Goal: Task Accomplishment & Management: Manage account settings

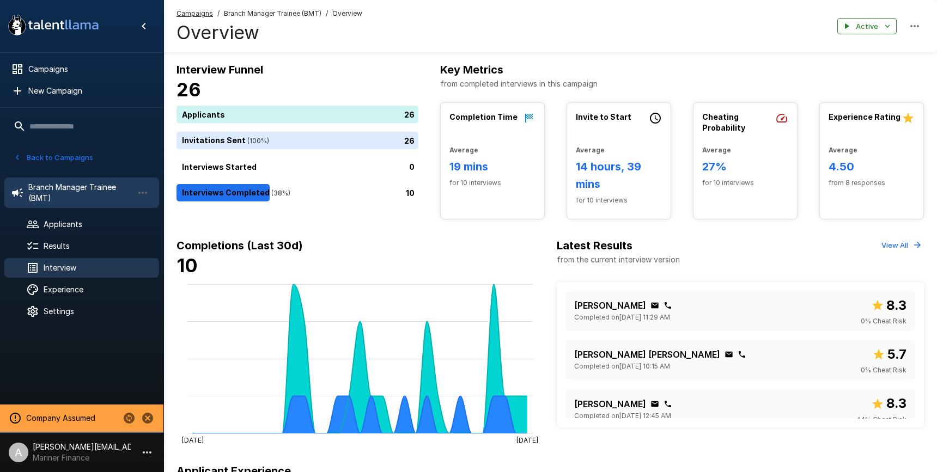
click at [70, 268] on span "Interview" at bounding box center [97, 268] width 107 height 11
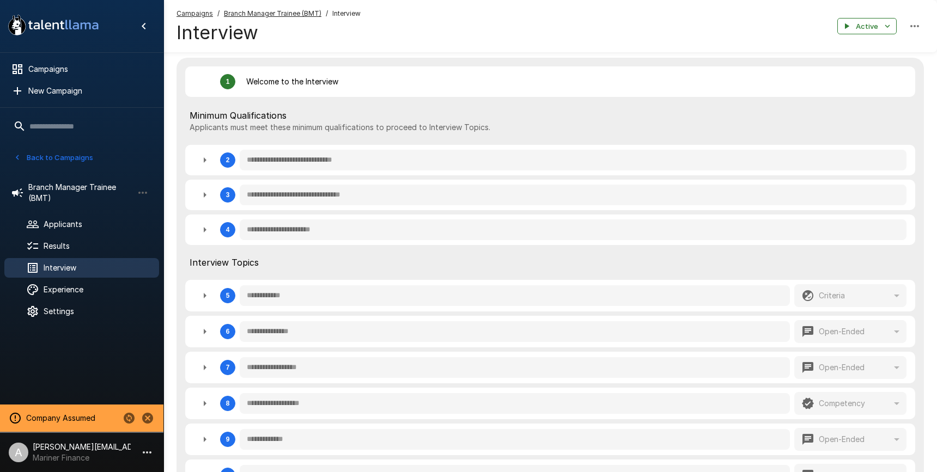
scroll to position [216, 0]
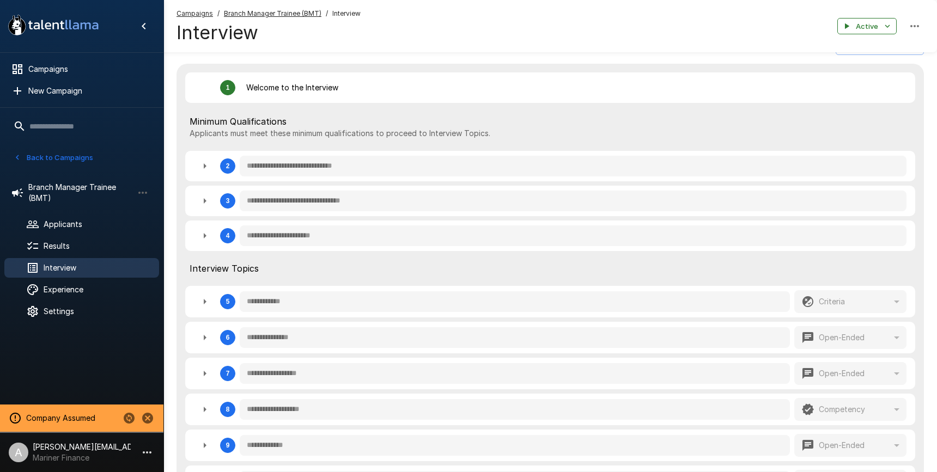
click at [210, 339] on button "button" at bounding box center [205, 338] width 22 height 22
type textarea "*"
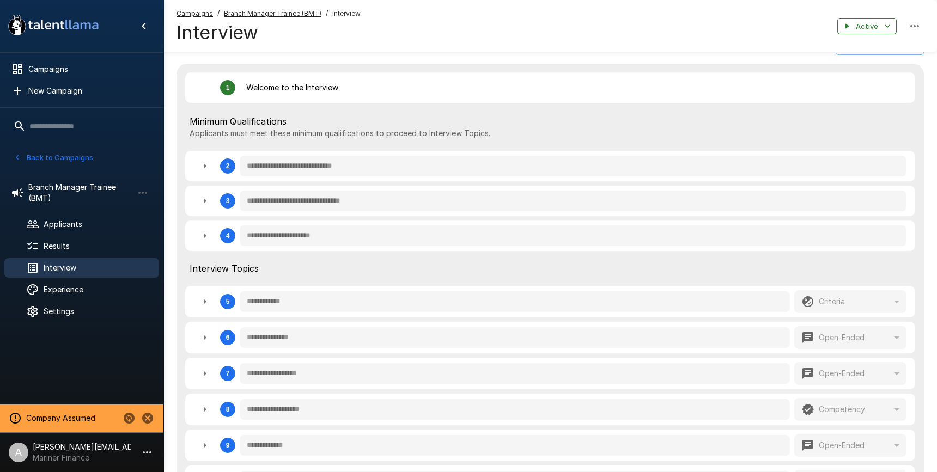
type textarea "*"
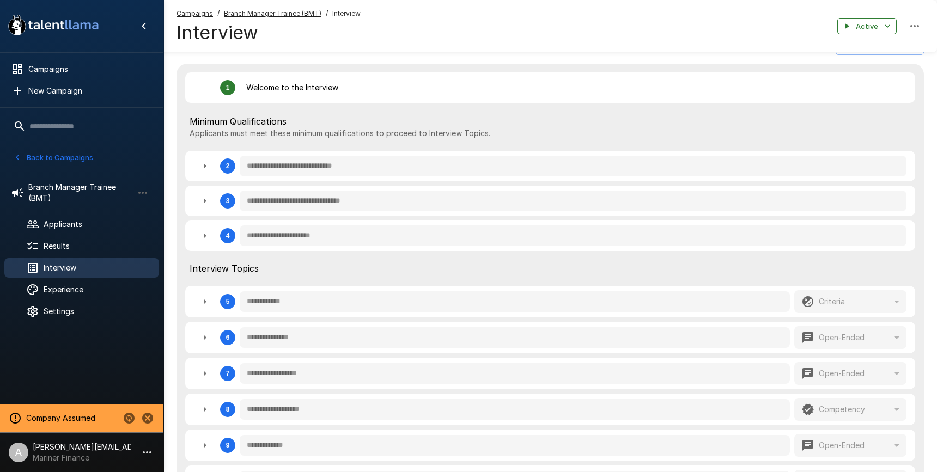
type textarea "*"
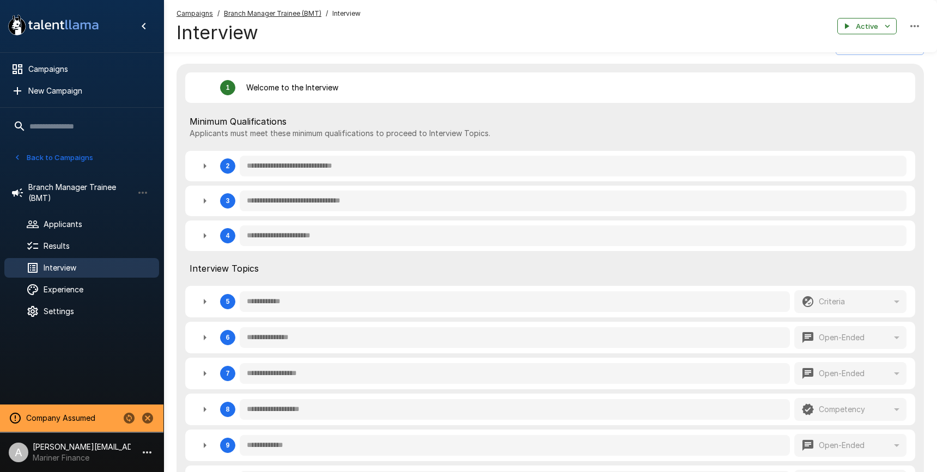
type textarea "*"
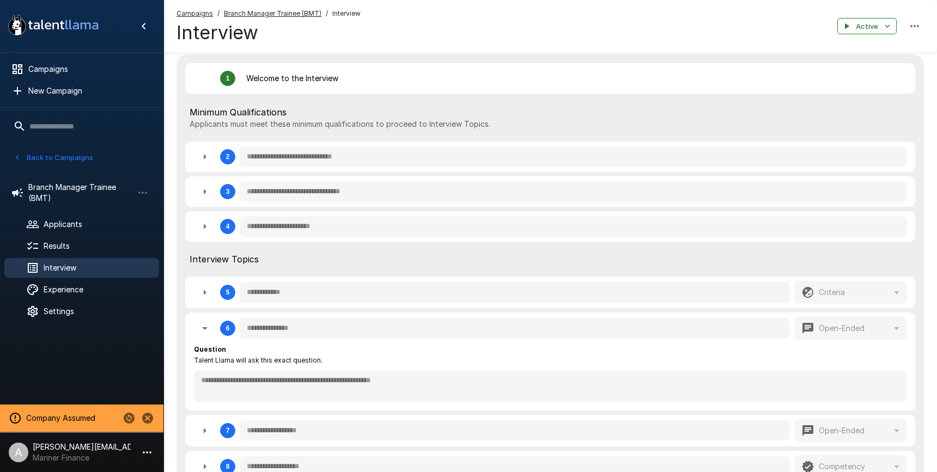
scroll to position [222, 0]
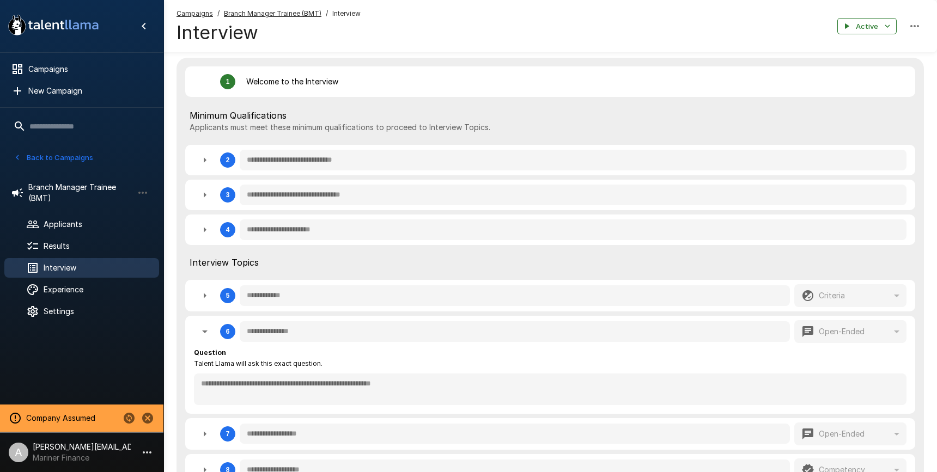
click at [205, 333] on icon "button" at bounding box center [204, 332] width 5 height 3
type textarea "*"
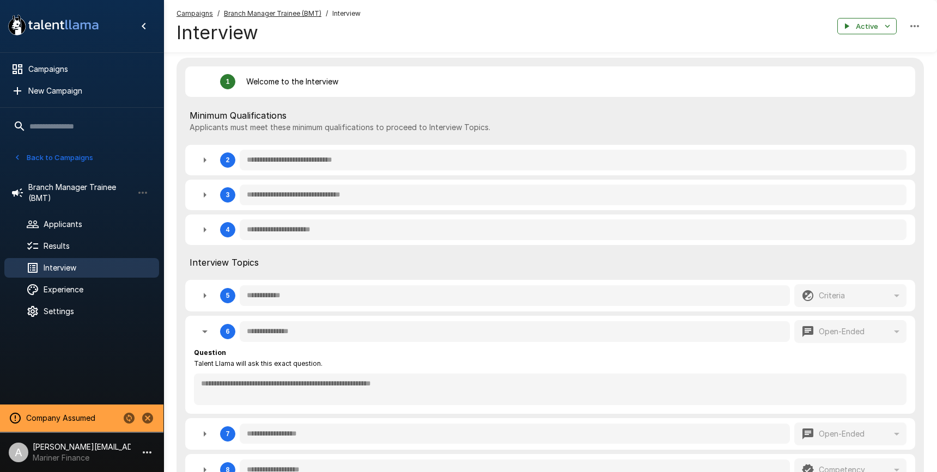
type textarea "*"
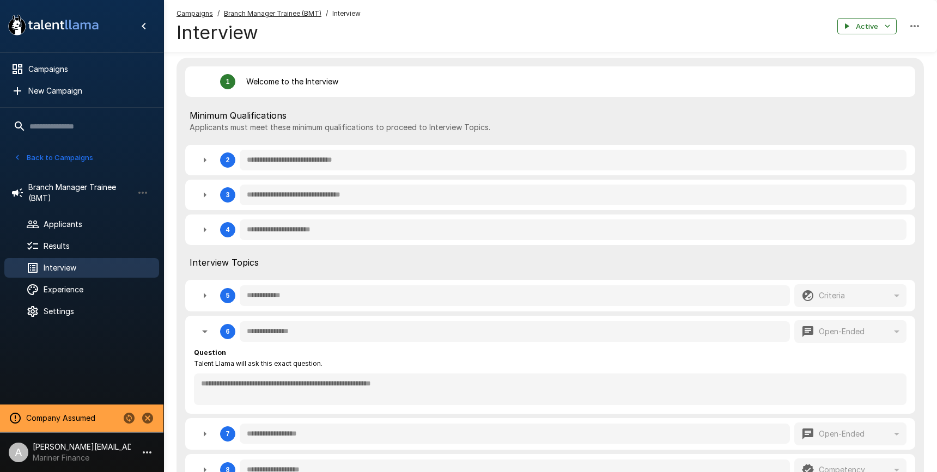
type textarea "*"
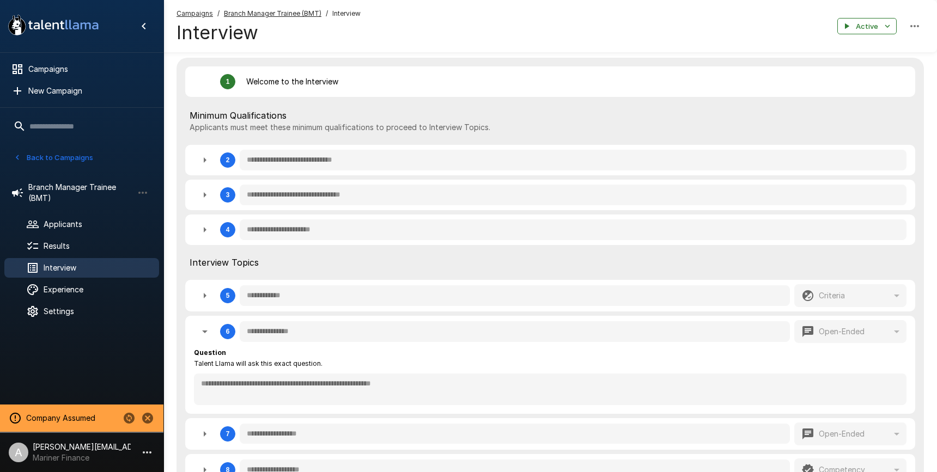
type textarea "*"
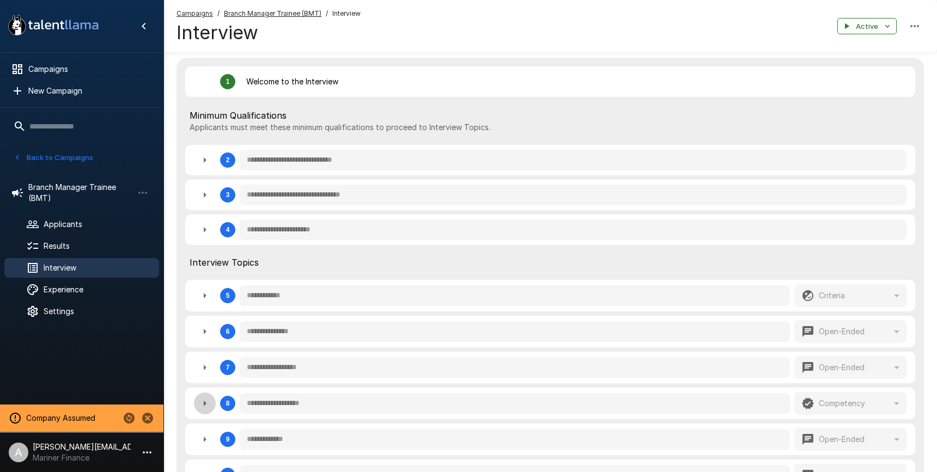
click at [207, 403] on icon "button" at bounding box center [204, 403] width 13 height 13
type textarea "*"
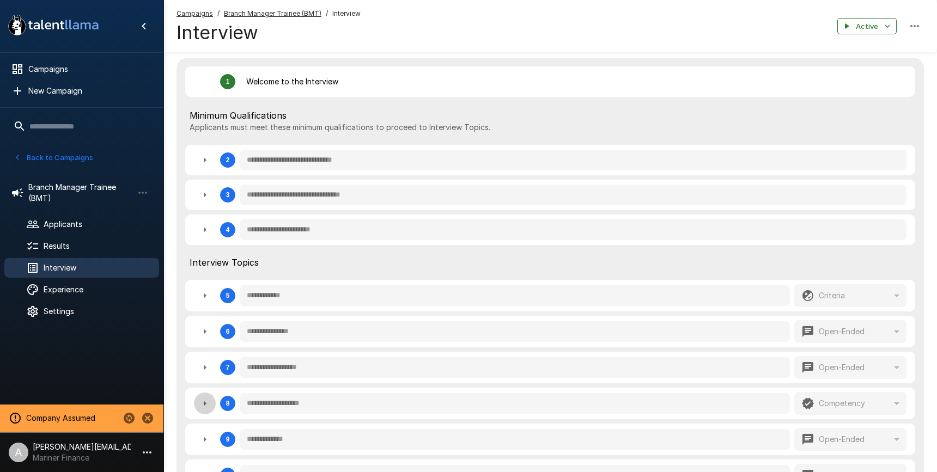
type textarea "*"
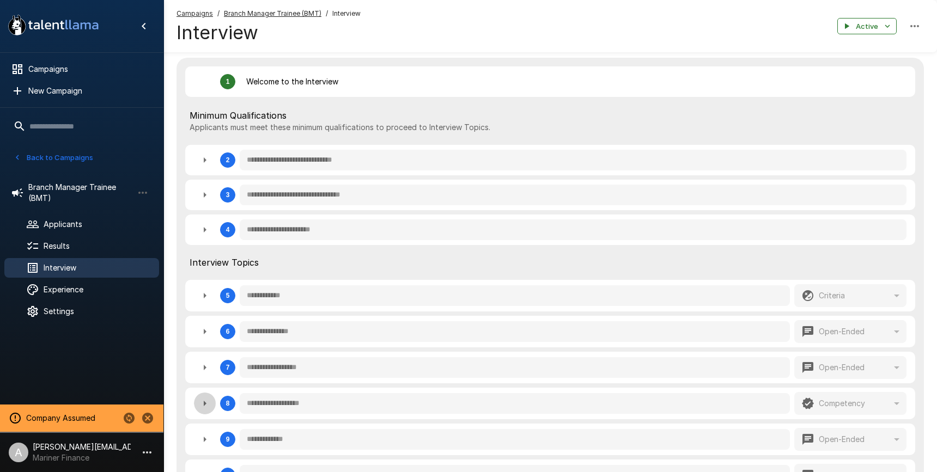
type textarea "*"
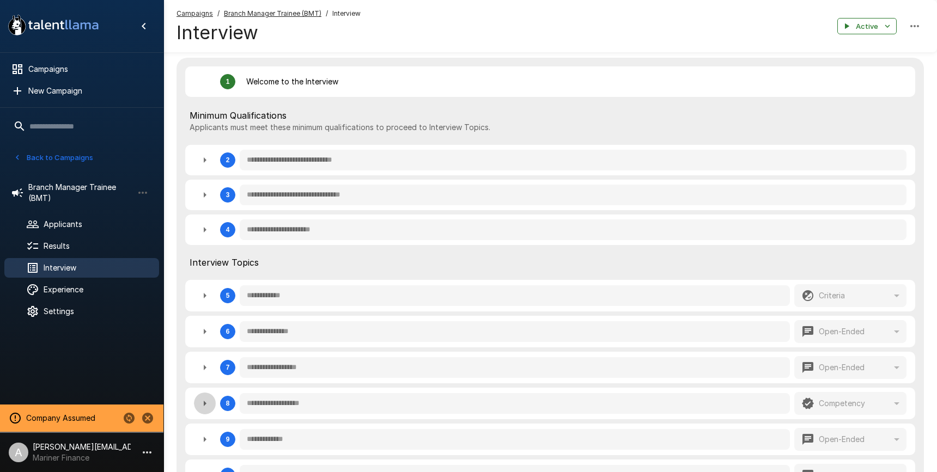
type textarea "*"
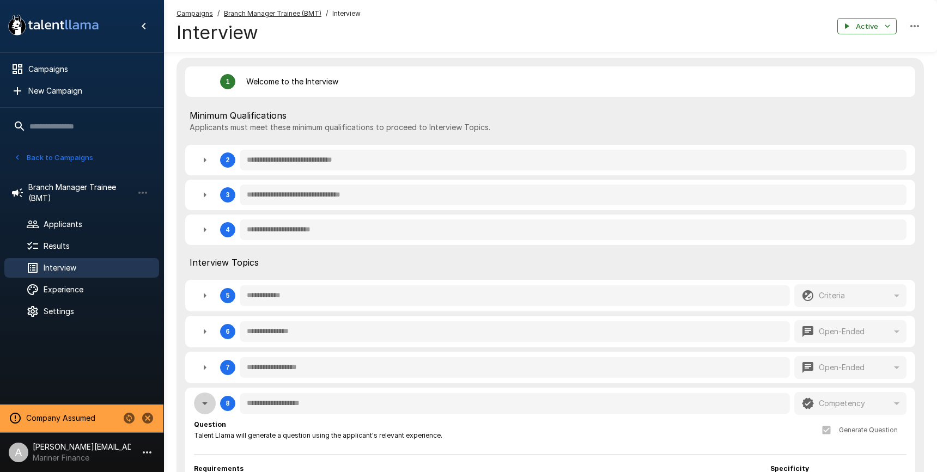
click at [210, 402] on icon "button" at bounding box center [204, 403] width 13 height 13
type textarea "*"
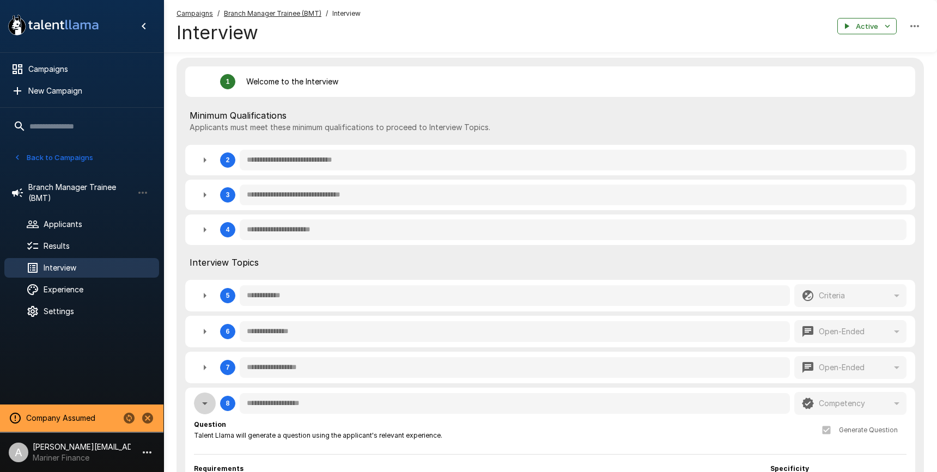
type textarea "*"
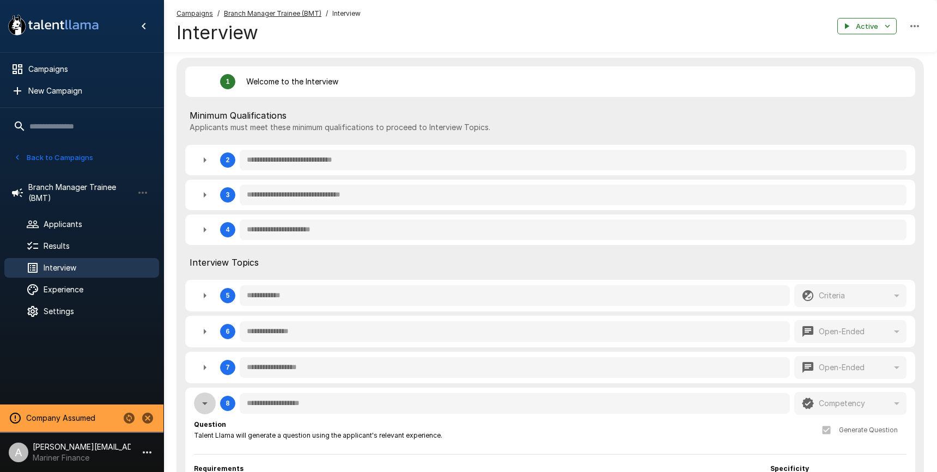
type textarea "*"
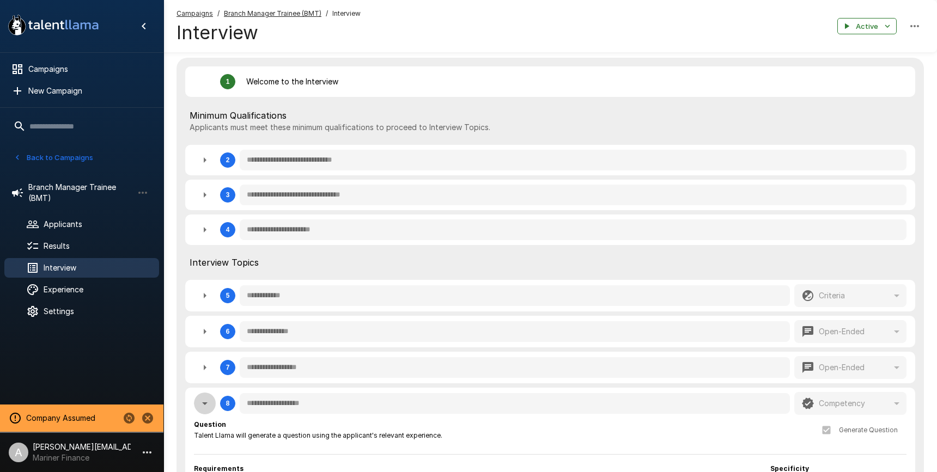
type textarea "*"
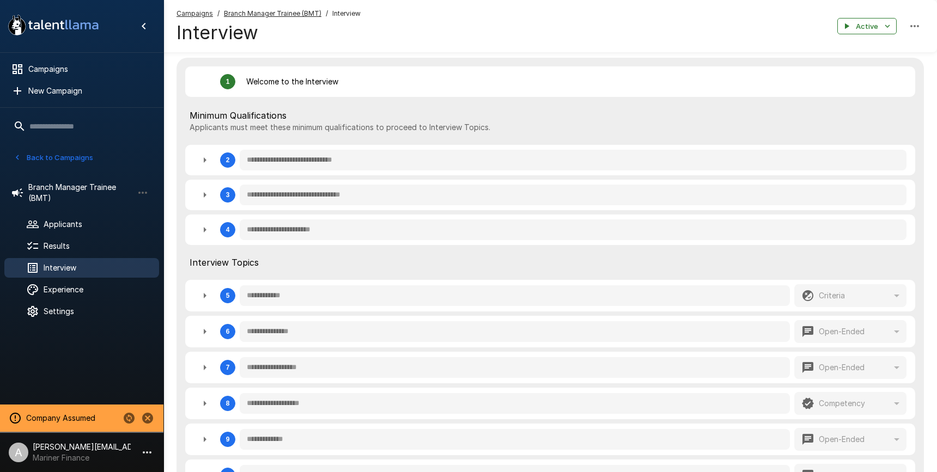
click at [63, 144] on div "Back to Campaigns" at bounding box center [81, 155] width 163 height 28
click at [65, 155] on button "Back to Campaigns" at bounding box center [53, 157] width 85 height 17
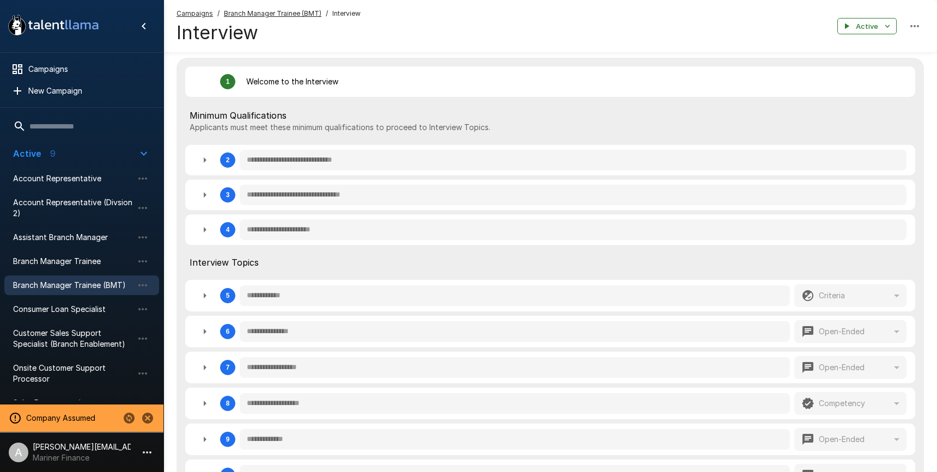
click at [144, 420] on button "Stop assuming this company" at bounding box center [147, 418] width 19 height 19
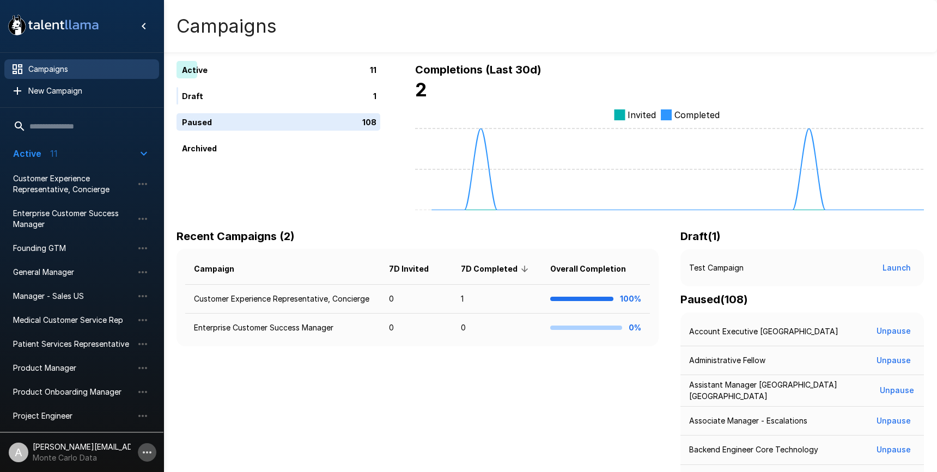
click at [143, 454] on icon "button" at bounding box center [147, 452] width 13 height 13
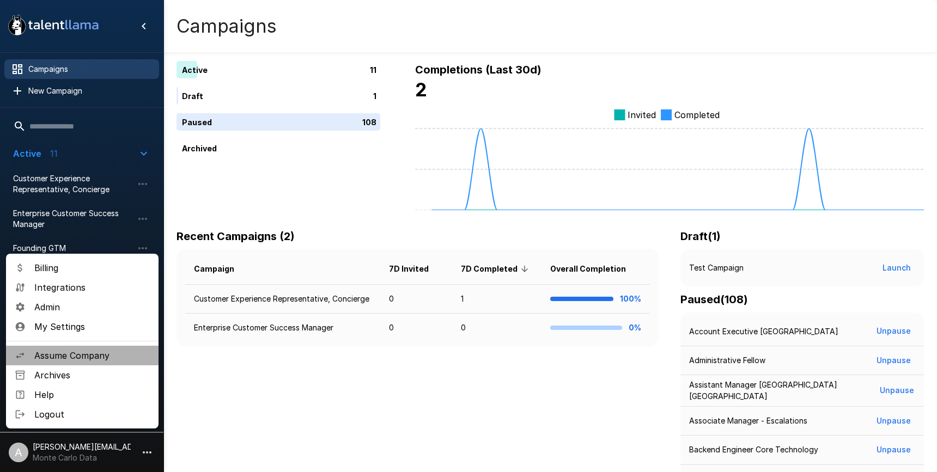
click at [102, 354] on span "Assume Company" at bounding box center [92, 355] width 116 height 13
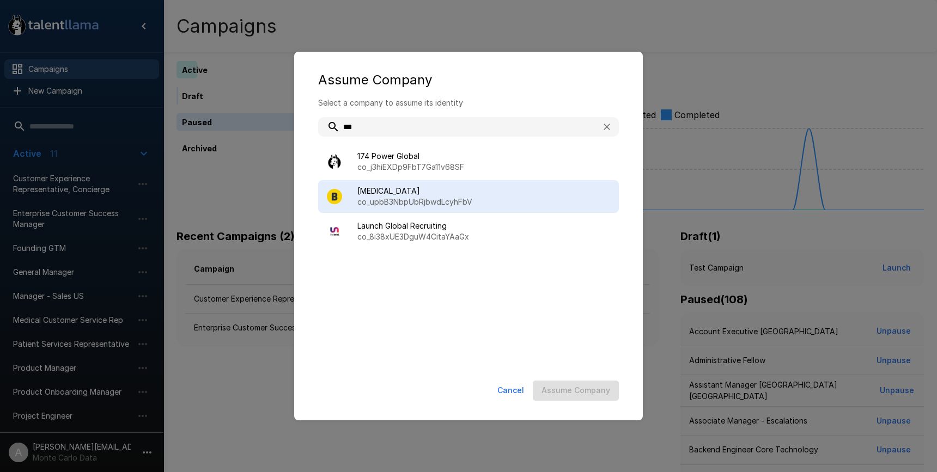
type input "***"
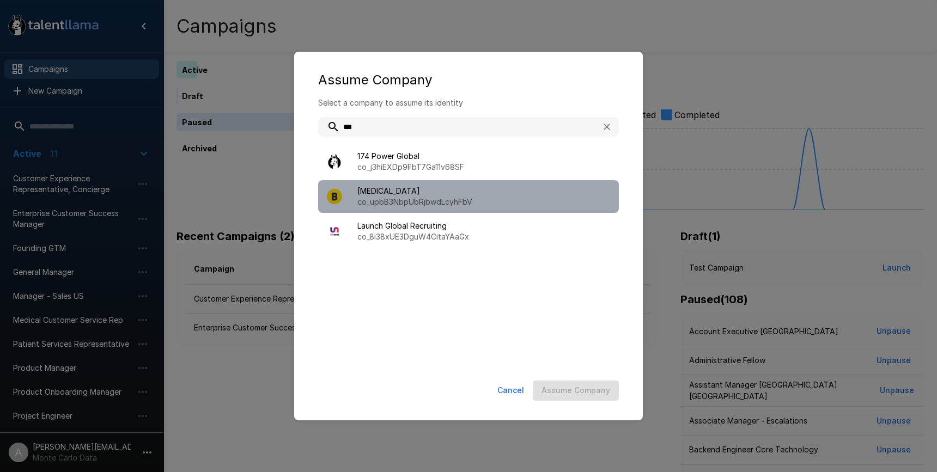
click at [440, 189] on span "BAL" at bounding box center [483, 191] width 253 height 11
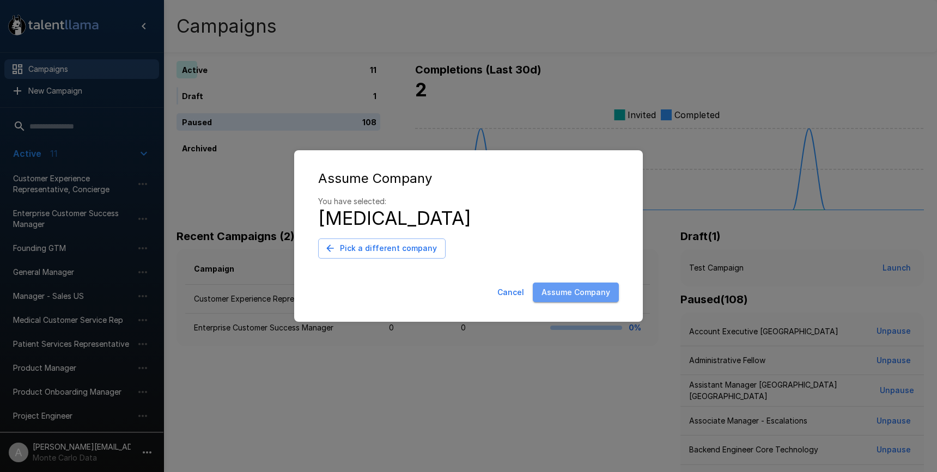
click at [584, 299] on button "Assume Company" at bounding box center [576, 293] width 86 height 20
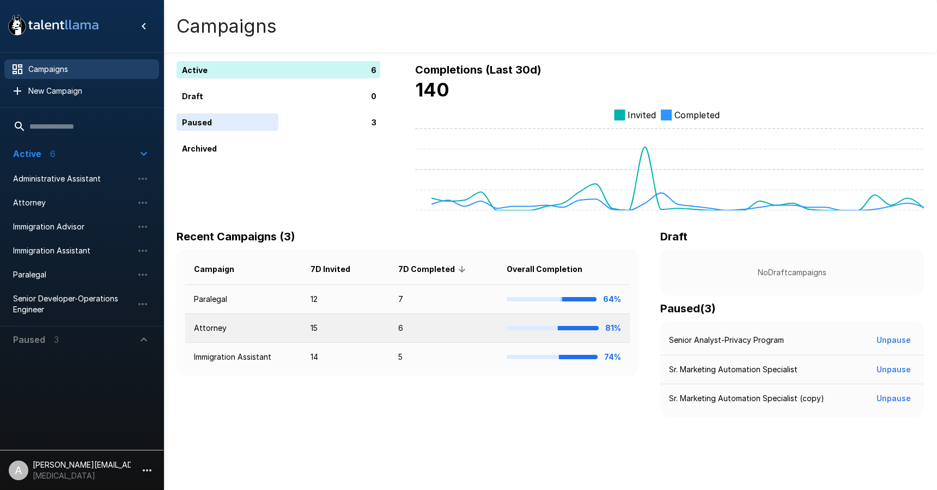
click at [348, 327] on td "15" at bounding box center [346, 328] width 88 height 29
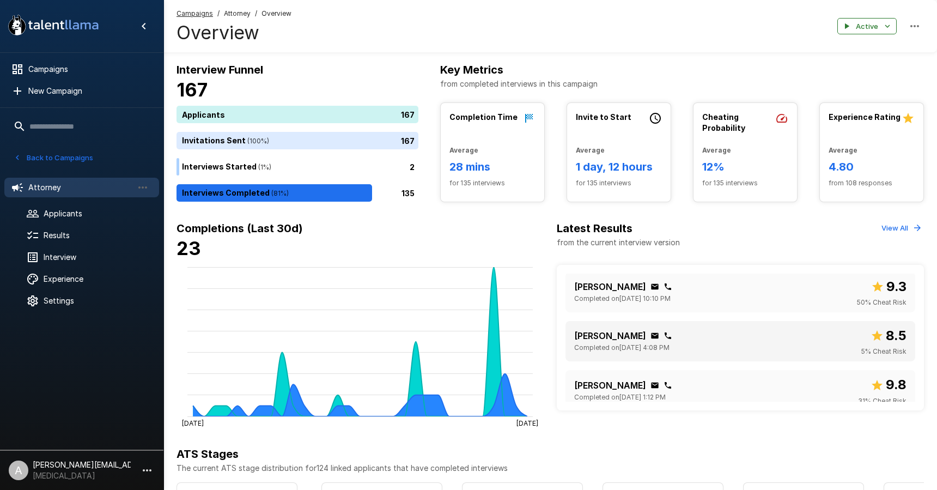
scroll to position [5, 0]
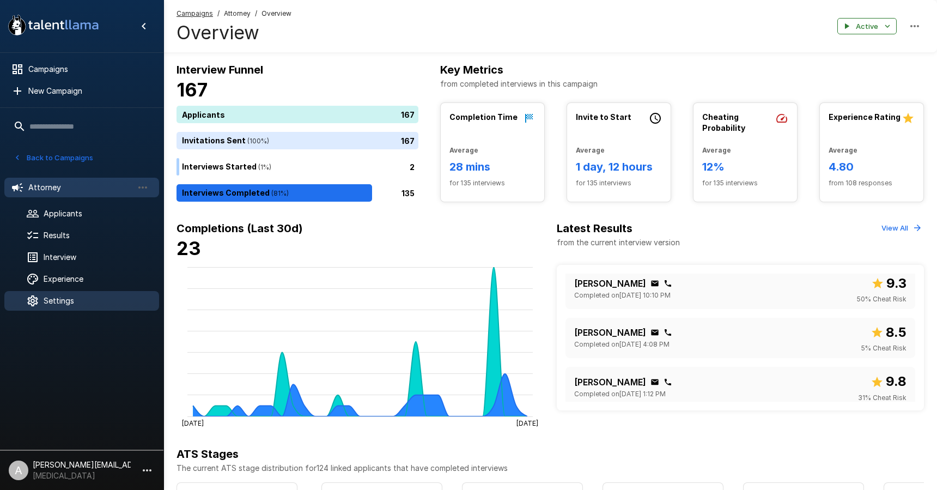
click at [91, 304] on span "Settings" at bounding box center [97, 300] width 107 height 11
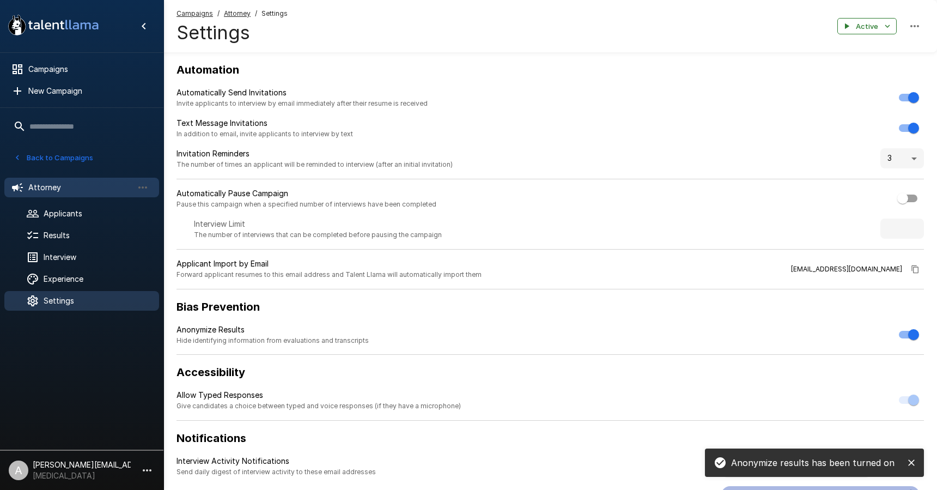
click at [51, 193] on div "Attorney" at bounding box center [81, 188] width 155 height 20
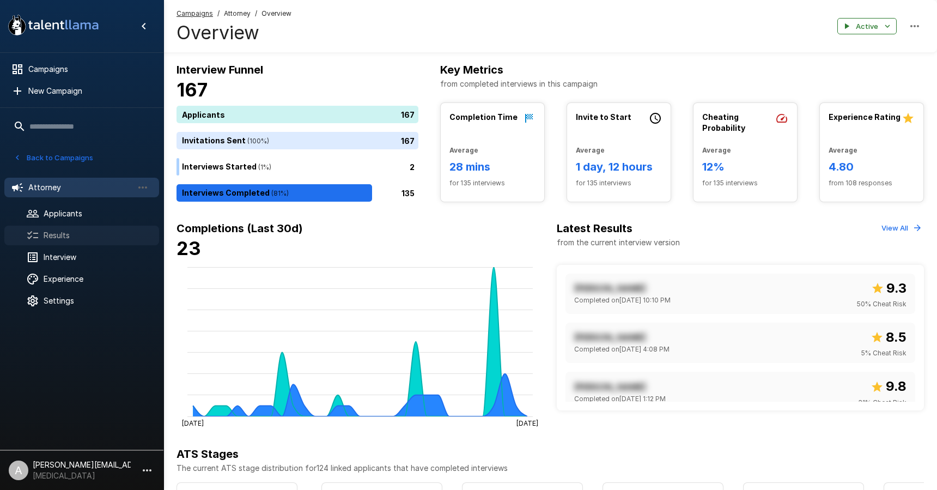
click at [62, 236] on span "Results" at bounding box center [97, 235] width 107 height 11
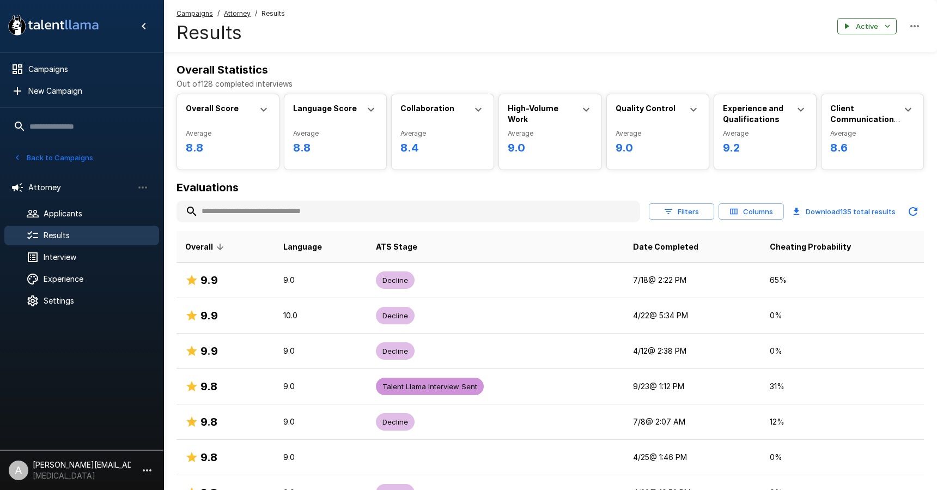
click at [41, 153] on button "Back to Campaigns" at bounding box center [53, 157] width 85 height 17
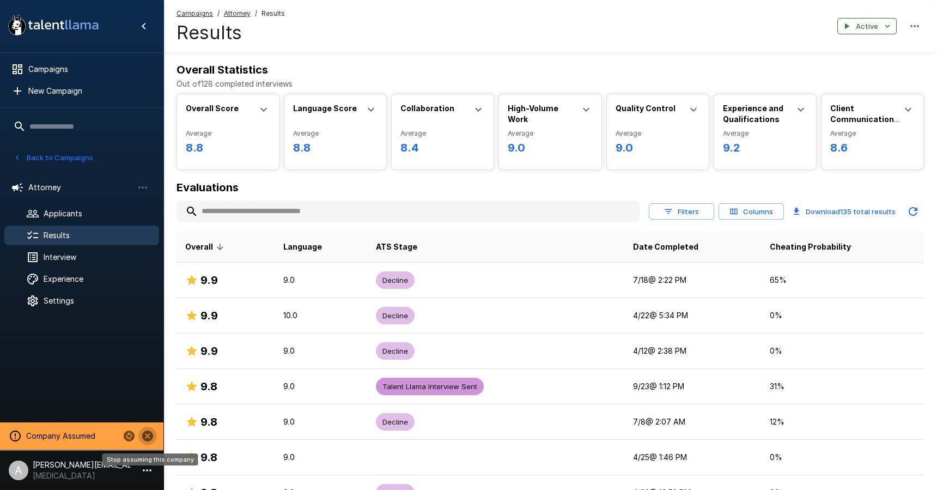
click at [147, 439] on icon "Stop assuming this company" at bounding box center [147, 435] width 11 height 11
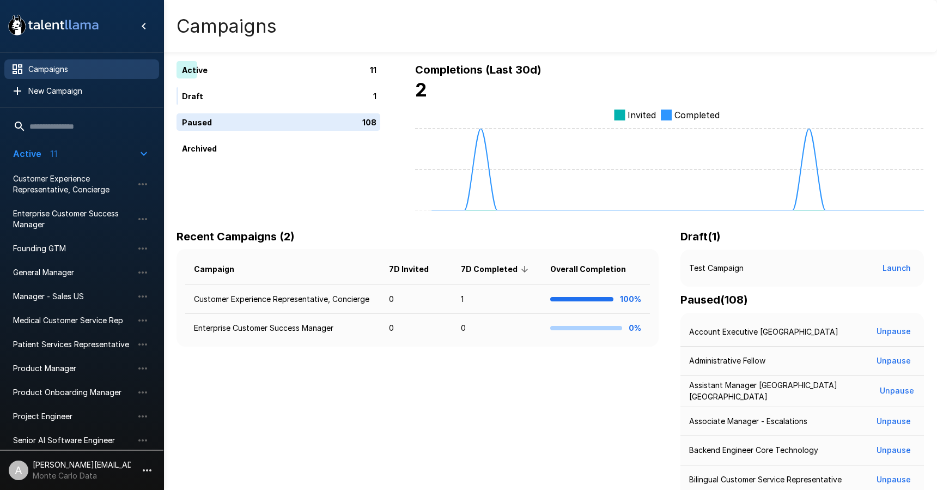
click at [149, 474] on icon "button" at bounding box center [147, 470] width 13 height 13
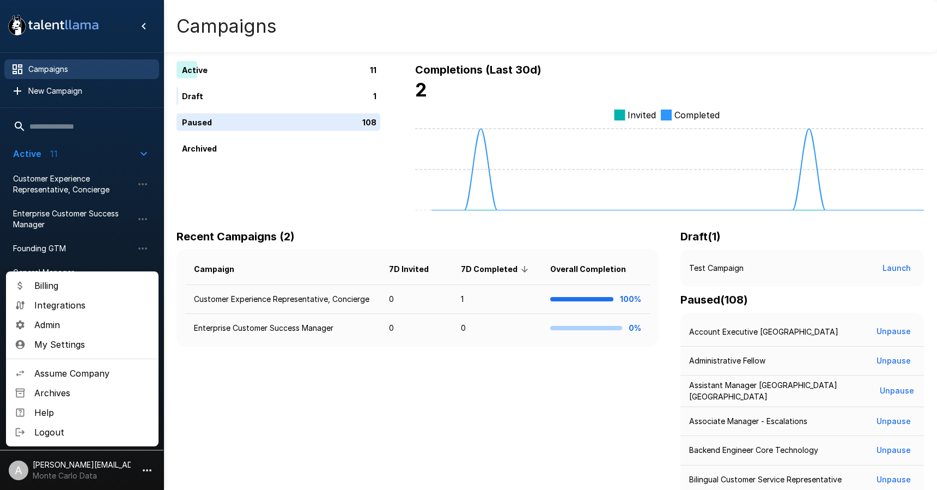
click at [90, 375] on span "Assume Company" at bounding box center [92, 373] width 116 height 13
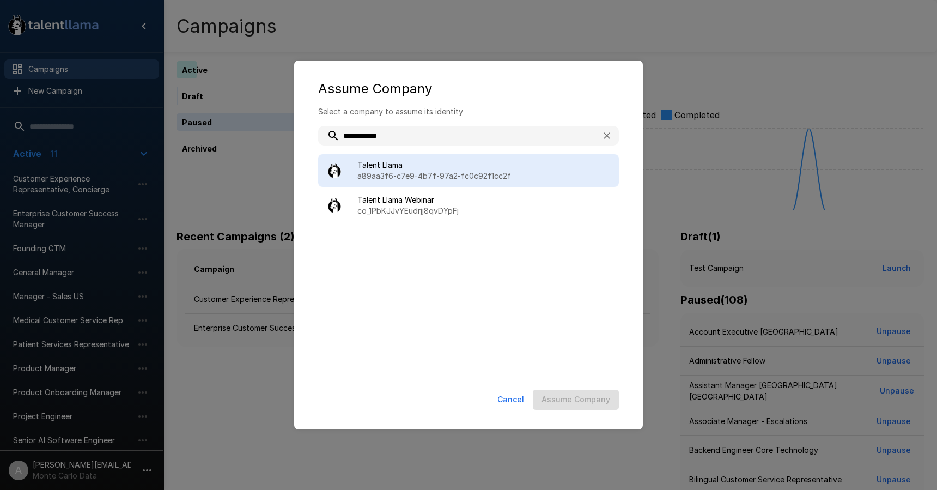
type input "**********"
click at [421, 165] on span "Talent Llama" at bounding box center [483, 165] width 253 height 11
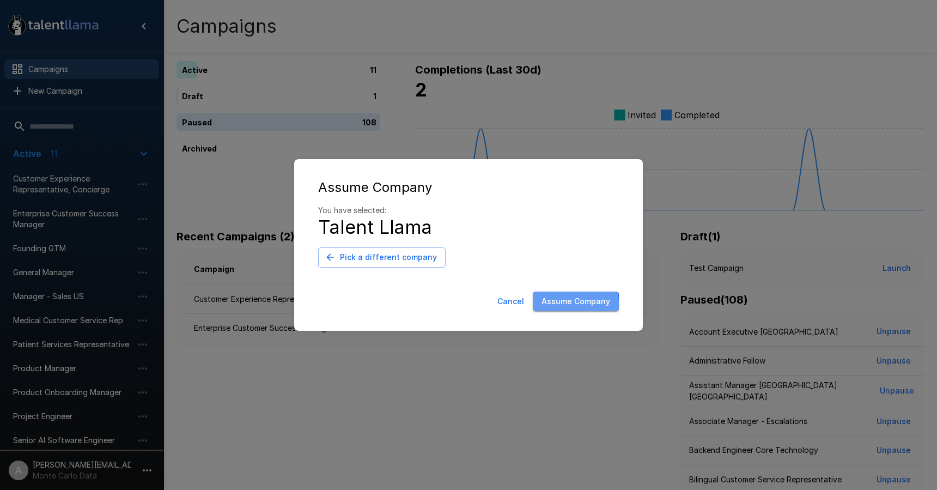
click at [570, 304] on button "Assume Company" at bounding box center [576, 301] width 86 height 20
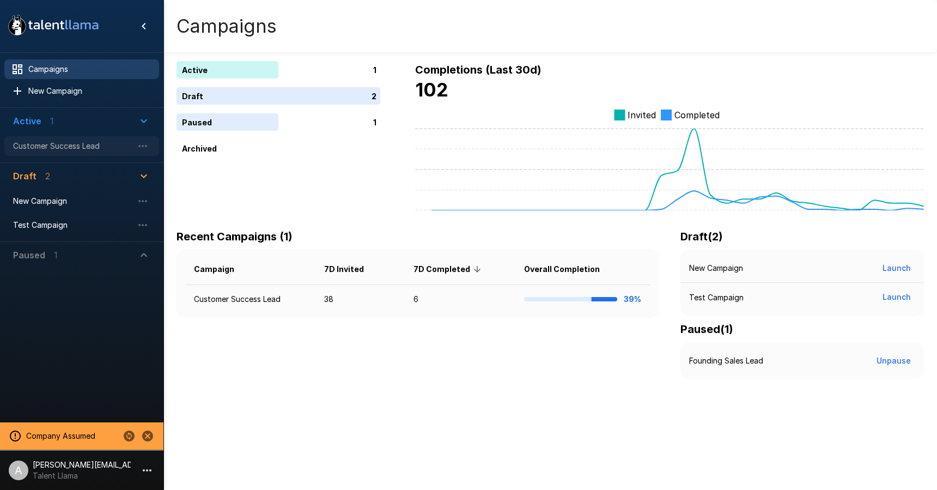
click at [66, 145] on span "Customer Success Lead" at bounding box center [73, 146] width 120 height 11
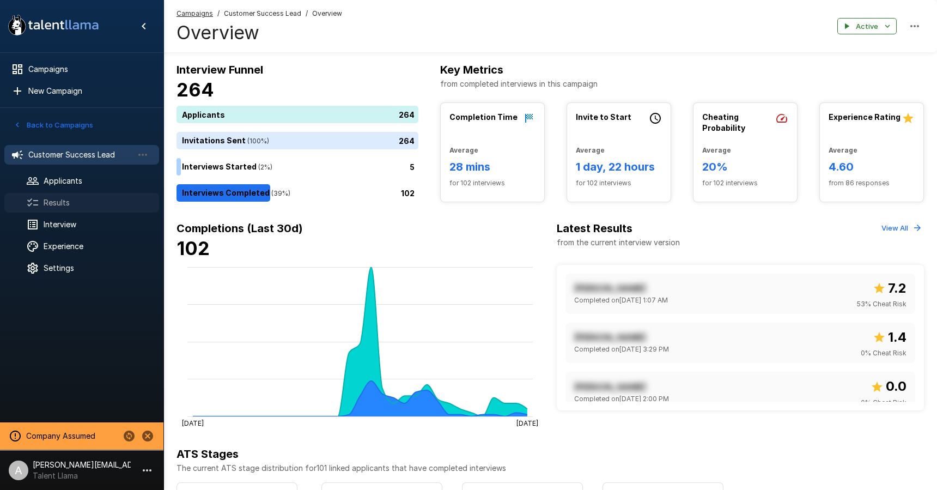
click at [56, 201] on span "Results" at bounding box center [97, 202] width 107 height 11
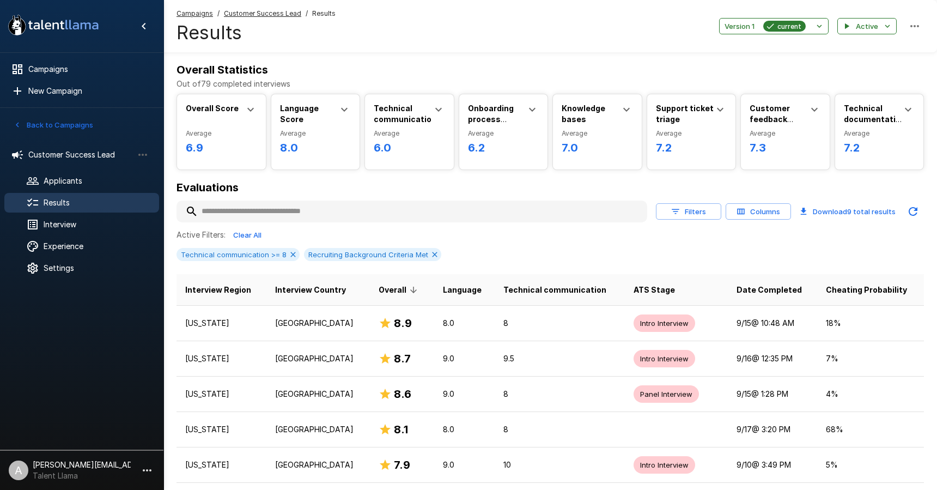
click at [808, 36] on div "Campaigns / Customer Success Lead / Results Results Version 1 current Active" at bounding box center [550, 26] width 774 height 52
click at [812, 31] on button "Version 1 current" at bounding box center [774, 26] width 110 height 17
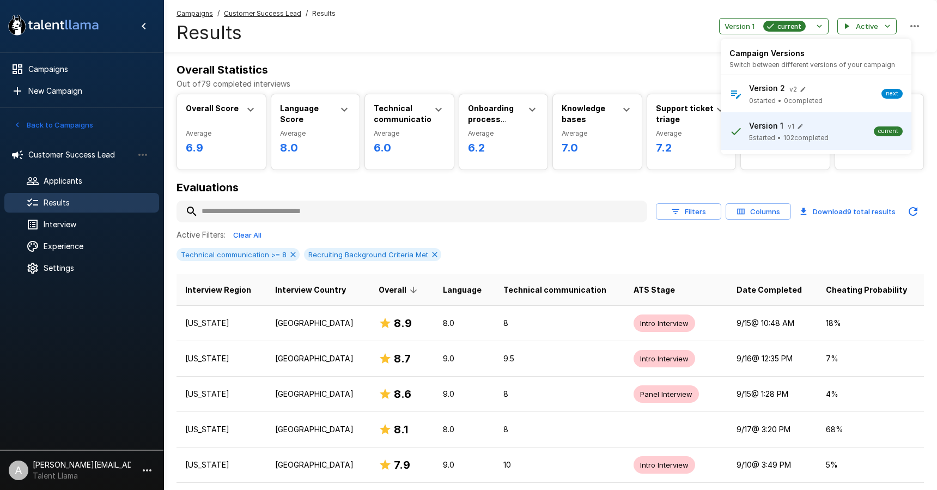
click at [805, 193] on div at bounding box center [468, 245] width 937 height 490
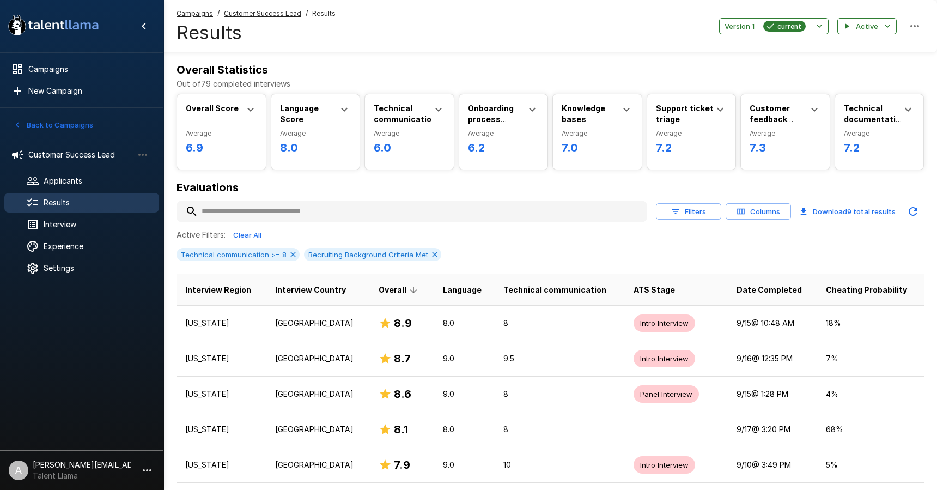
click at [110, 202] on span "Results" at bounding box center [97, 202] width 107 height 11
click at [64, 224] on span "Interview" at bounding box center [97, 224] width 107 height 11
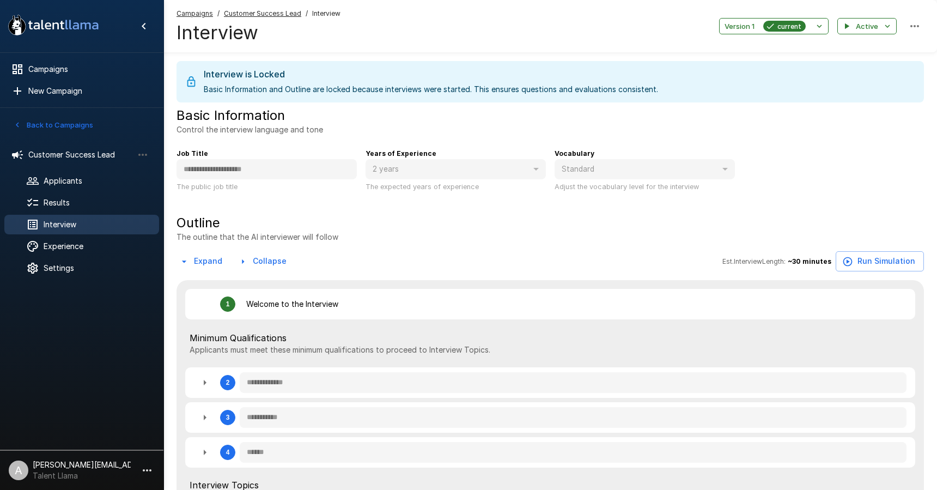
type textarea "*"
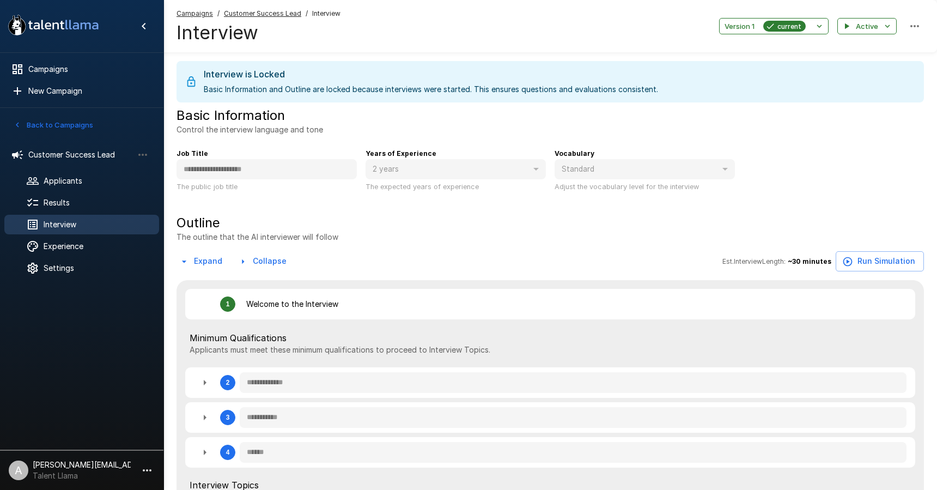
type textarea "*"
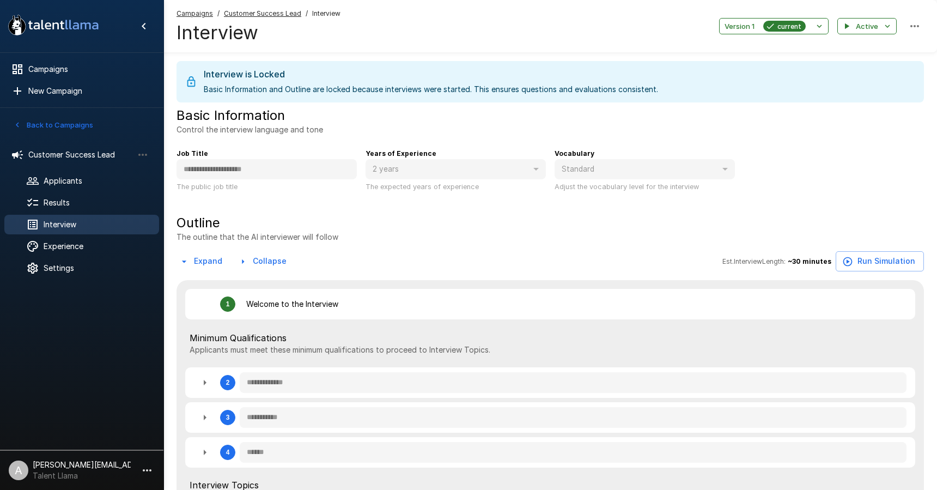
type textarea "*"
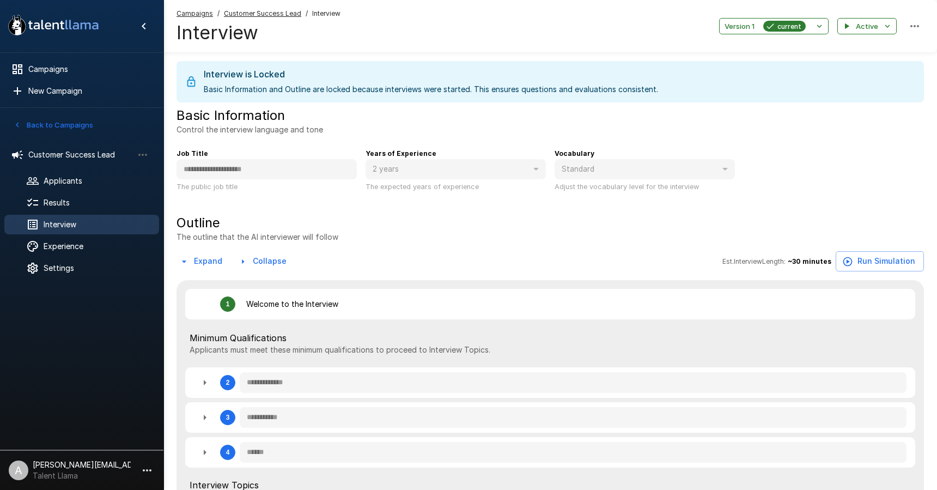
type textarea "*"
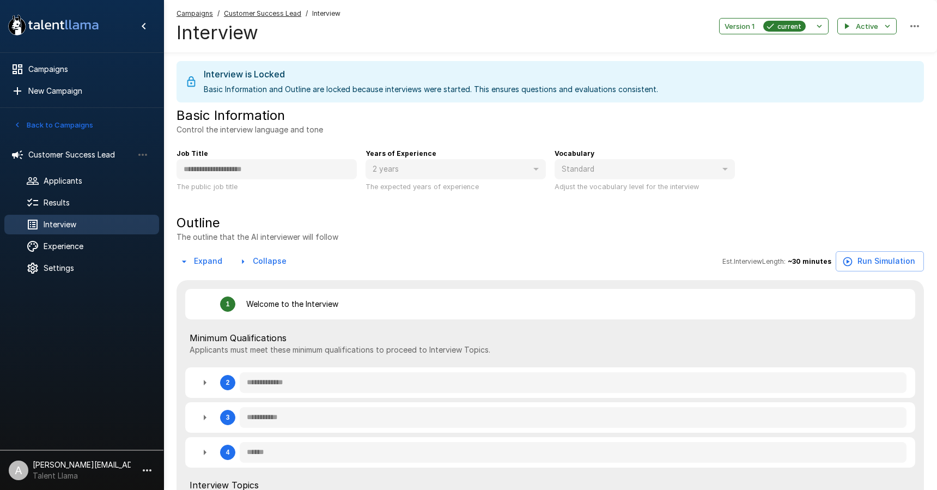
type textarea "*"
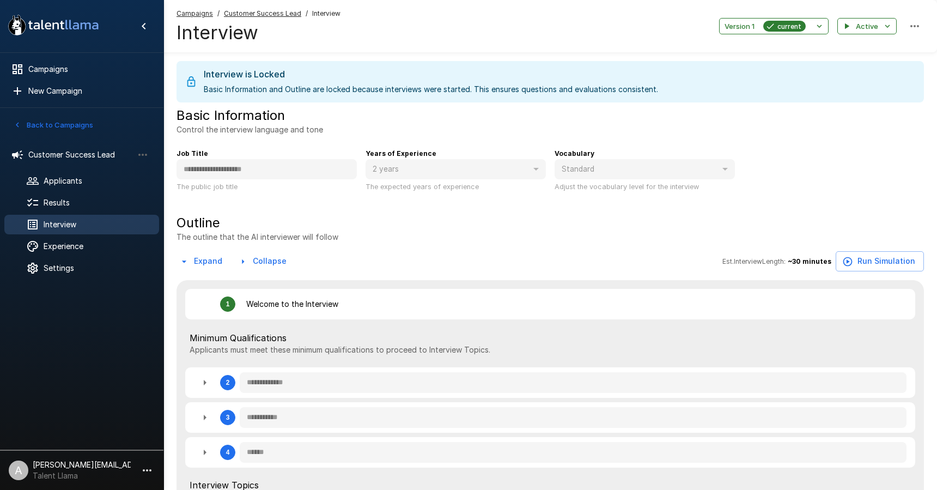
type textarea "*"
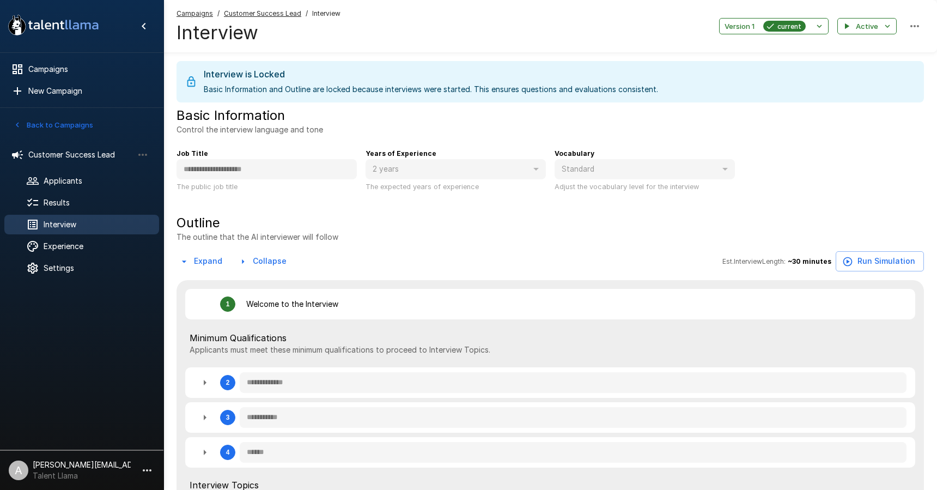
type textarea "*"
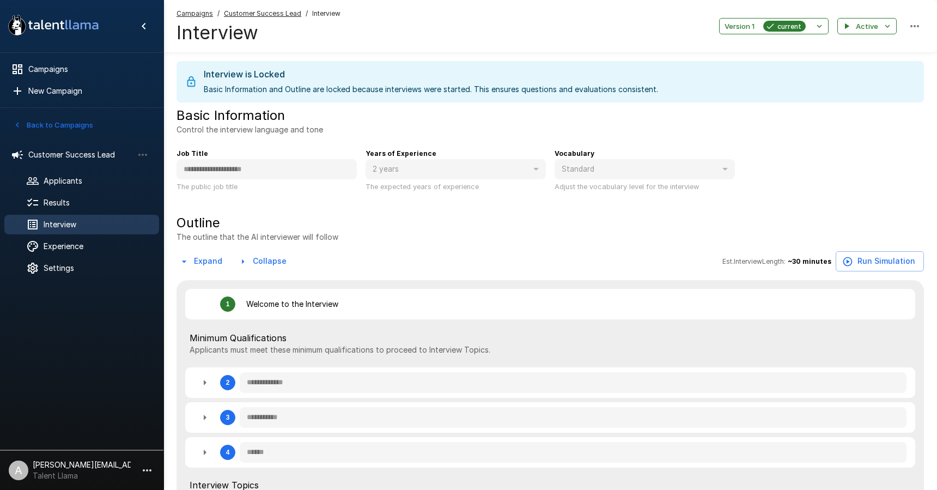
type textarea "*"
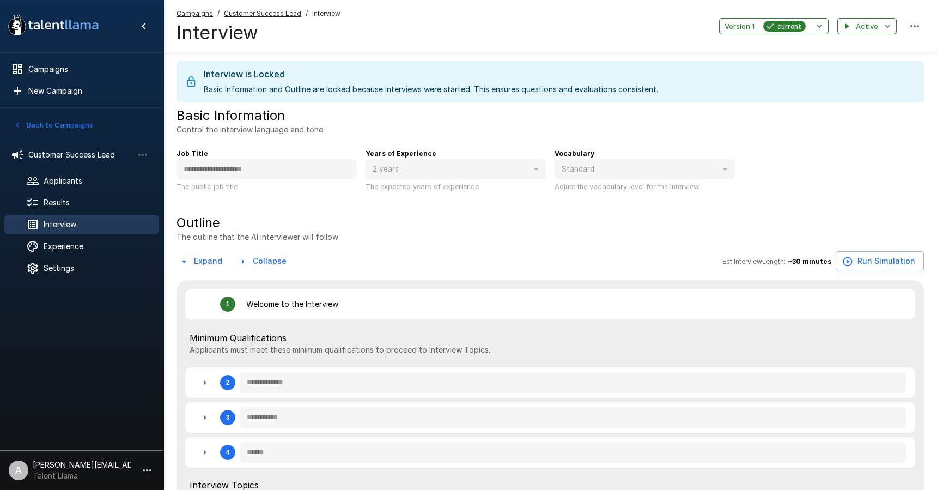
type textarea "*"
click at [76, 123] on button "Back to Campaigns" at bounding box center [53, 125] width 85 height 17
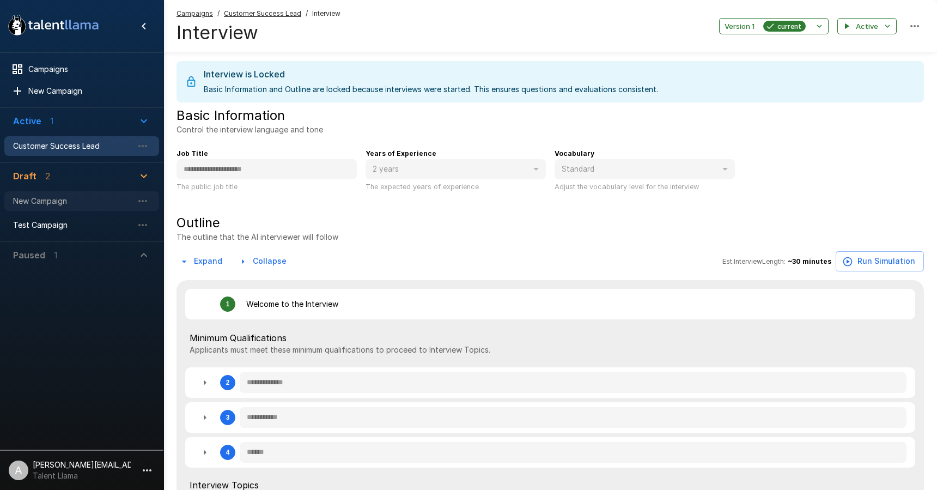
click at [70, 201] on span "New Campaign" at bounding box center [73, 201] width 120 height 11
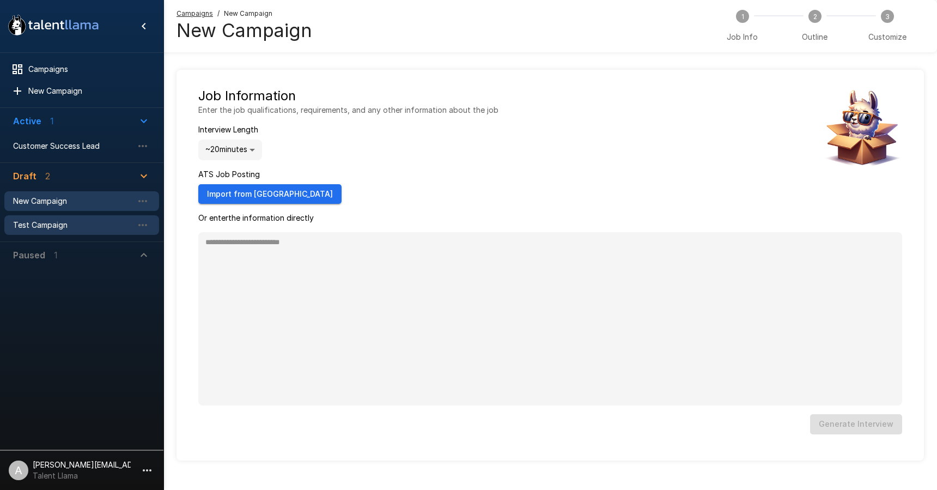
click at [86, 221] on span "Test Campaign" at bounding box center [73, 225] width 120 height 11
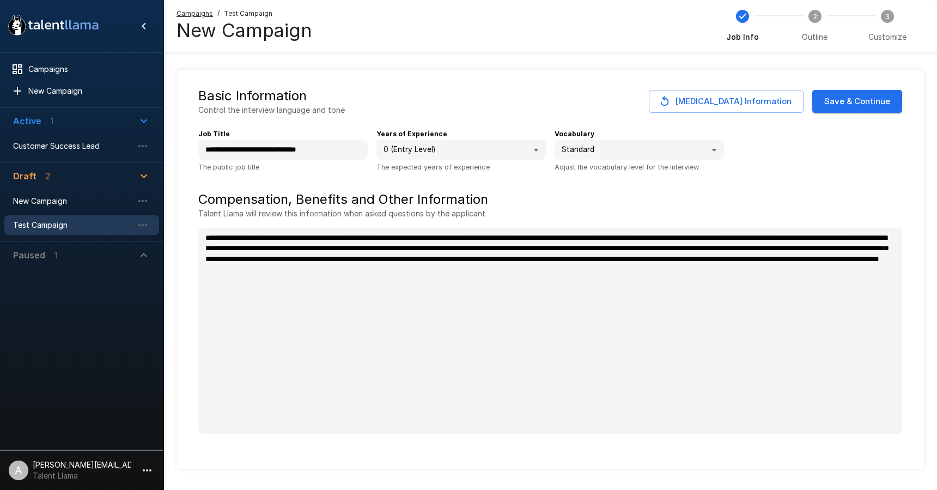
click at [818, 34] on span "Outline" at bounding box center [815, 37] width 26 height 11
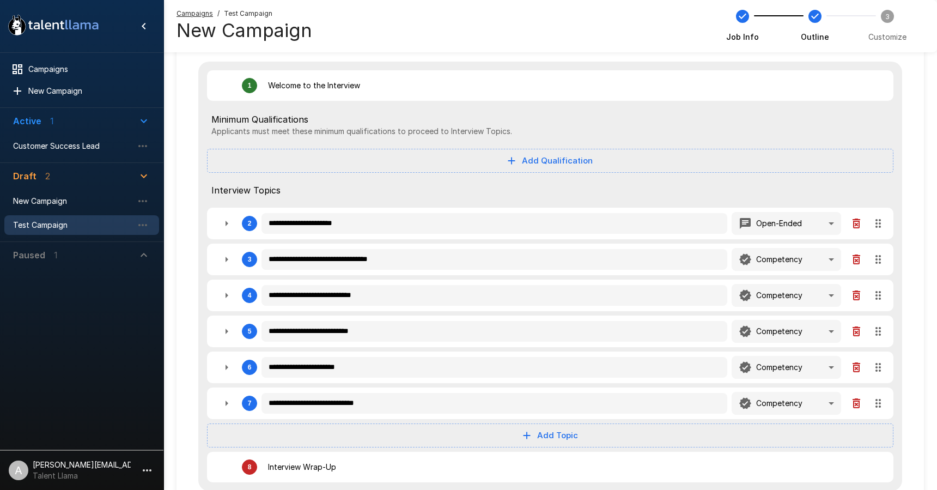
scroll to position [88, 0]
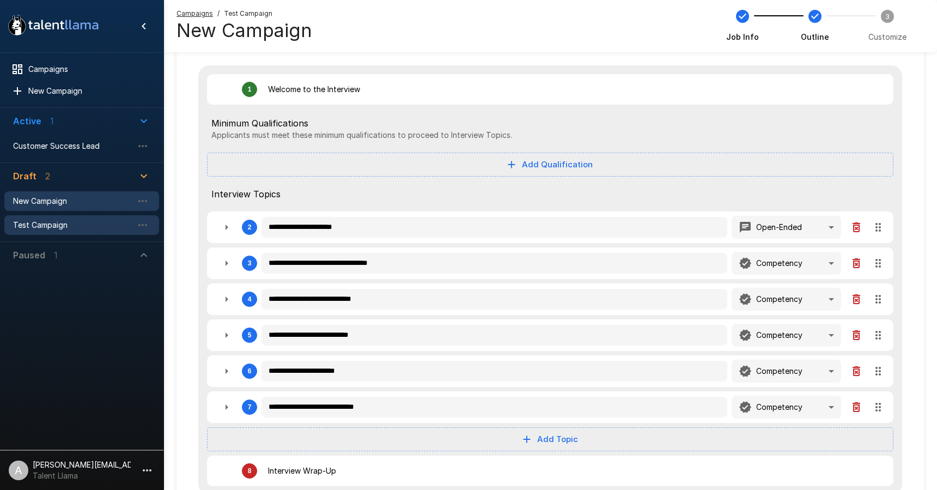
click at [82, 198] on span "New Campaign" at bounding box center [73, 201] width 120 height 11
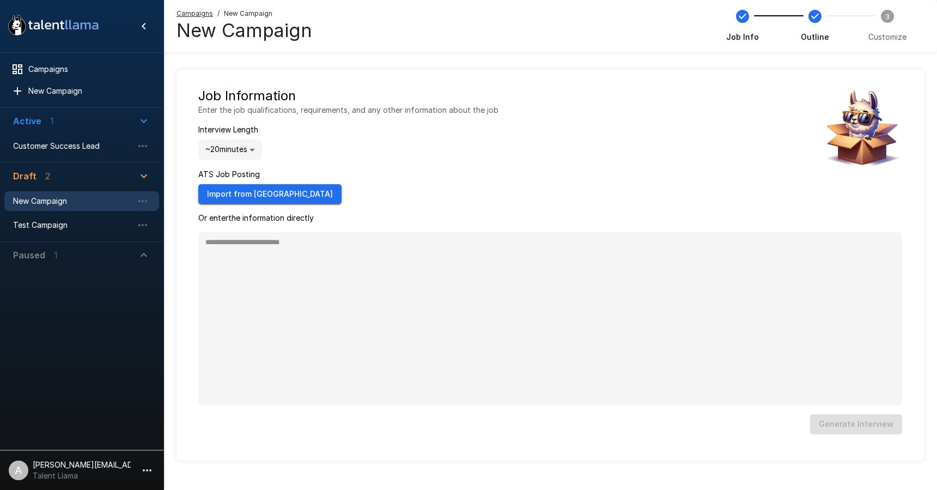
type textarea "*"
click at [810, 32] on div "Outline" at bounding box center [815, 26] width 72 height 33
click at [812, 26] on div "Outline" at bounding box center [815, 26] width 72 height 33
click at [143, 205] on icon "button" at bounding box center [142, 201] width 13 height 13
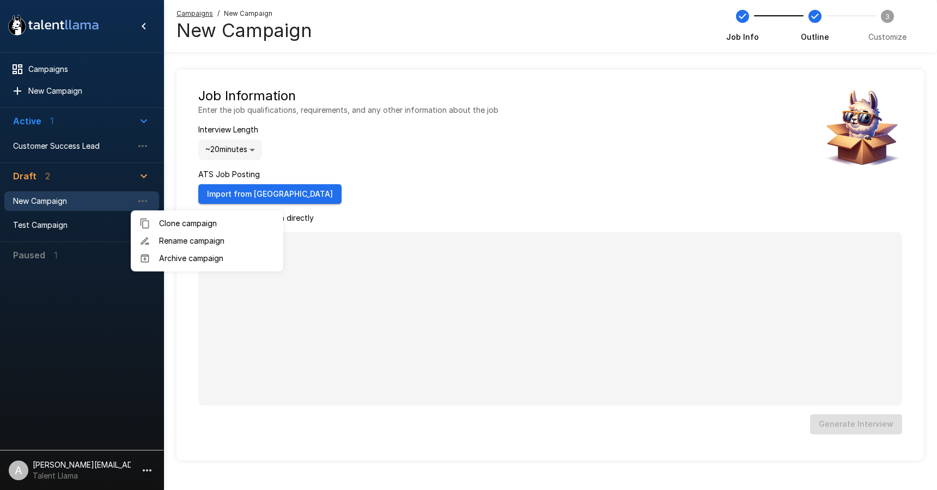
click at [151, 256] on div at bounding box center [149, 258] width 20 height 11
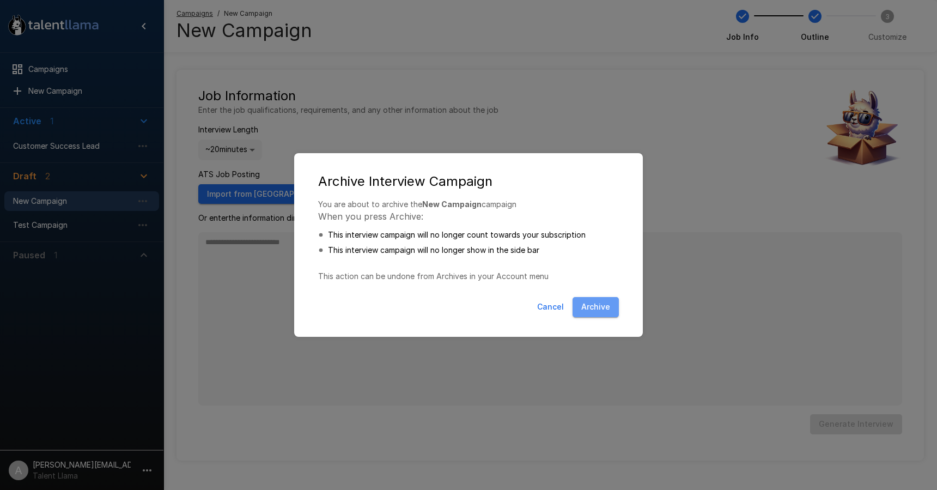
click at [593, 315] on button "Archive" at bounding box center [596, 307] width 46 height 20
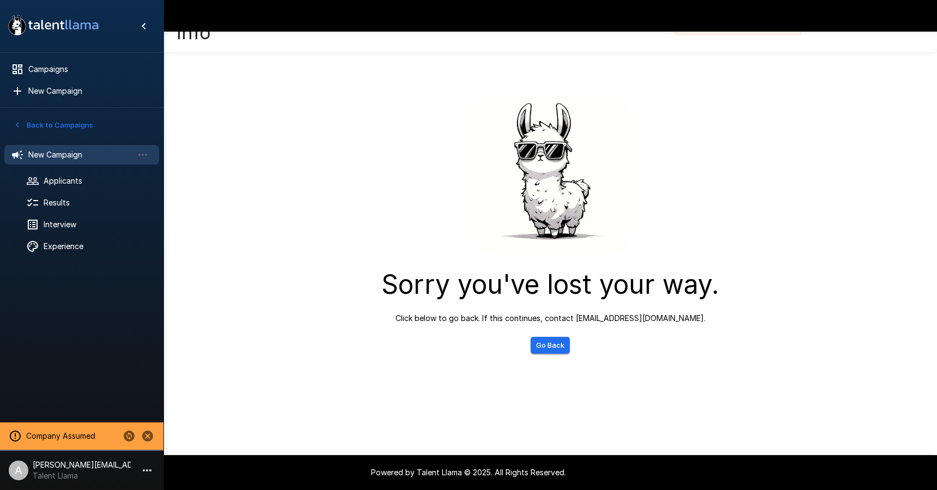
click at [96, 161] on div "New Campaign" at bounding box center [81, 155] width 155 height 20
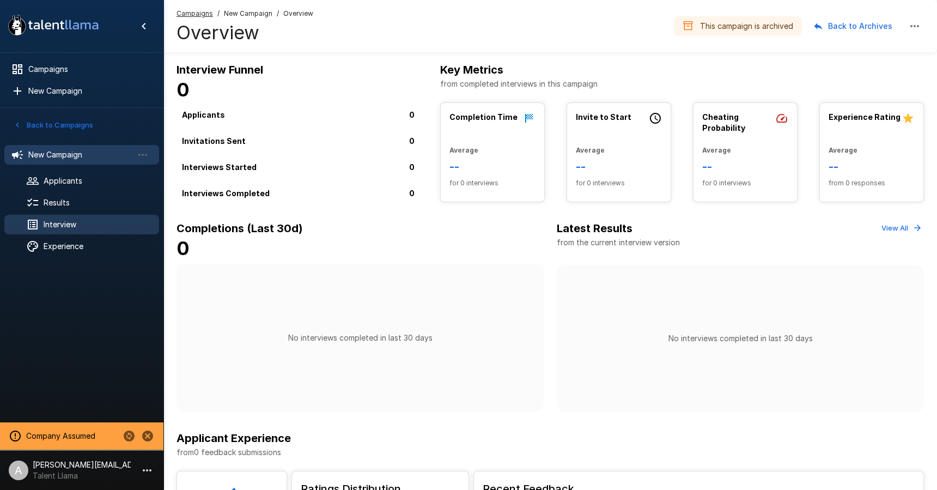
click at [86, 220] on span "Interview" at bounding box center [97, 224] width 107 height 11
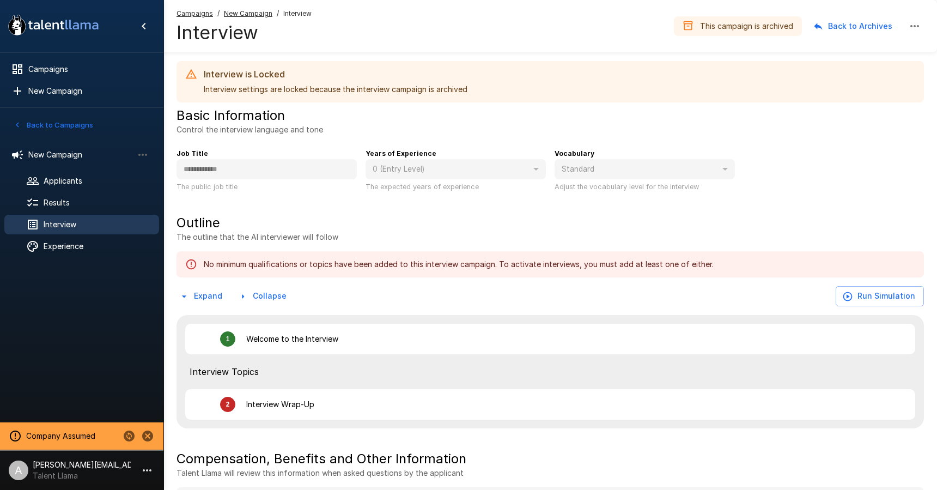
type textarea "*"
click at [148, 151] on icon "button" at bounding box center [142, 154] width 13 height 13
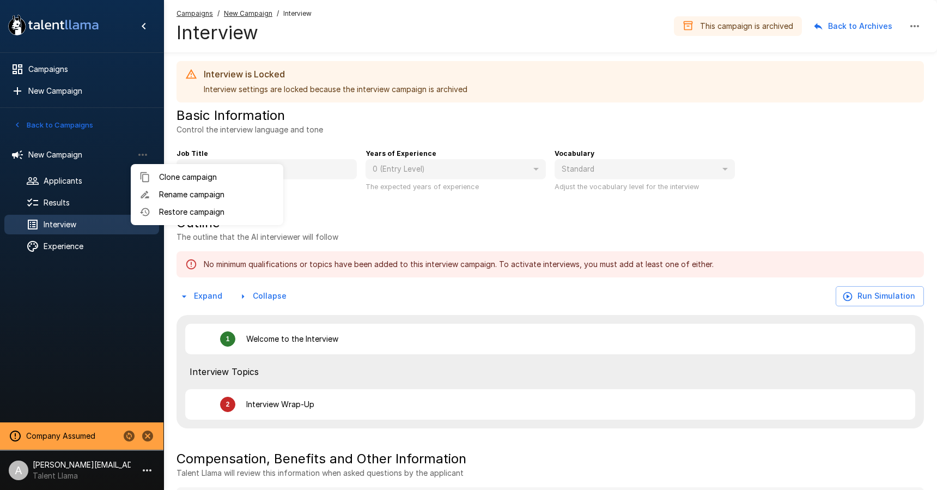
drag, startPoint x: 103, startPoint y: 125, endPoint x: 87, endPoint y: 126, distance: 16.4
click at [102, 125] on div at bounding box center [468, 245] width 937 height 490
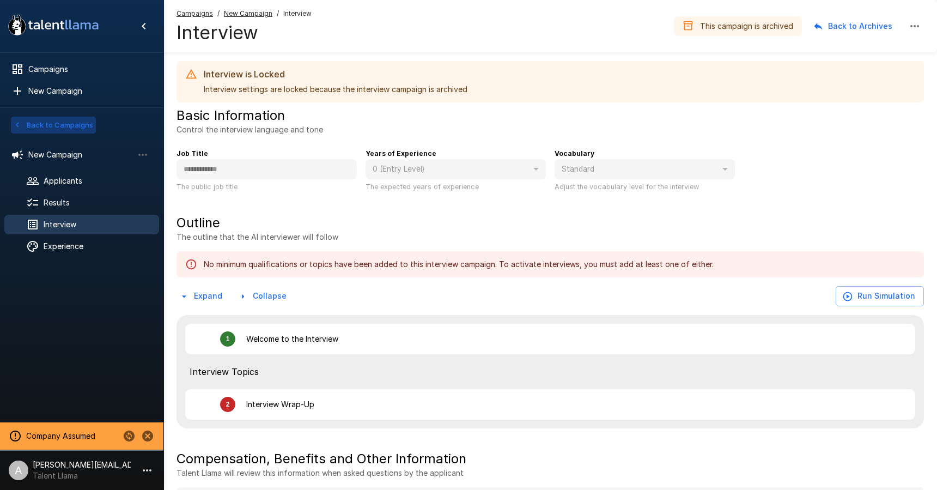
click at [78, 126] on button "Back to Campaigns" at bounding box center [53, 125] width 85 height 17
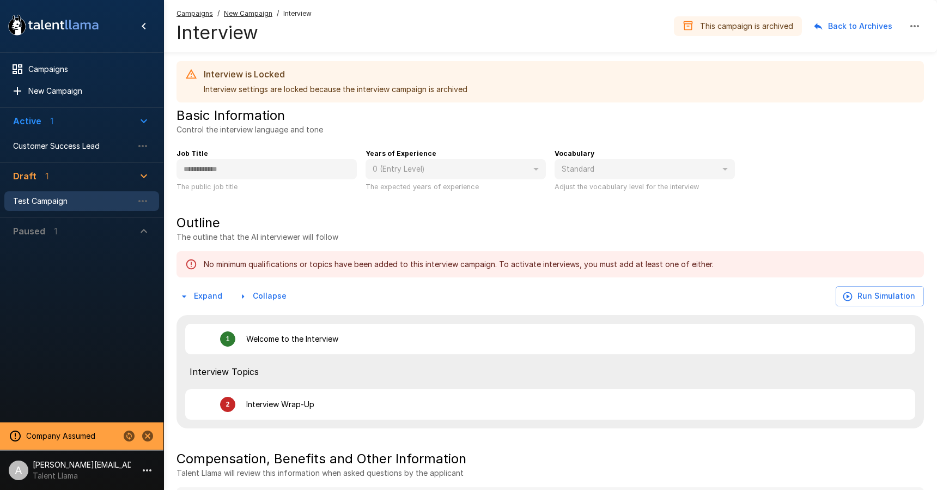
click at [45, 203] on span "Test Campaign" at bounding box center [73, 201] width 120 height 11
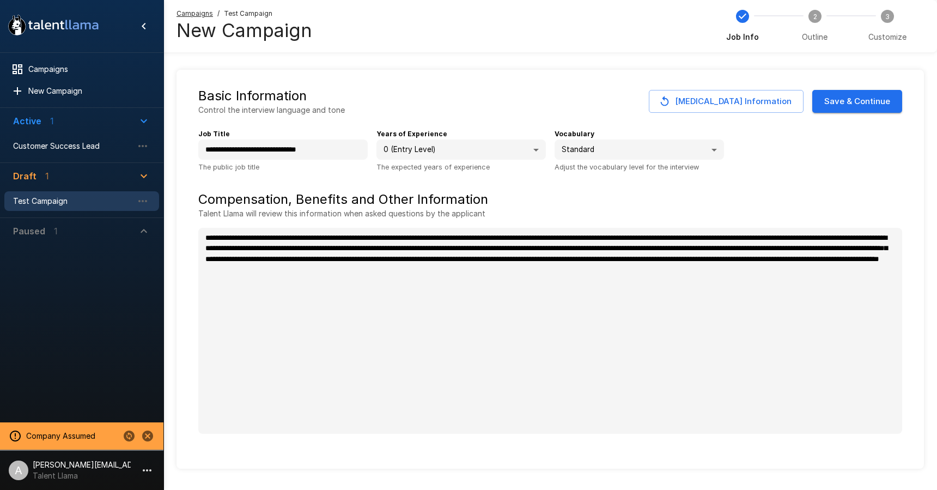
type textarea "*"
click at [819, 37] on span "Outline" at bounding box center [815, 37] width 26 height 11
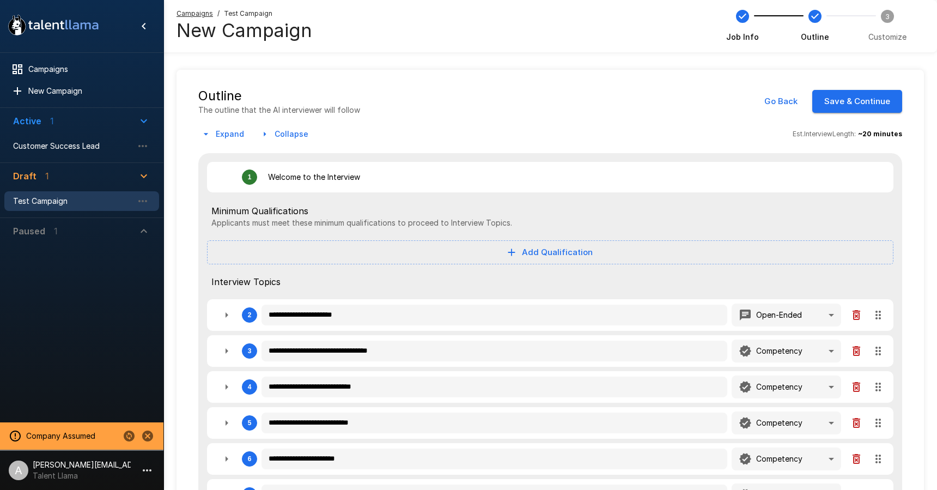
click at [518, 248] on icon "button" at bounding box center [512, 252] width 12 height 12
type textarea "*"
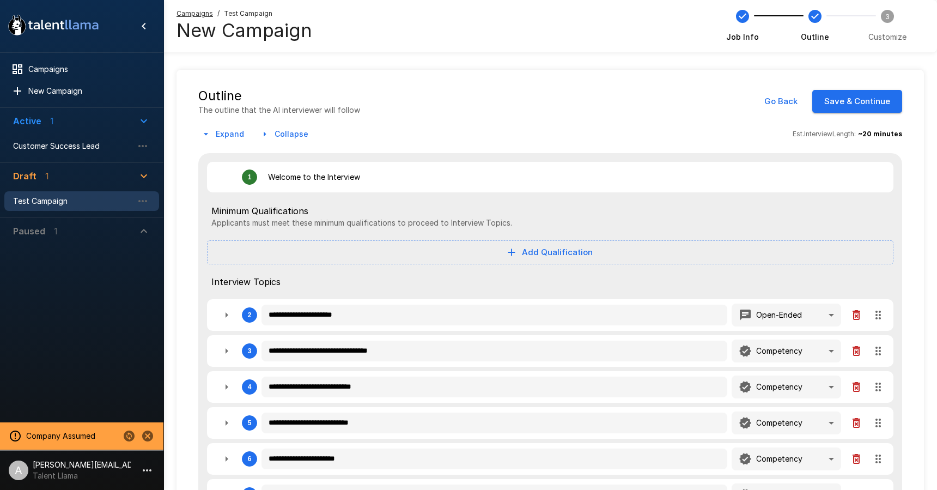
type textarea "*"
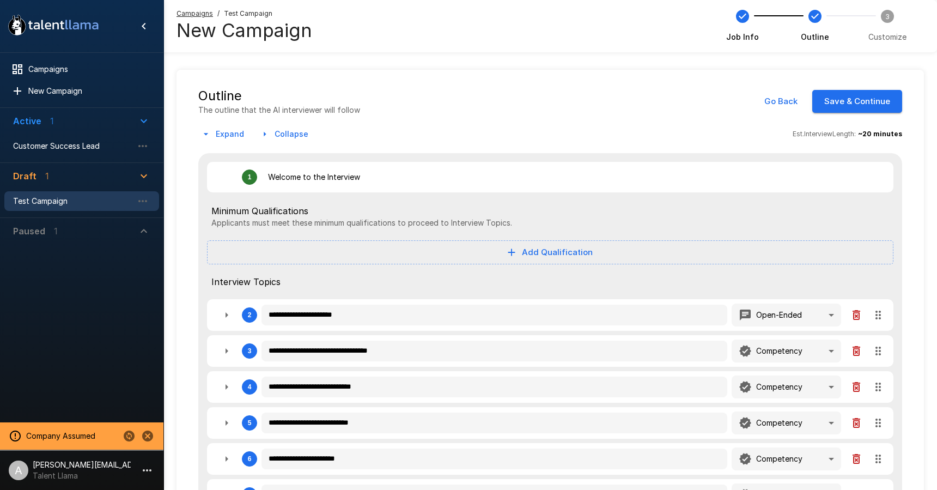
type textarea "*"
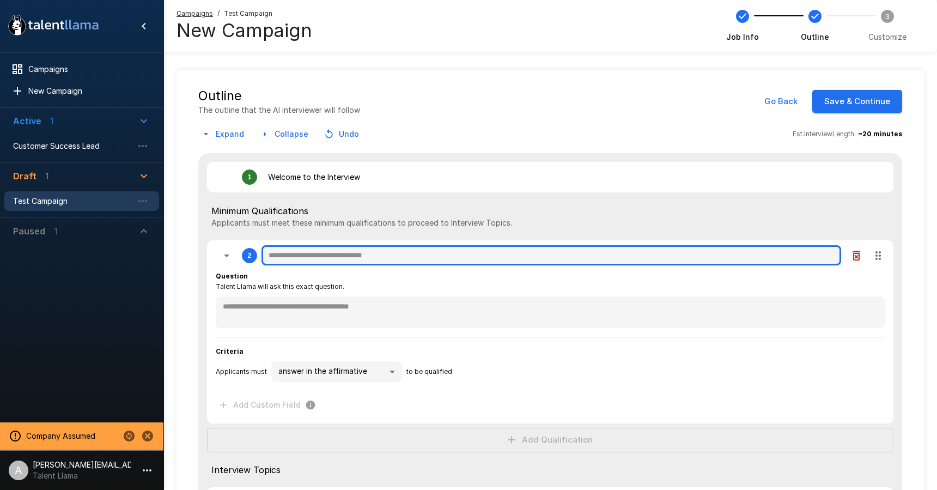
type textarea "*"
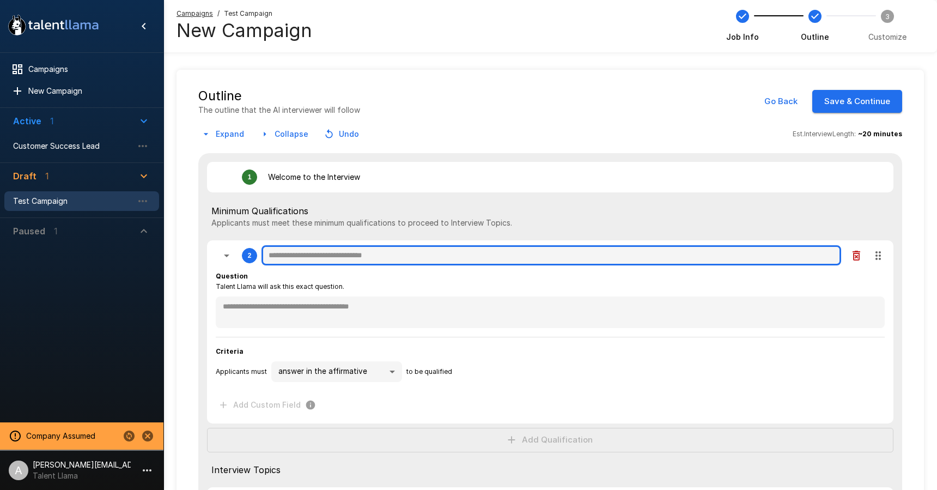
type textarea "*"
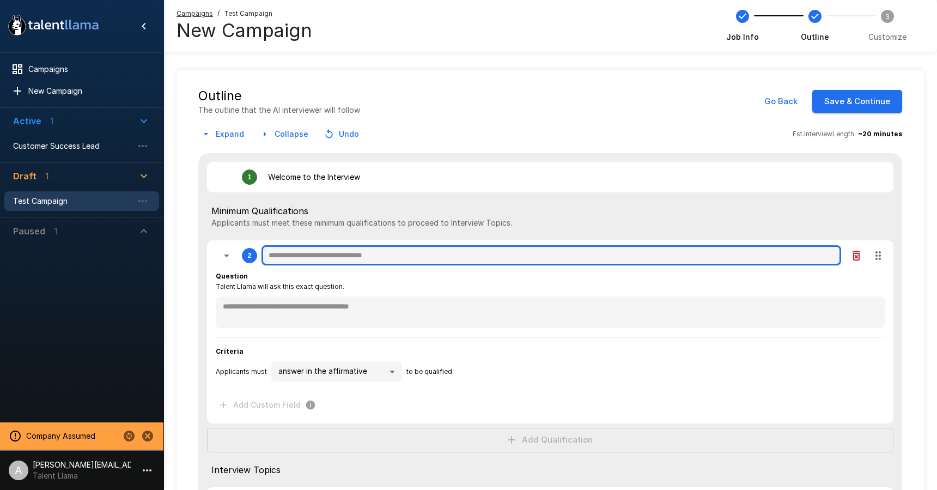
type textarea "*"
click at [356, 256] on input "text" at bounding box center [552, 255] width 580 height 21
type textarea "*"
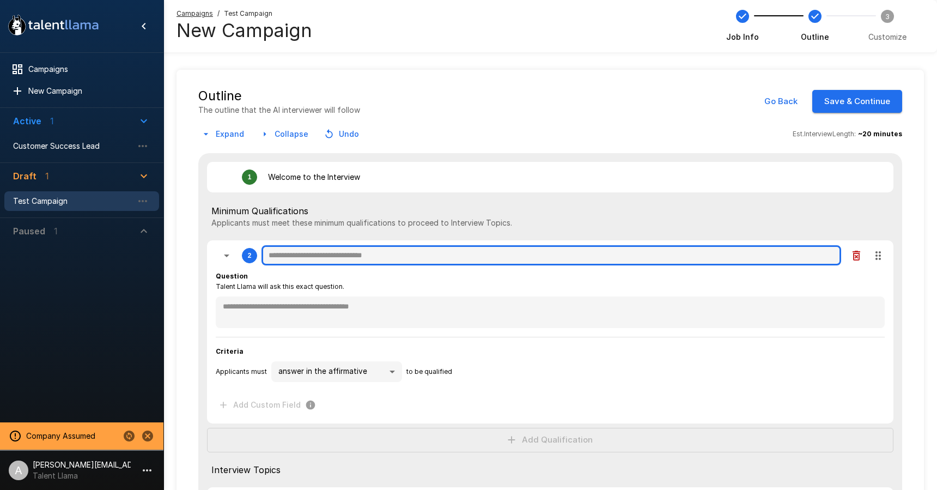
type textarea "*"
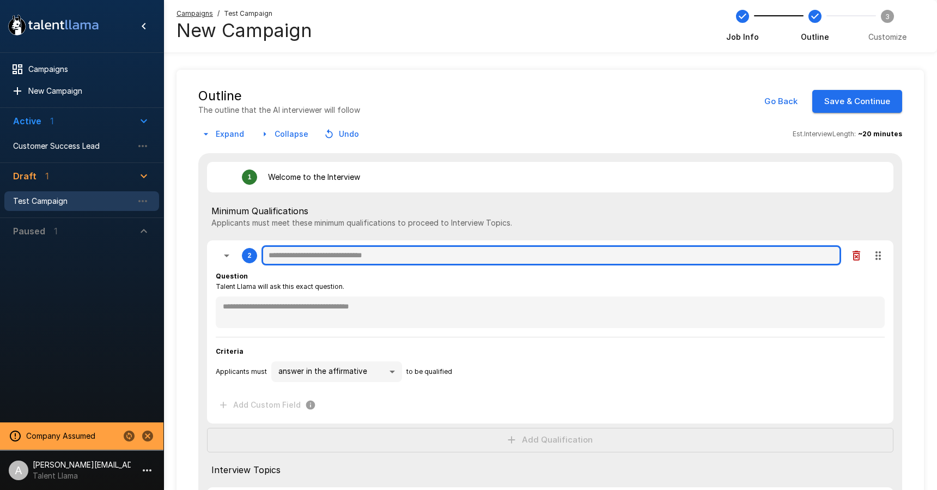
type textarea "*"
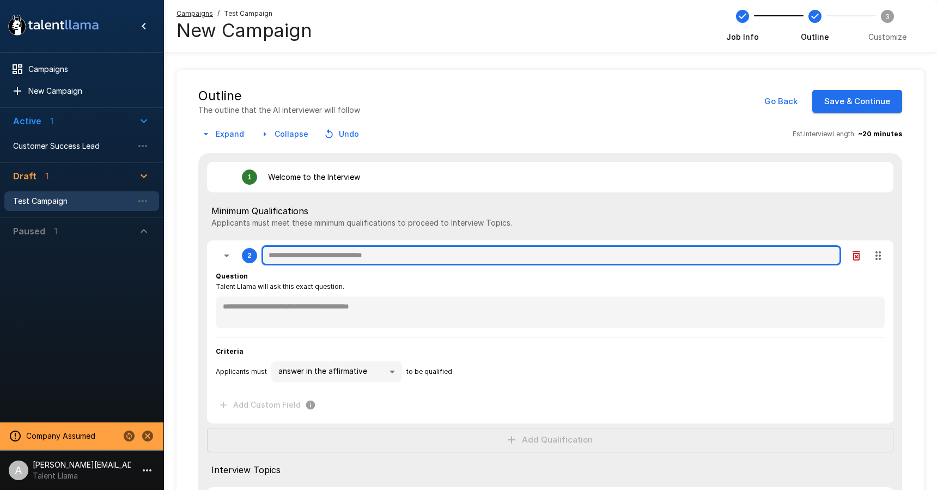
type textarea "*"
type input "*"
type textarea "*"
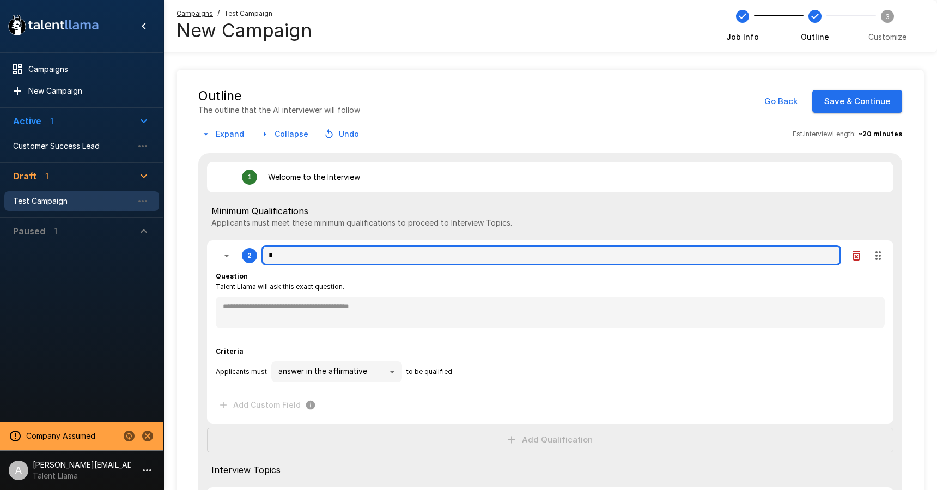
type textarea "*"
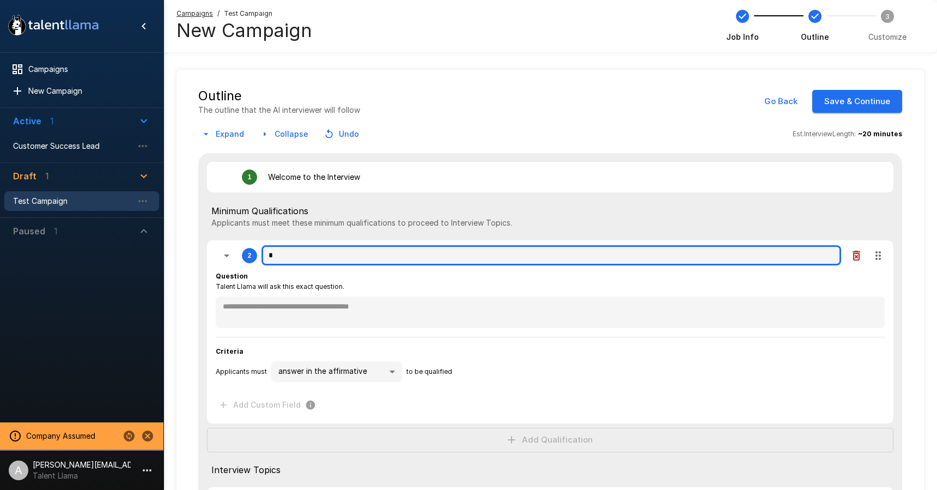
type textarea "*"
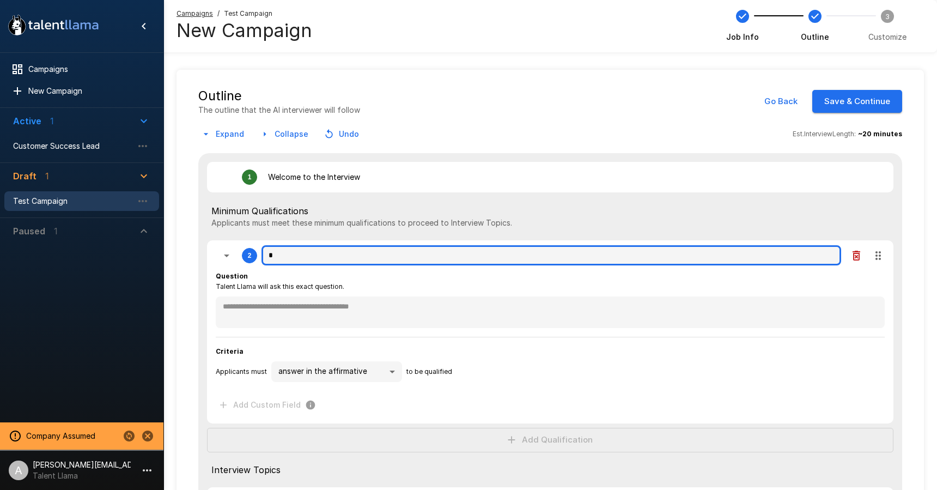
type textarea "*"
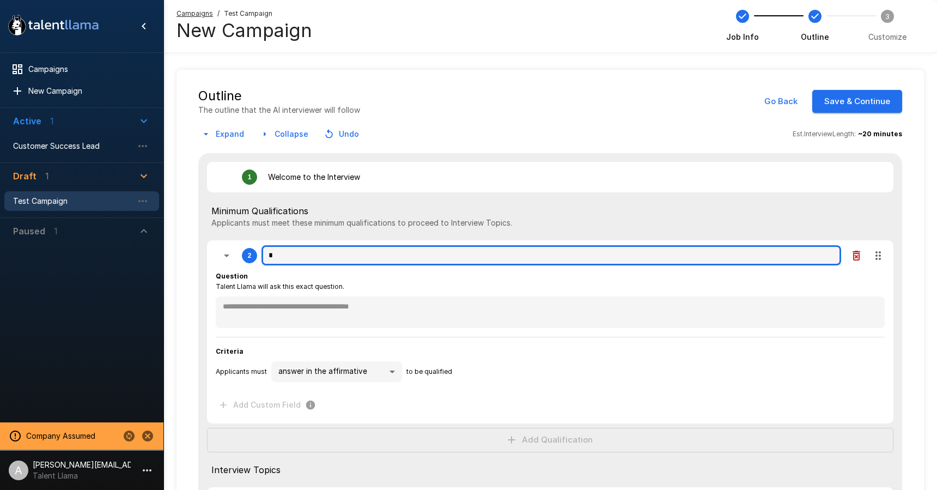
type textarea "*"
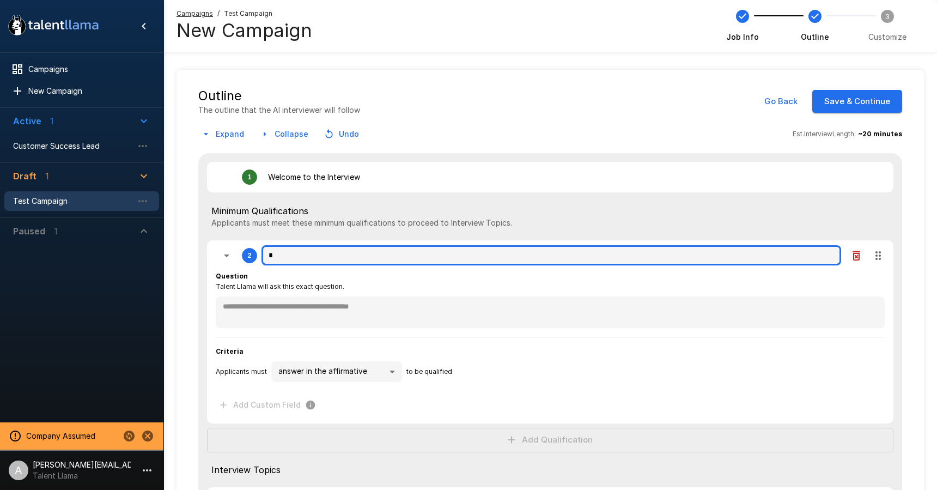
type textarea "*"
type input "**"
type textarea "*"
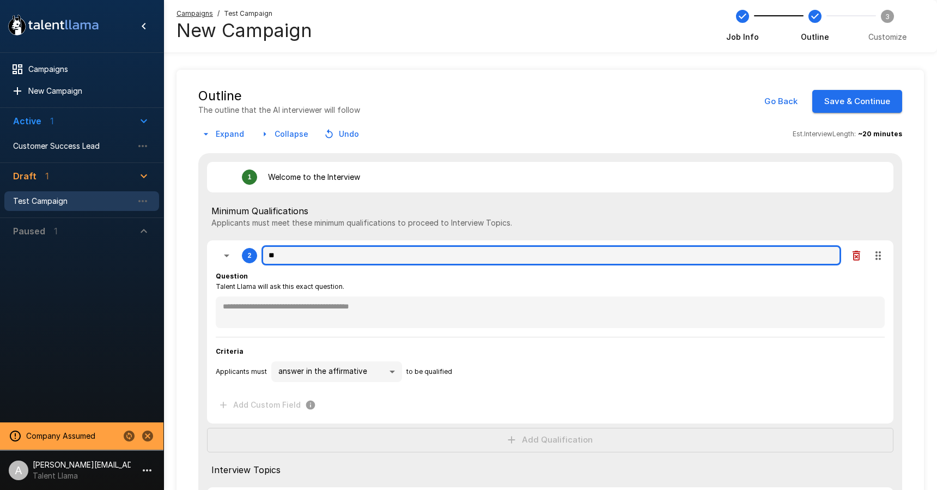
type textarea "*"
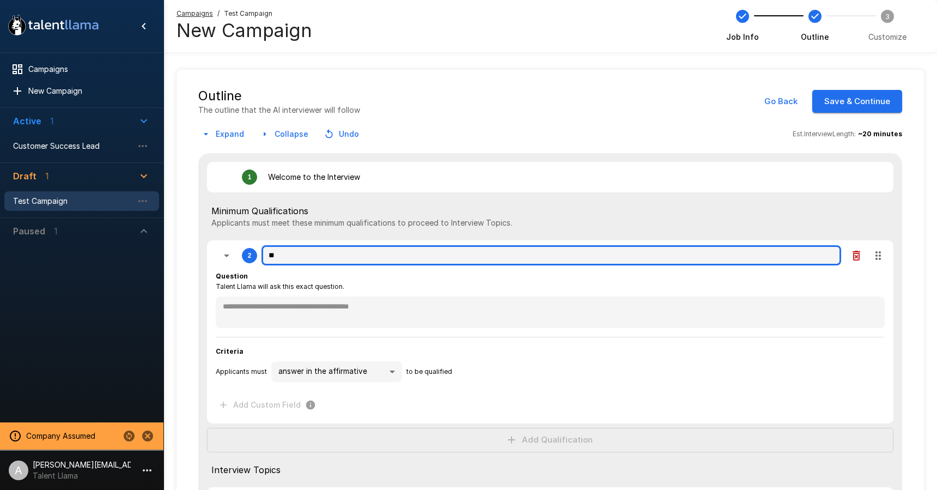
type textarea "*"
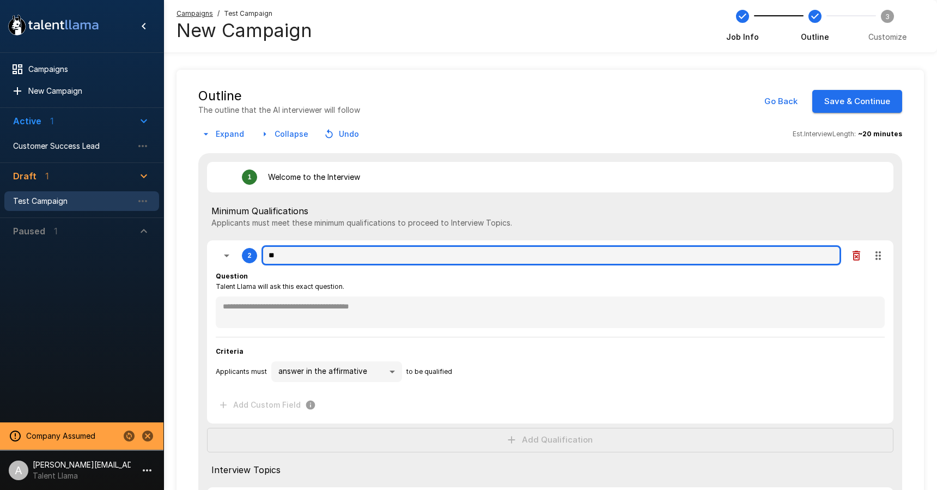
type textarea "*"
type input "***"
type textarea "*"
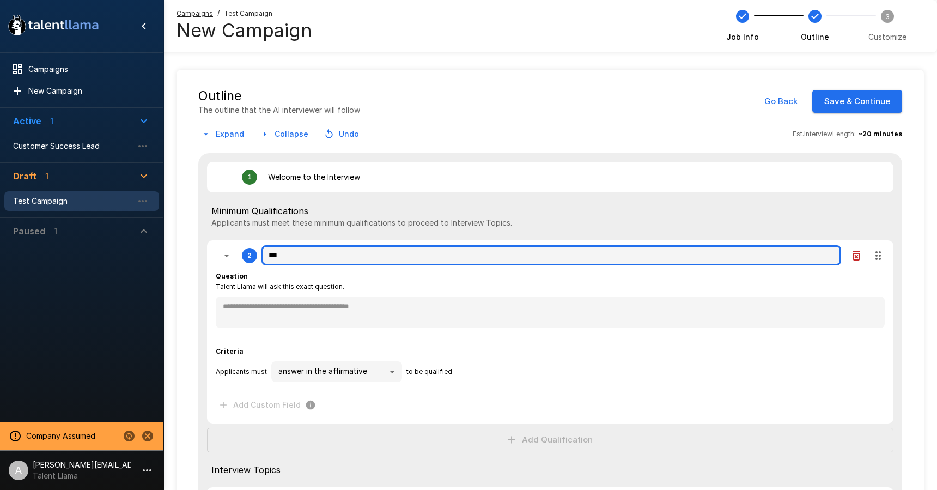
type textarea "*"
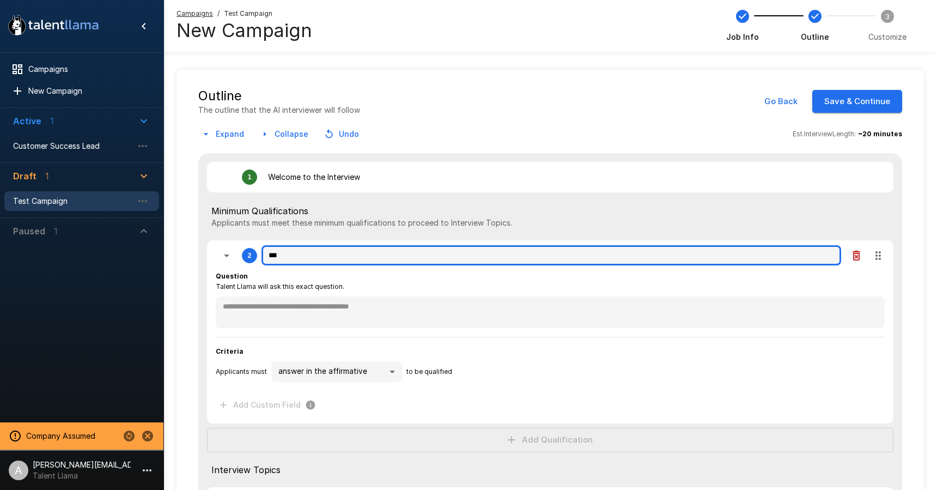
type textarea "*"
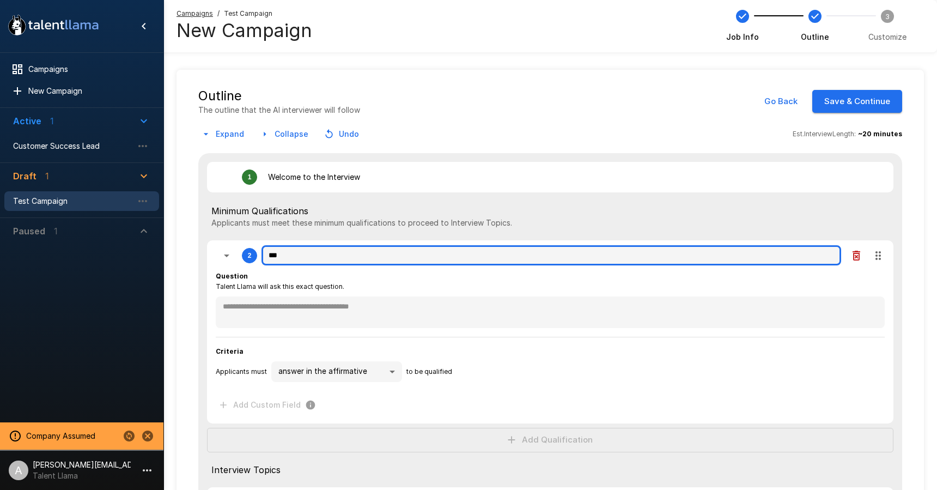
type input "****"
type textarea "*"
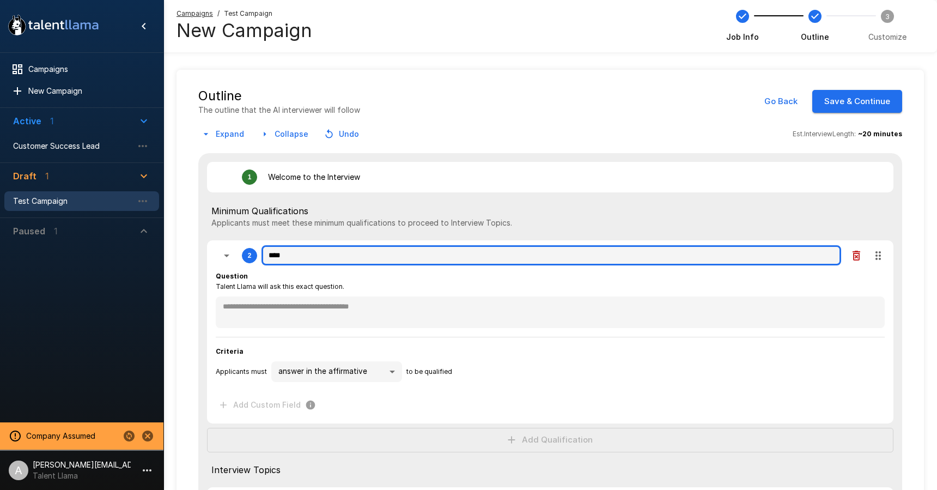
type textarea "*"
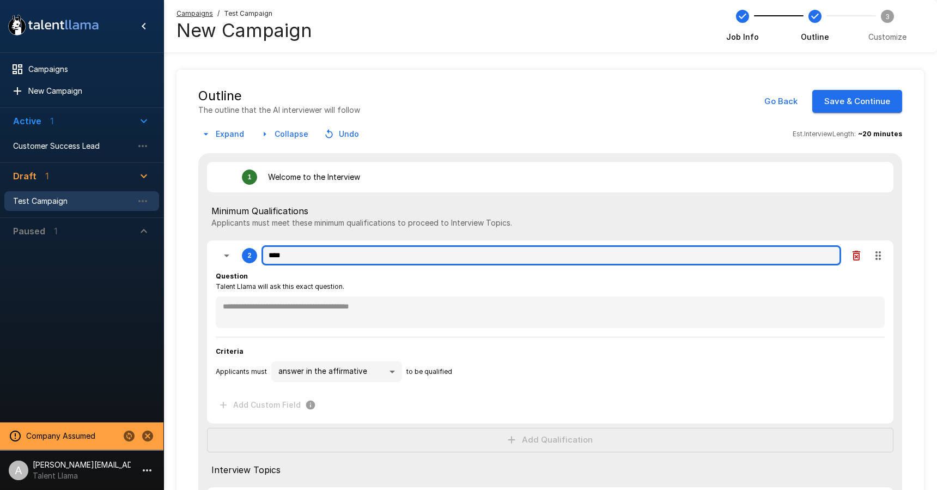
type textarea "*"
type input "*****"
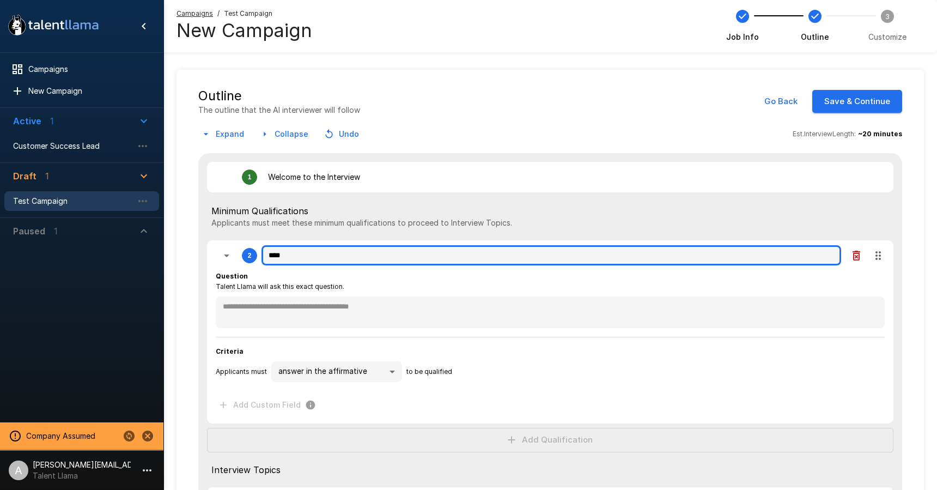
type textarea "*"
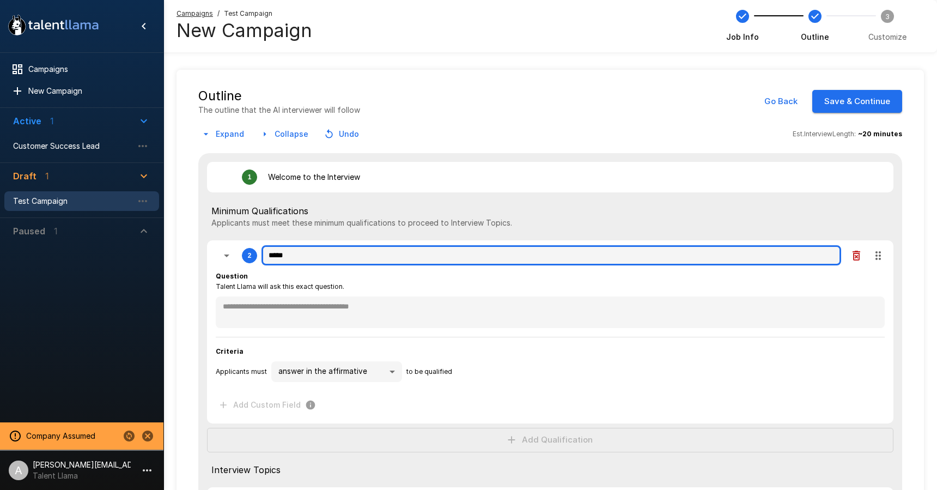
type textarea "*"
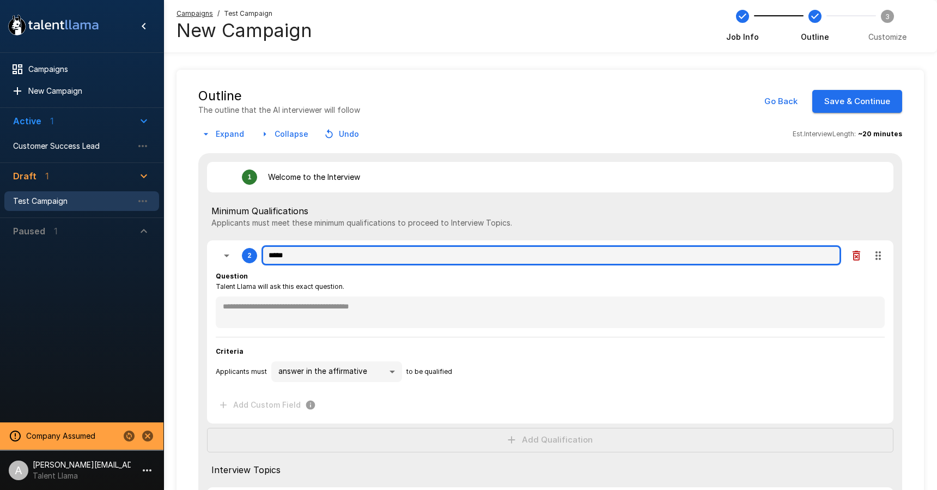
type textarea "*"
type input "******"
type textarea "*"
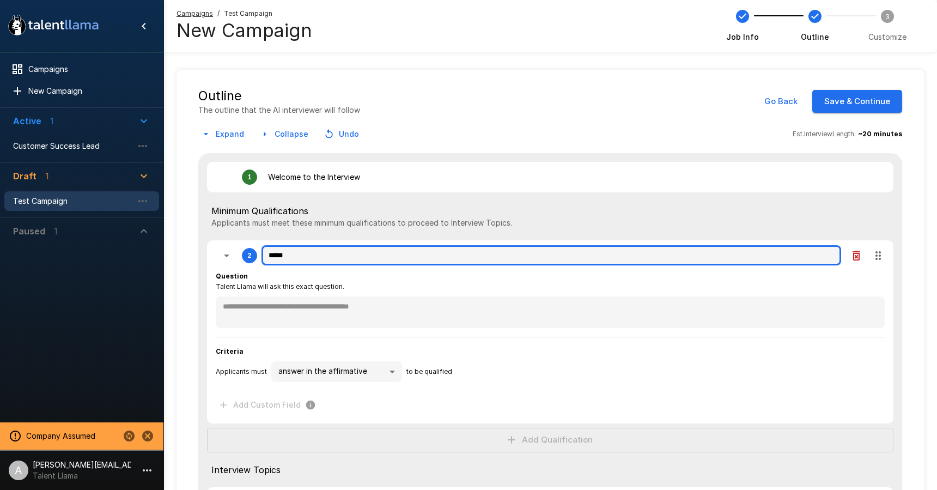
type textarea "*"
type input "*******"
type textarea "*"
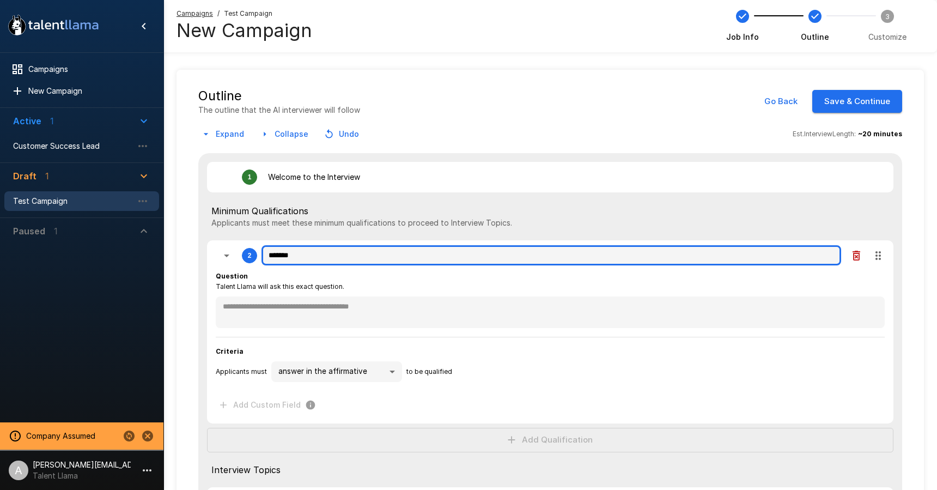
type textarea "*"
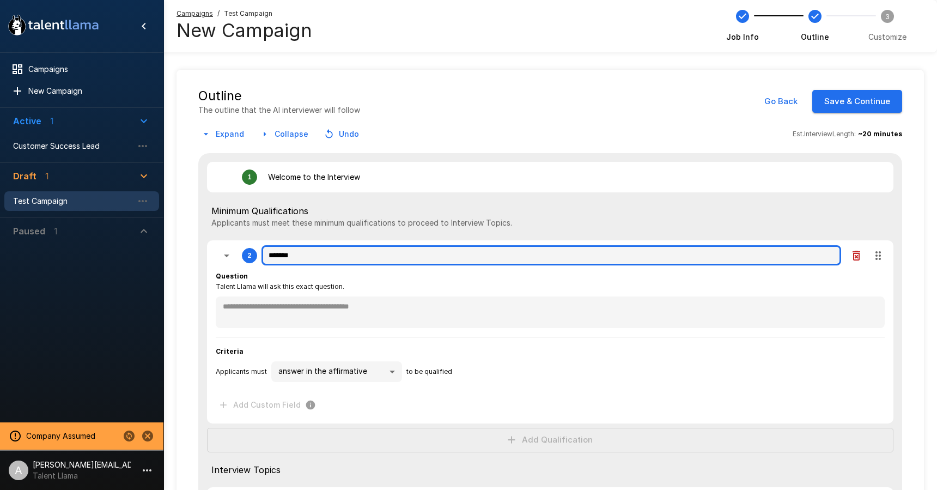
type textarea "*"
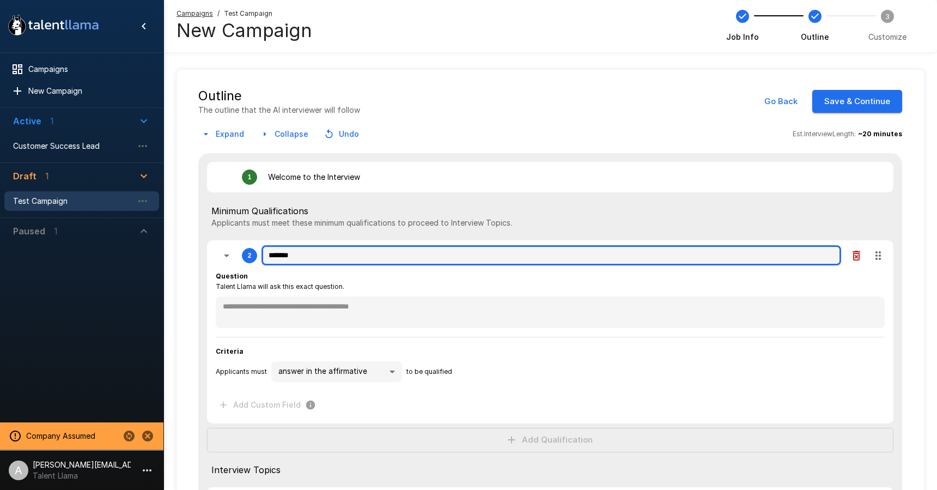
type textarea "*"
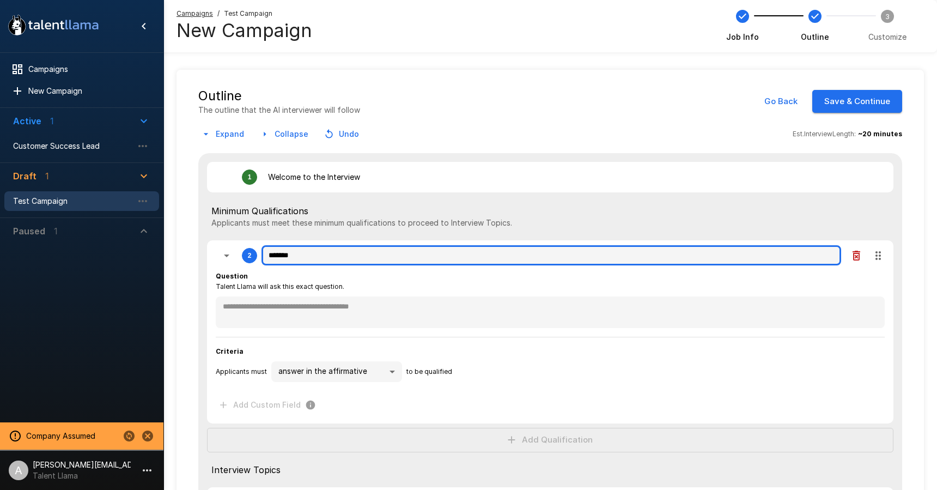
type textarea "*"
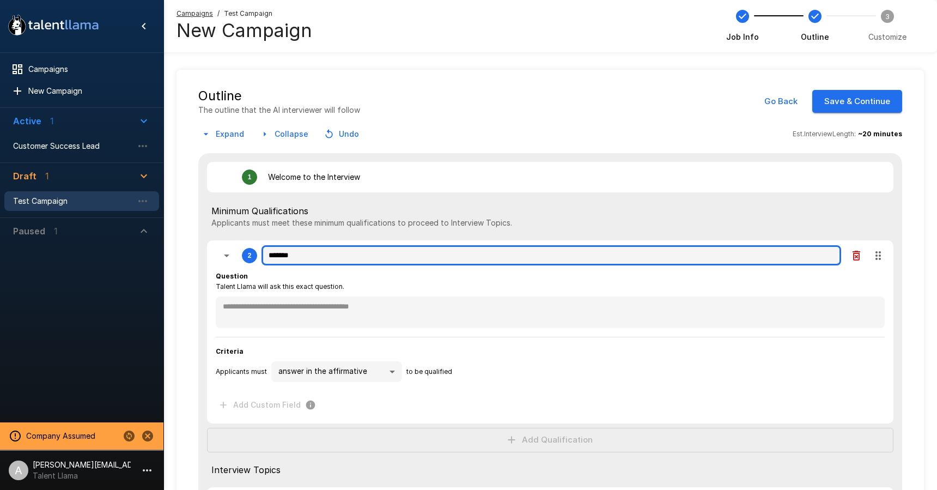
type textarea "*"
type input "********"
type textarea "*"
type input "*********"
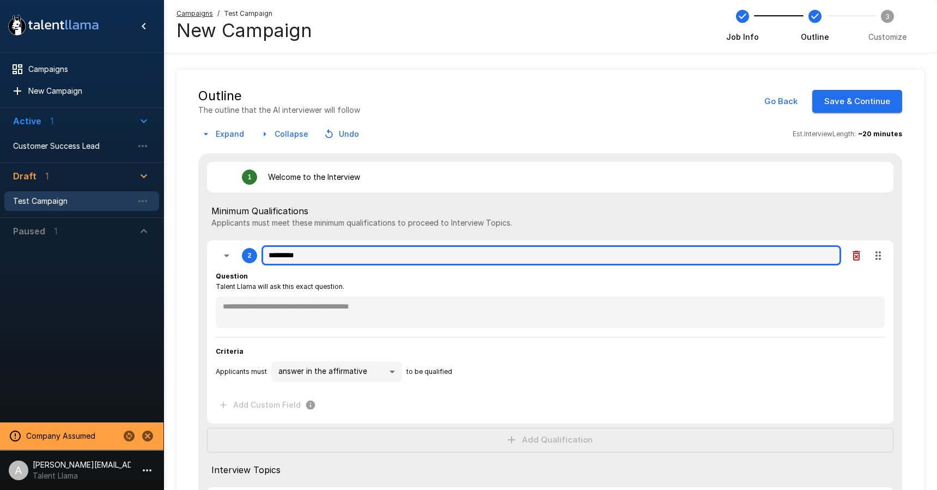
type textarea "*"
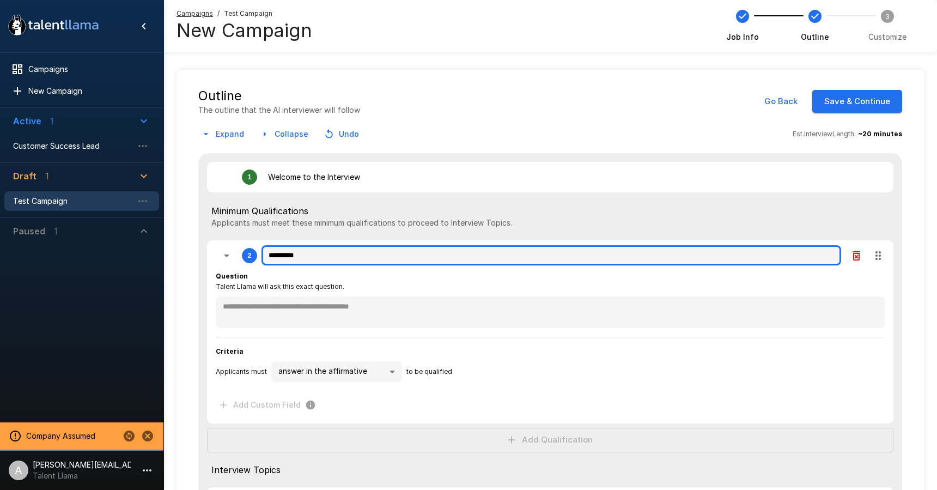
type textarea "*"
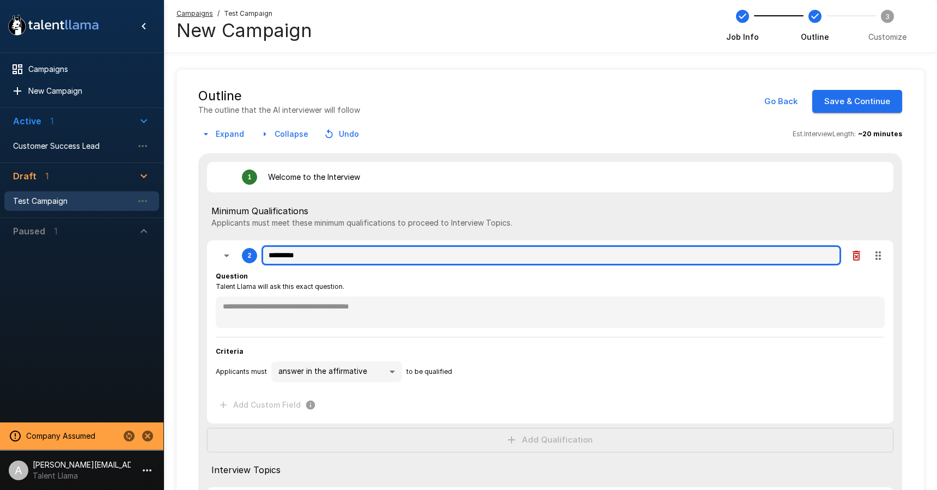
type textarea "*"
type input "*********"
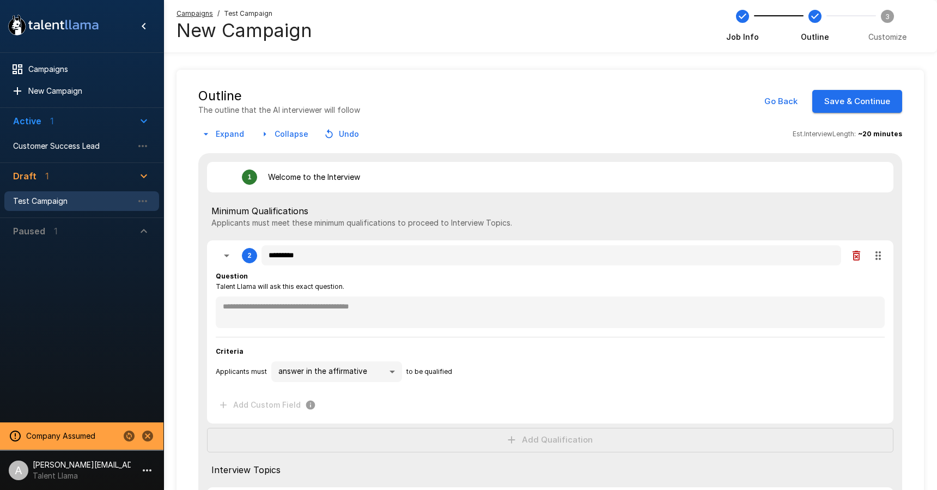
type textarea "*"
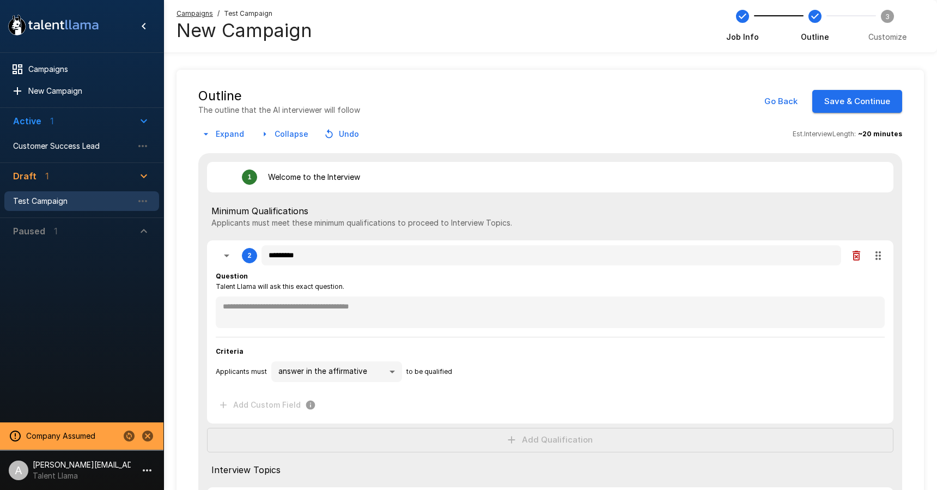
type textarea "*"
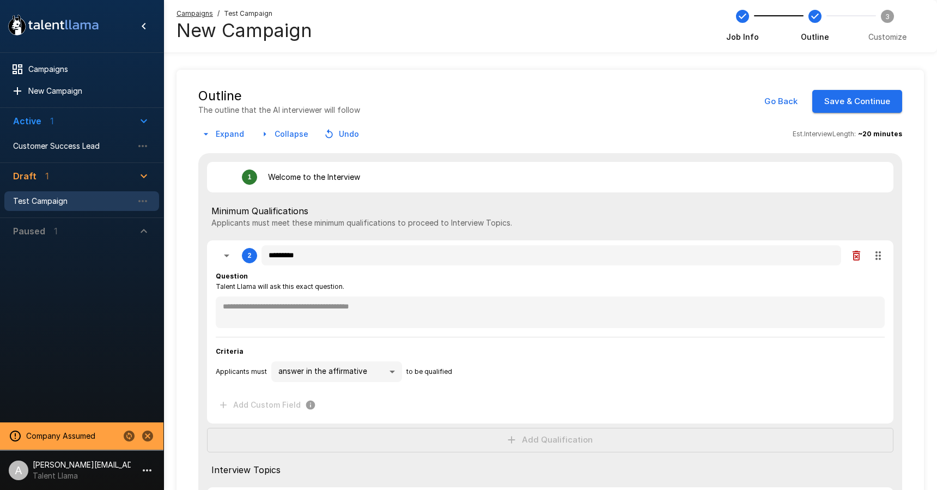
type textarea "*"
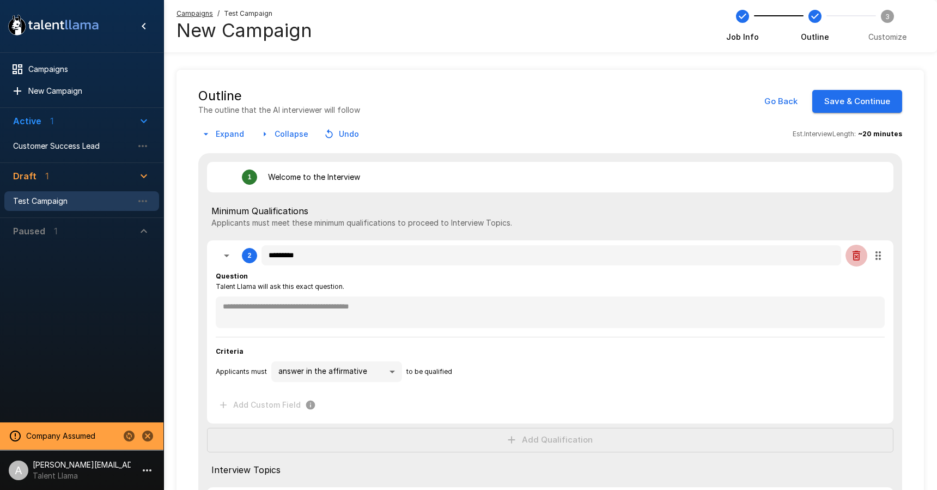
type textarea "*"
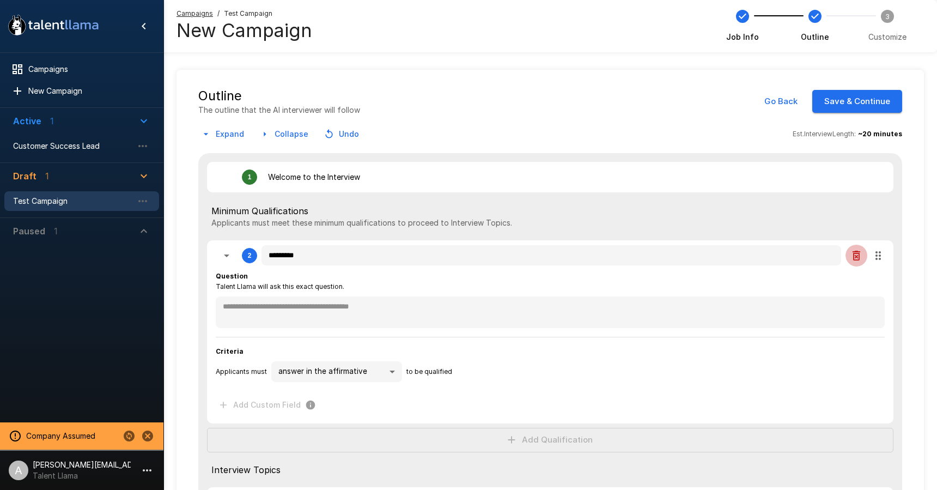
type textarea "*"
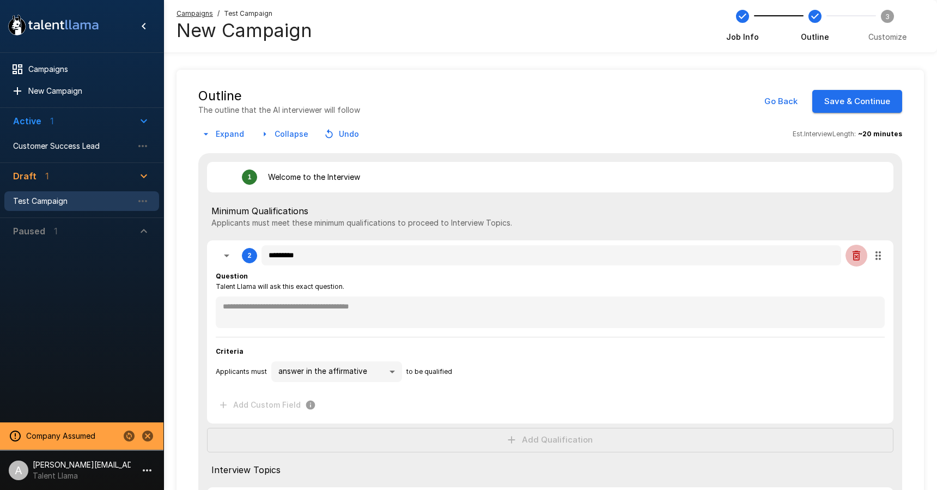
type textarea "*"
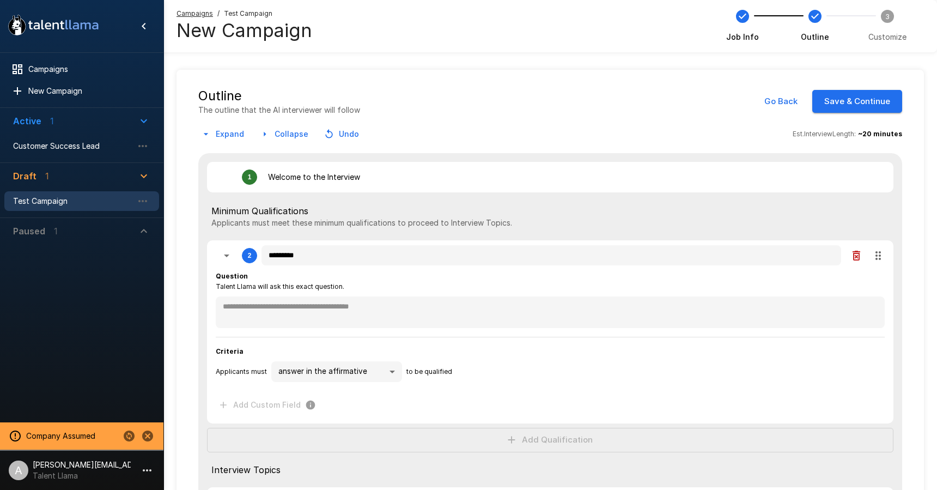
type textarea "*"
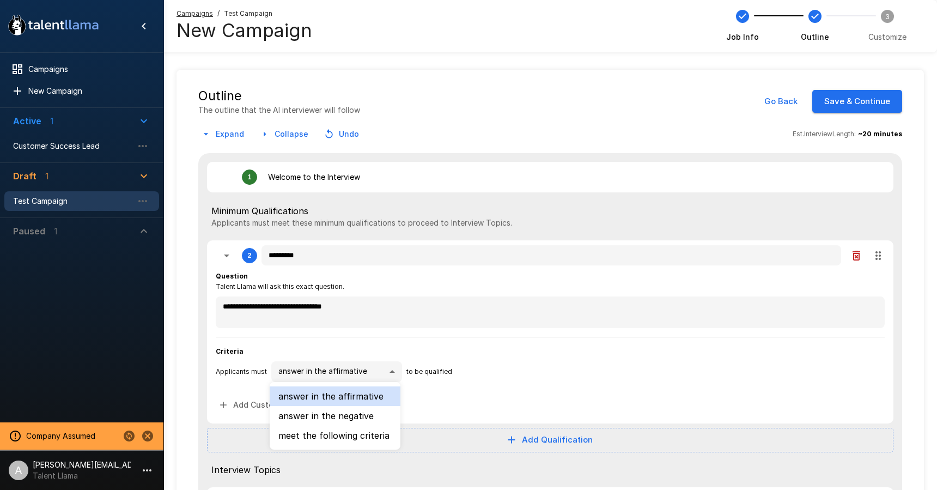
click at [377, 372] on body "**********" at bounding box center [468, 245] width 937 height 490
click at [365, 435] on li "meet the following criteria" at bounding box center [335, 436] width 131 height 20
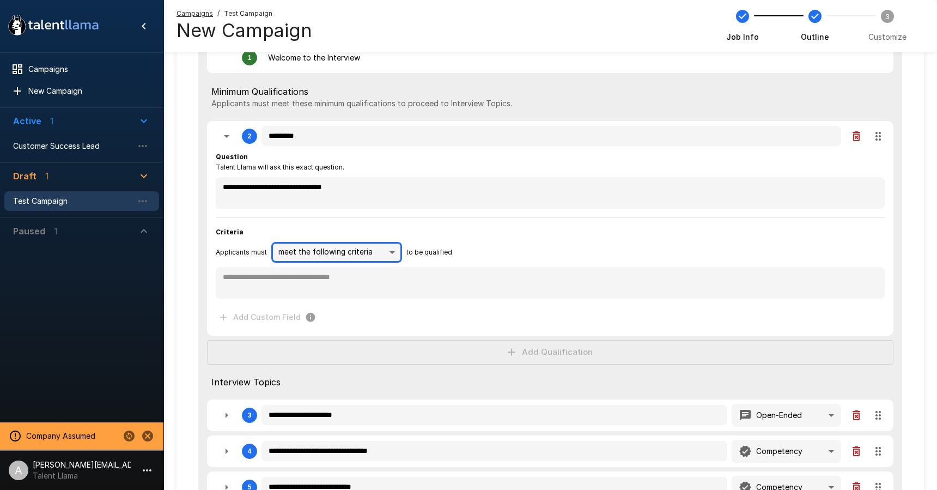
scroll to position [135, 0]
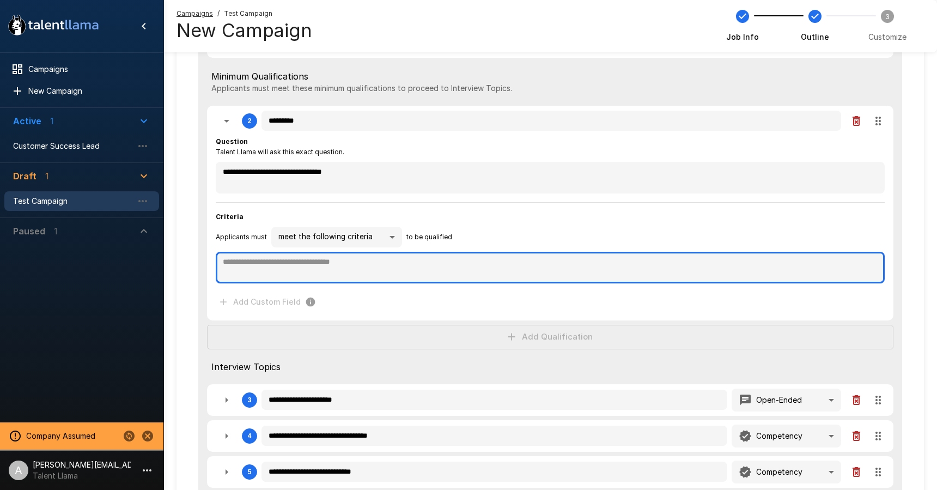
click at [411, 274] on textarea at bounding box center [550, 268] width 669 height 32
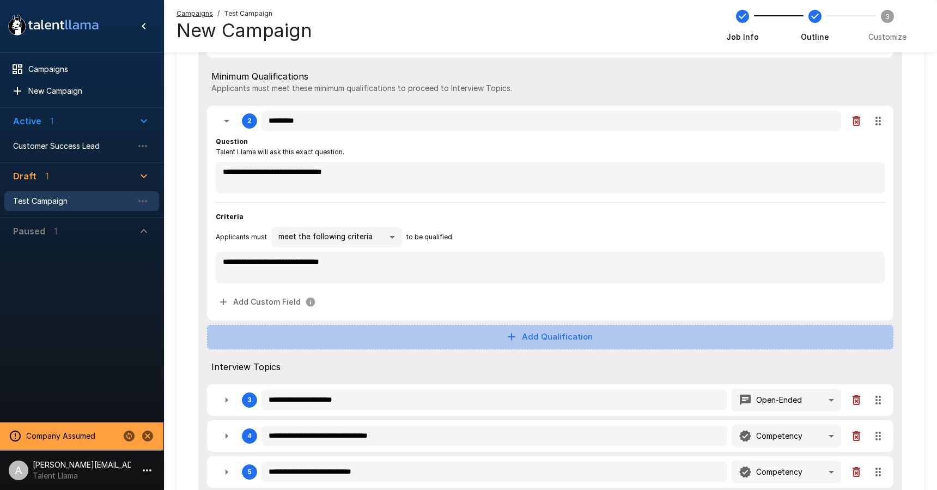
click at [537, 344] on button "Add Qualification" at bounding box center [550, 337] width 686 height 24
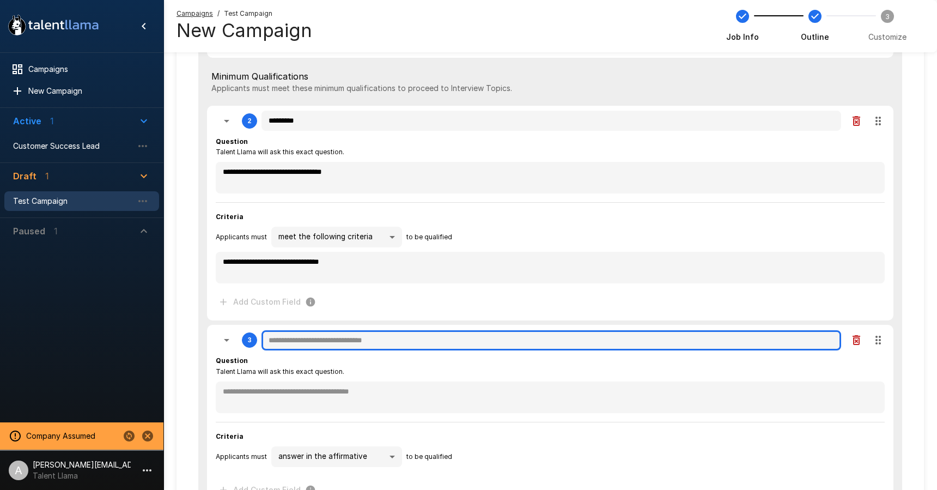
click at [311, 342] on input "text" at bounding box center [552, 340] width 580 height 21
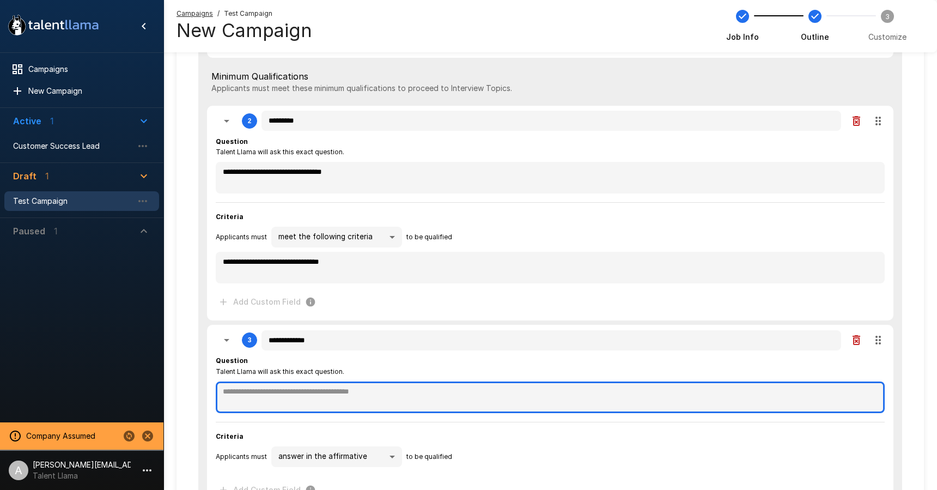
click at [230, 402] on textarea at bounding box center [550, 397] width 669 height 32
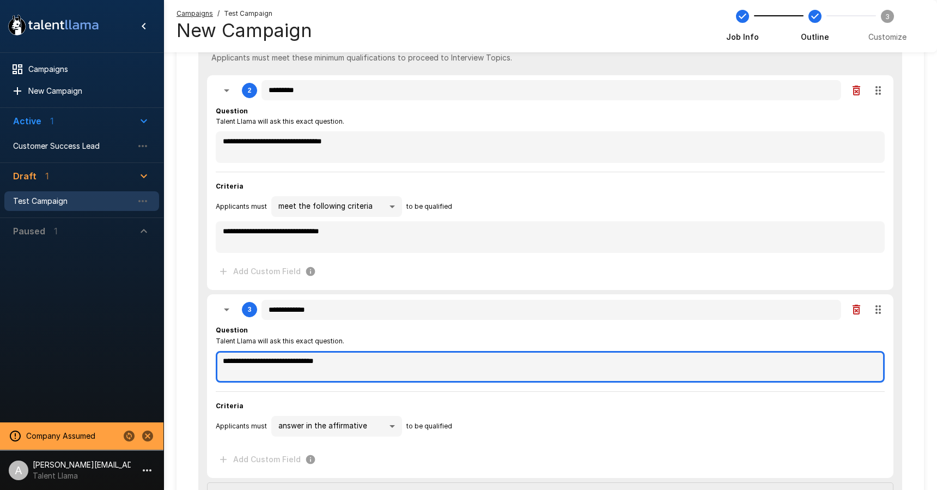
scroll to position [201, 0]
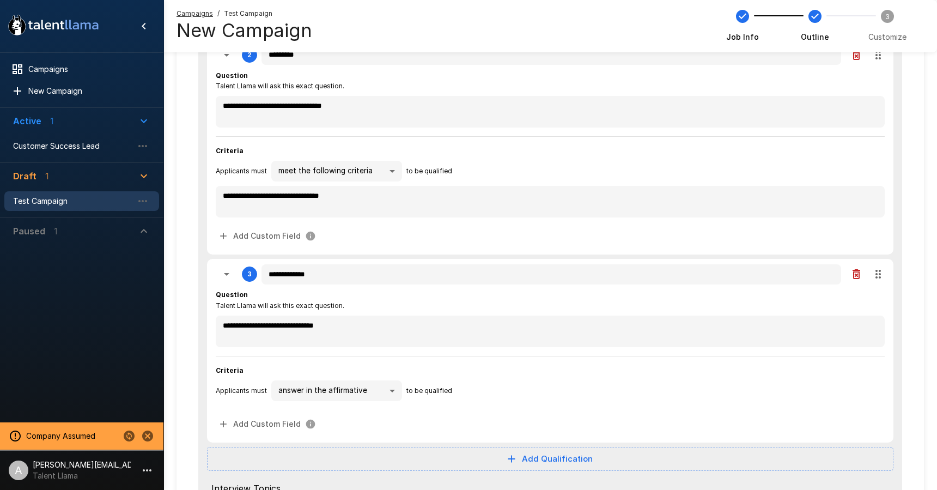
click at [338, 289] on body "**********" at bounding box center [468, 44] width 937 height 490
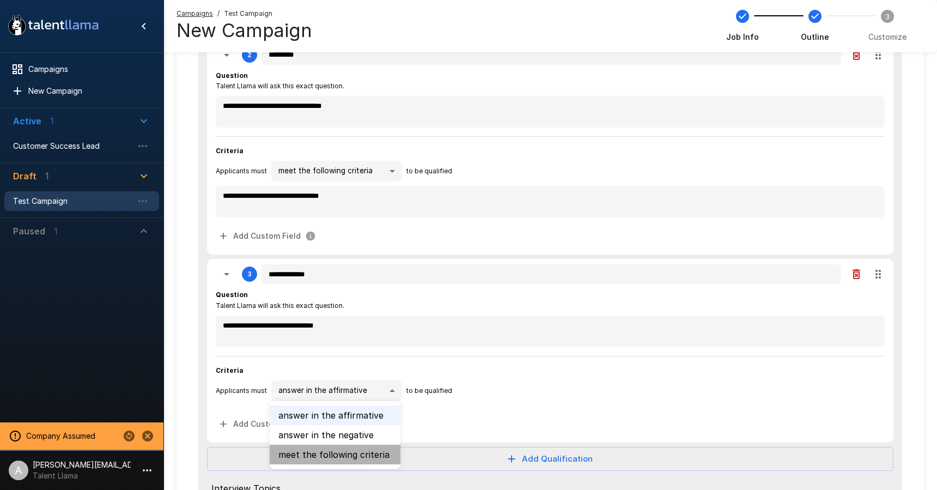
click at [338, 449] on li "meet the following criteria" at bounding box center [335, 455] width 131 height 20
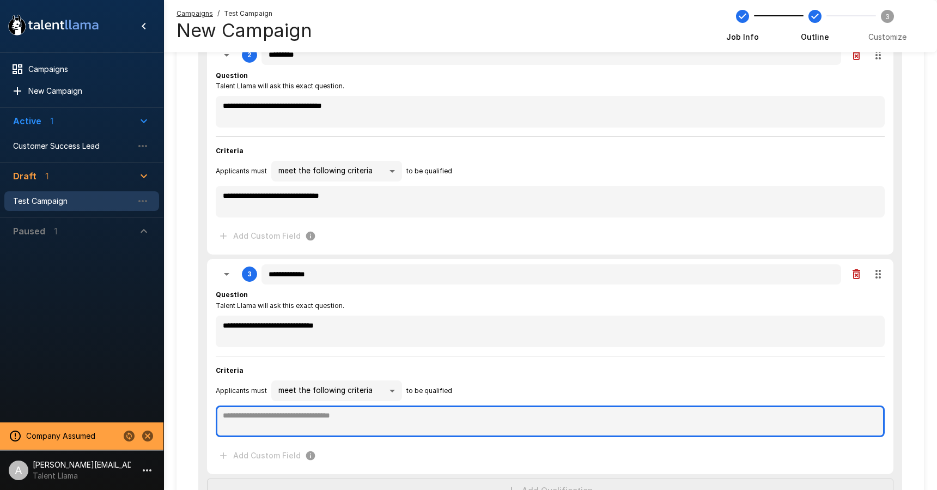
click at [303, 420] on textarea at bounding box center [550, 421] width 669 height 32
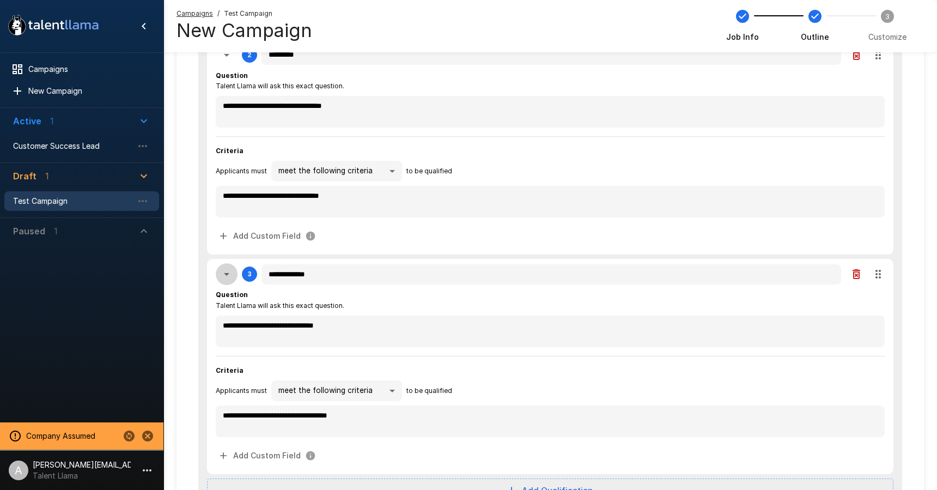
click at [229, 283] on button "button" at bounding box center [227, 274] width 22 height 22
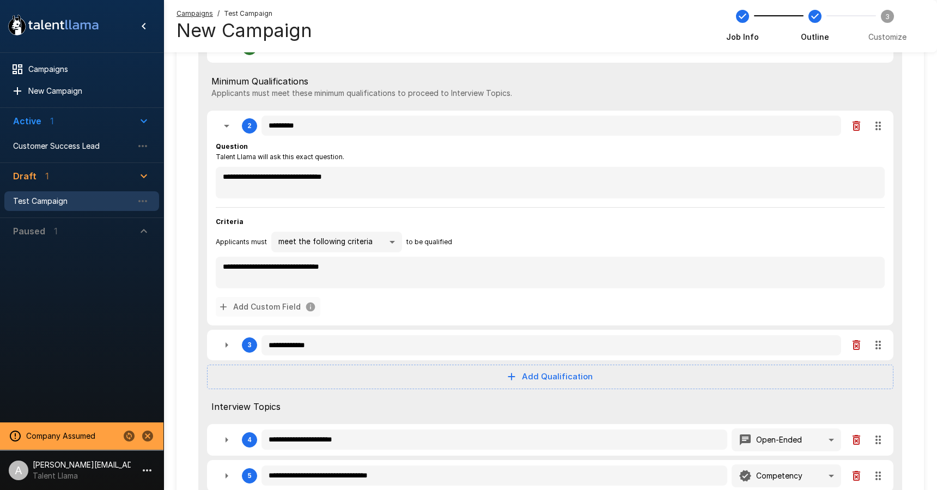
scroll to position [127, 0]
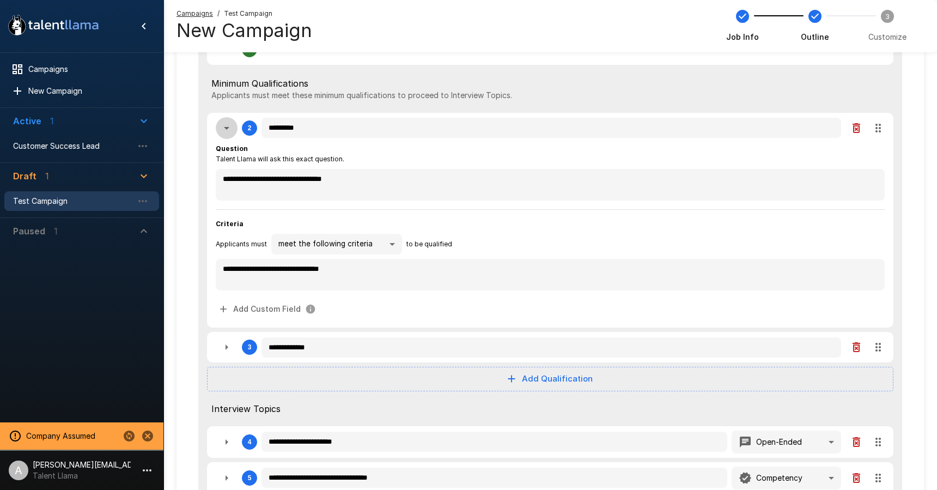
click at [227, 124] on icon "button" at bounding box center [226, 127] width 13 height 13
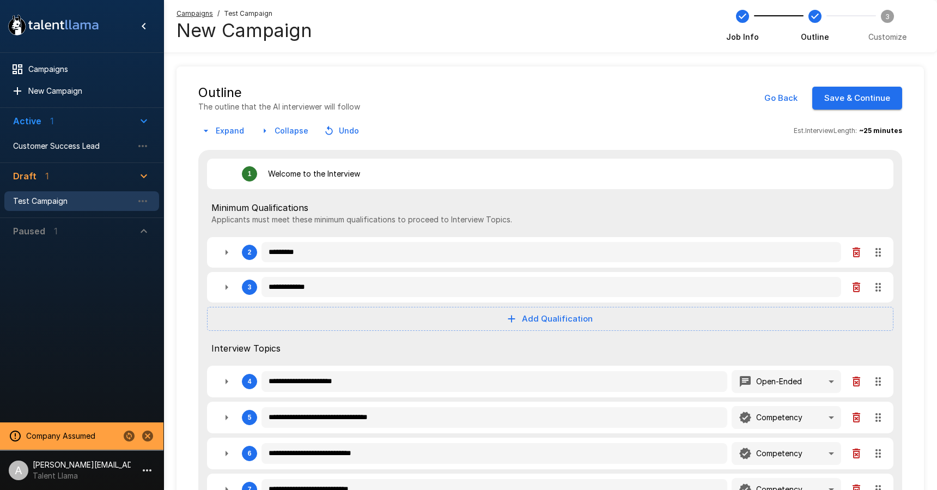
scroll to position [1, 0]
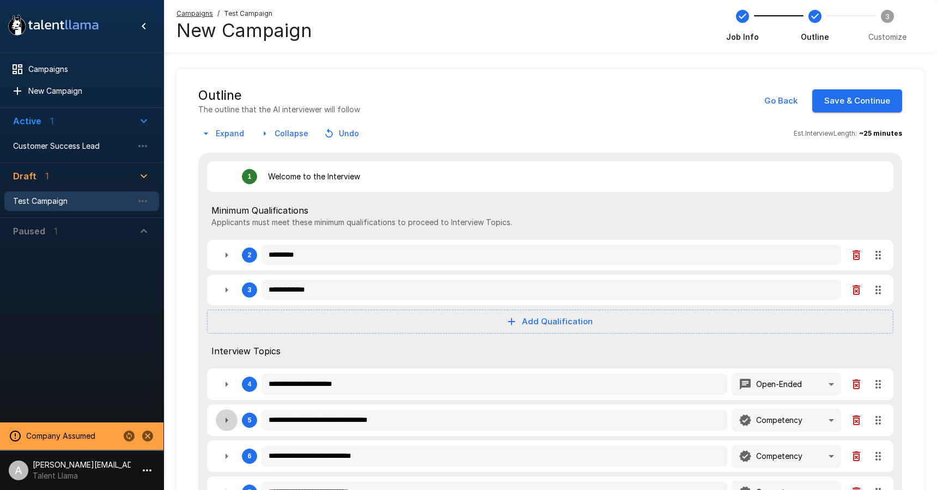
click at [233, 420] on icon "button" at bounding box center [226, 420] width 13 height 13
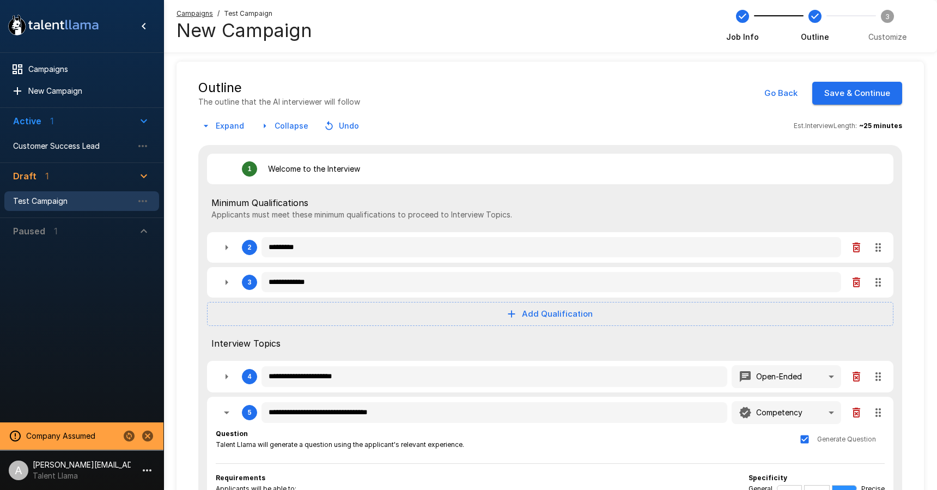
scroll to position [9, 0]
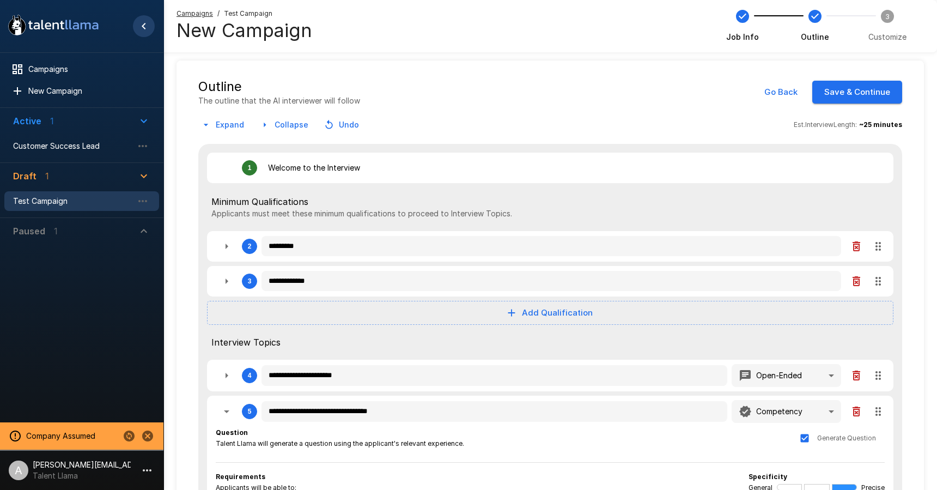
click at [148, 32] on icon "Hide menu" at bounding box center [143, 26] width 13 height 13
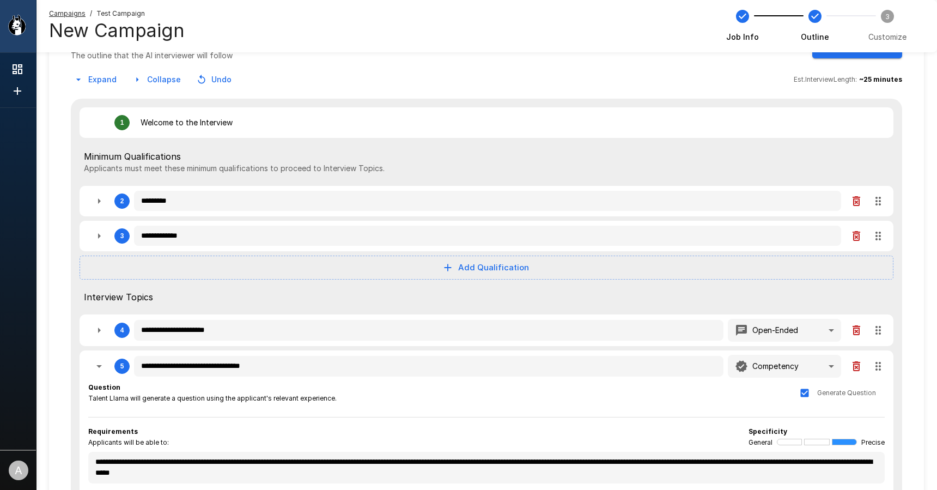
scroll to position [72, 0]
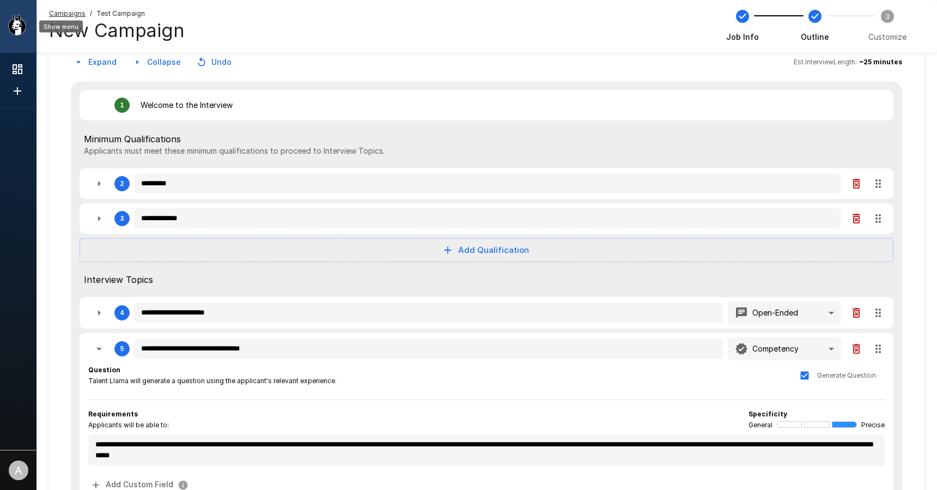
click at [12, 15] on icon ".st0{fill:#FFFFFF;} .st1{fill:#76a4ed;}" at bounding box center [53, 25] width 98 height 28
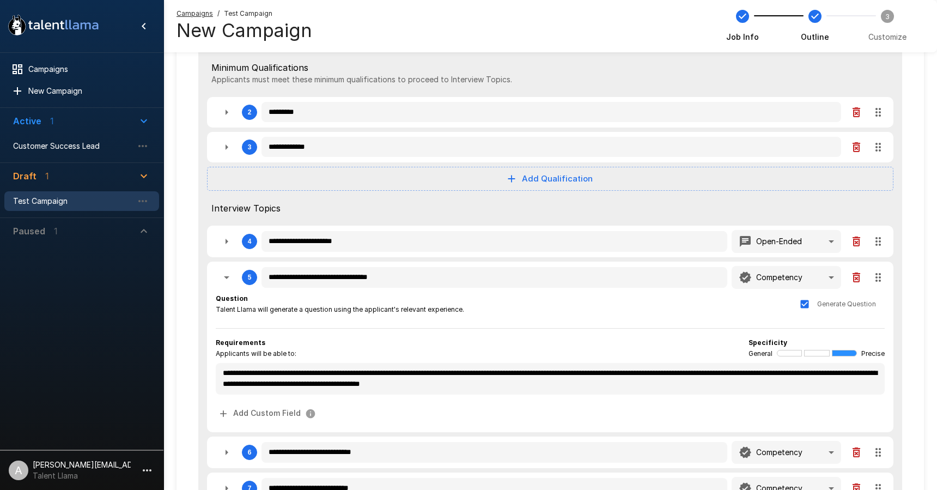
scroll to position [148, 0]
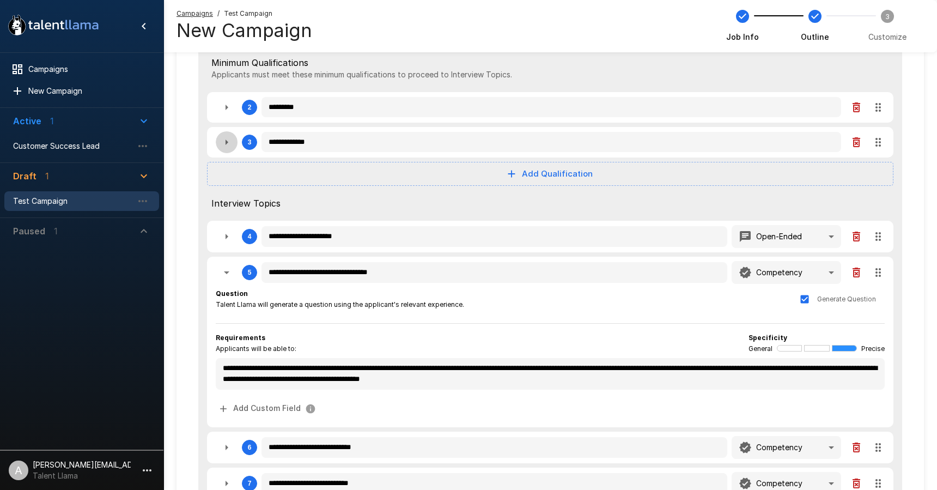
click at [232, 147] on icon "button" at bounding box center [226, 142] width 13 height 13
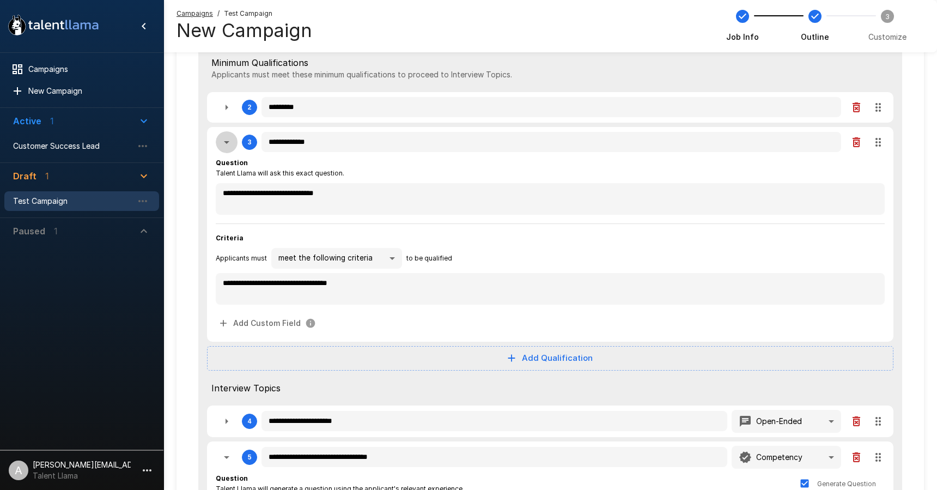
click at [233, 138] on icon "button" at bounding box center [226, 142] width 13 height 13
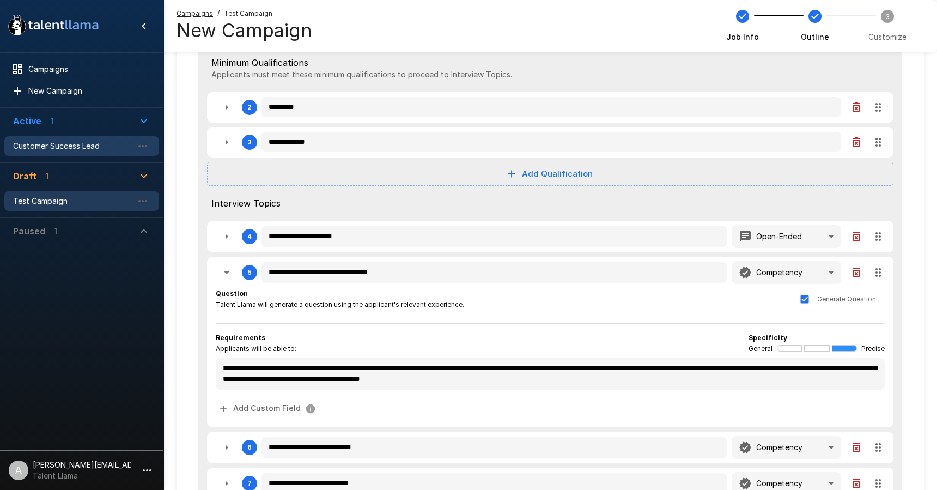
click at [77, 149] on span "Customer Success Lead" at bounding box center [73, 146] width 120 height 11
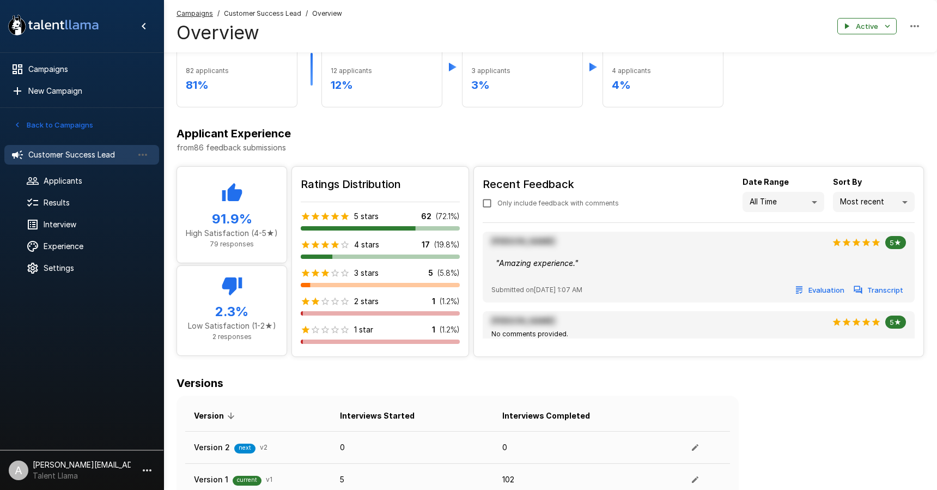
scroll to position [505, 0]
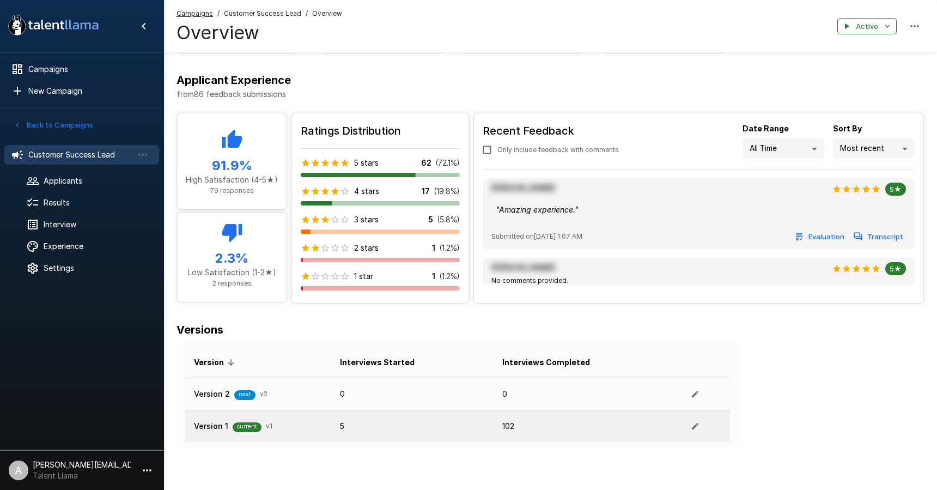
click at [405, 432] on td "5" at bounding box center [412, 426] width 162 height 32
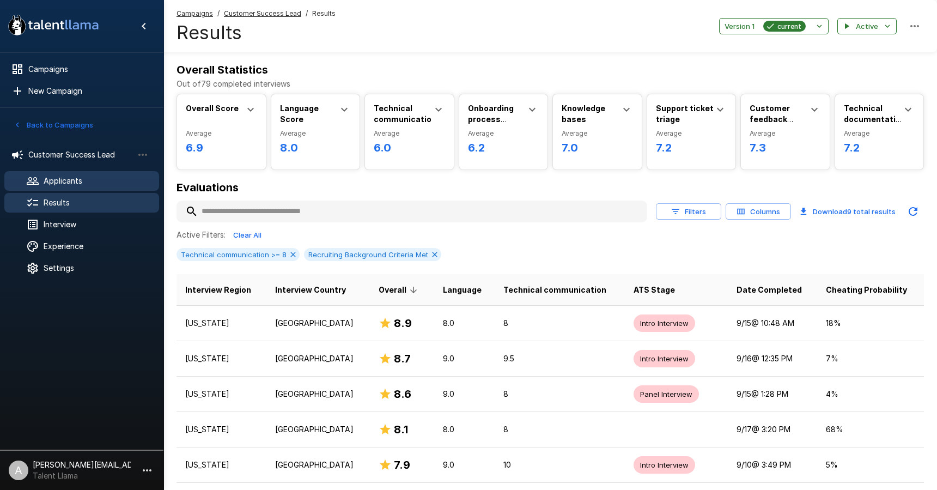
click at [127, 178] on span "Applicants" at bounding box center [97, 180] width 107 height 11
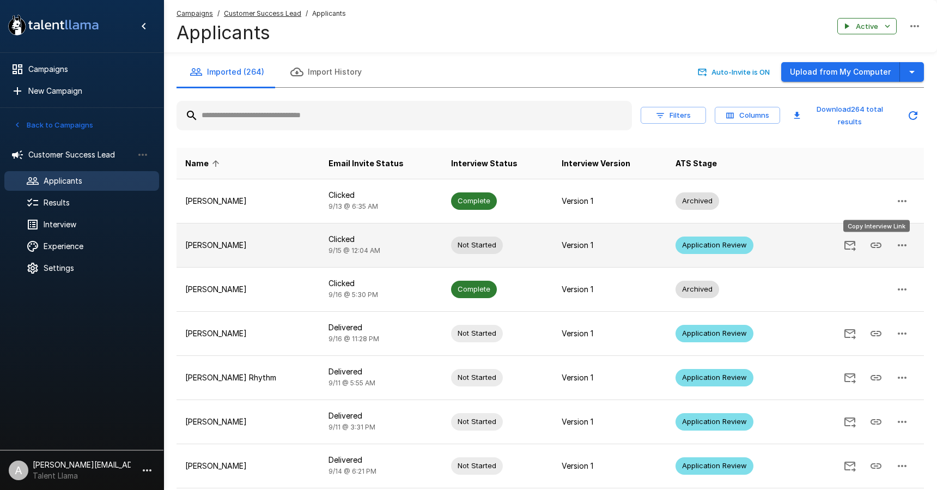
click at [886, 247] on button "Copy Interview Link" at bounding box center [876, 245] width 26 height 26
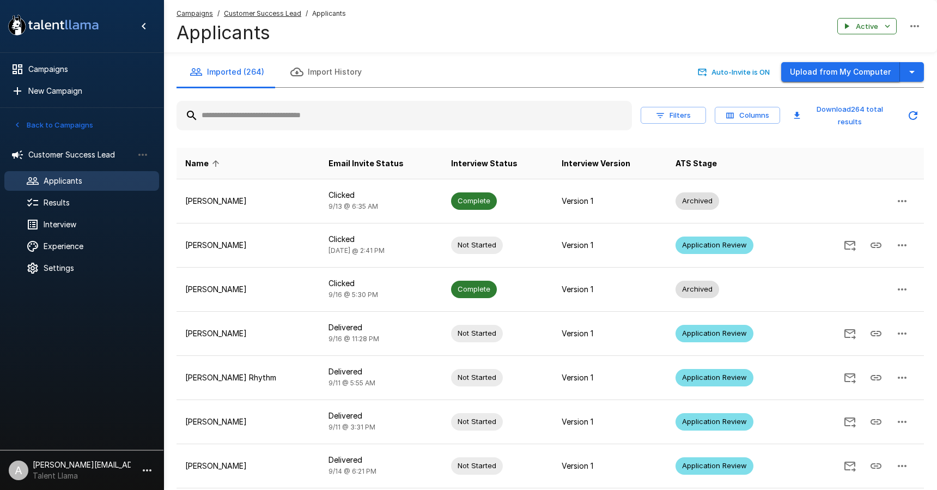
click at [889, 75] on button "Upload from My Computer" at bounding box center [840, 72] width 119 height 20
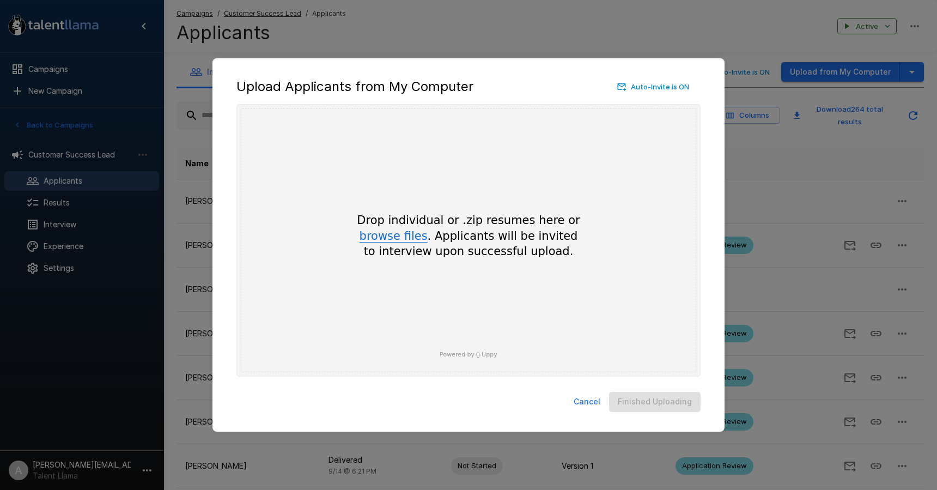
click at [408, 227] on div "Drop individual or .zip resumes here or browse files . Applicants will be invit…" at bounding box center [469, 235] width 262 height 46
click at [410, 233] on button "browse files" at bounding box center [394, 236] width 68 height 12
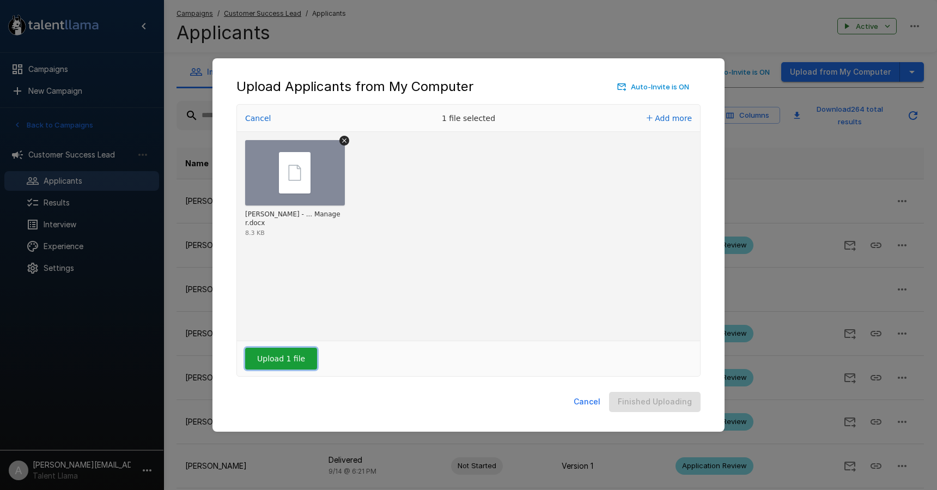
click at [307, 364] on button "Upload 1 file" at bounding box center [281, 359] width 72 height 22
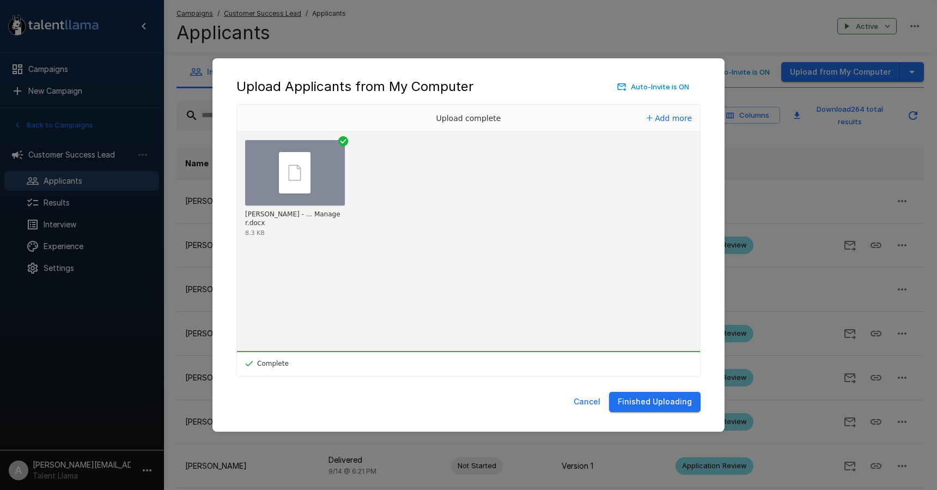
click at [670, 402] on button "Finished Uploading" at bounding box center [655, 402] width 92 height 20
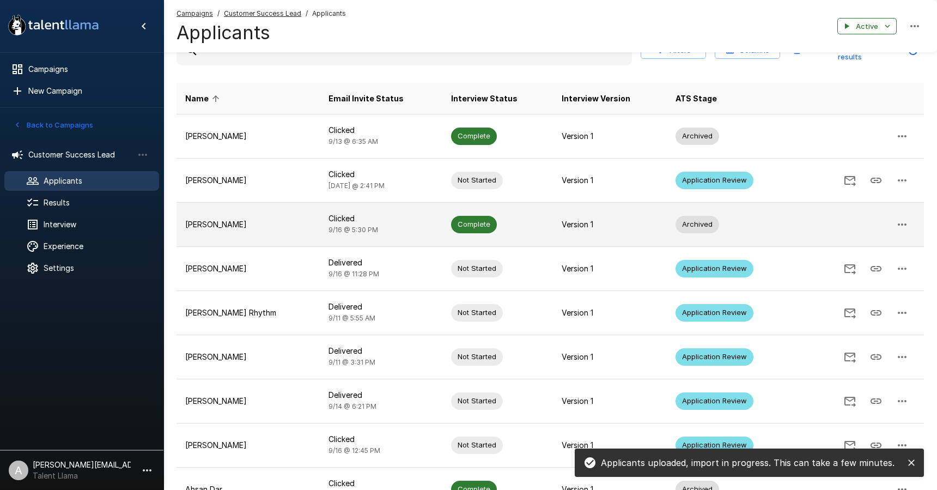
scroll to position [164, 0]
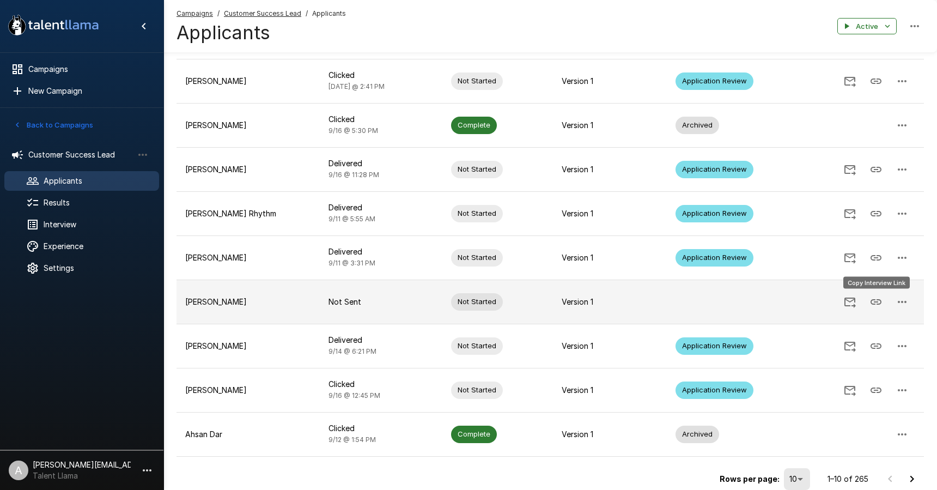
click at [878, 305] on icon "Copy Interview Link" at bounding box center [876, 301] width 13 height 13
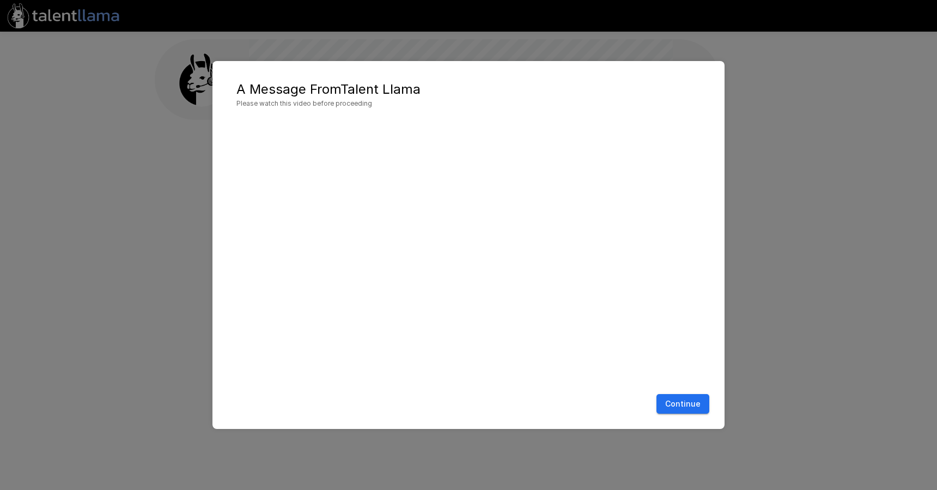
click at [697, 405] on button "Continue" at bounding box center [683, 404] width 53 height 20
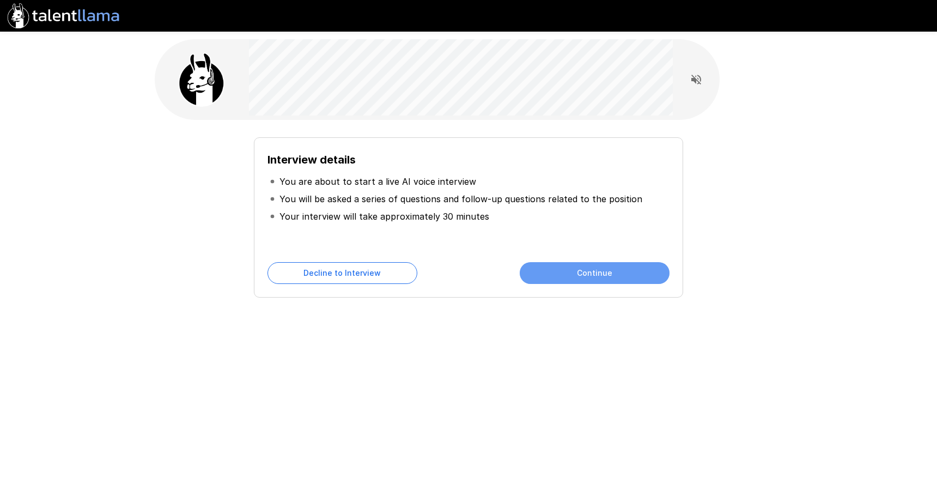
click at [616, 276] on button "Continue" at bounding box center [595, 273] width 150 height 22
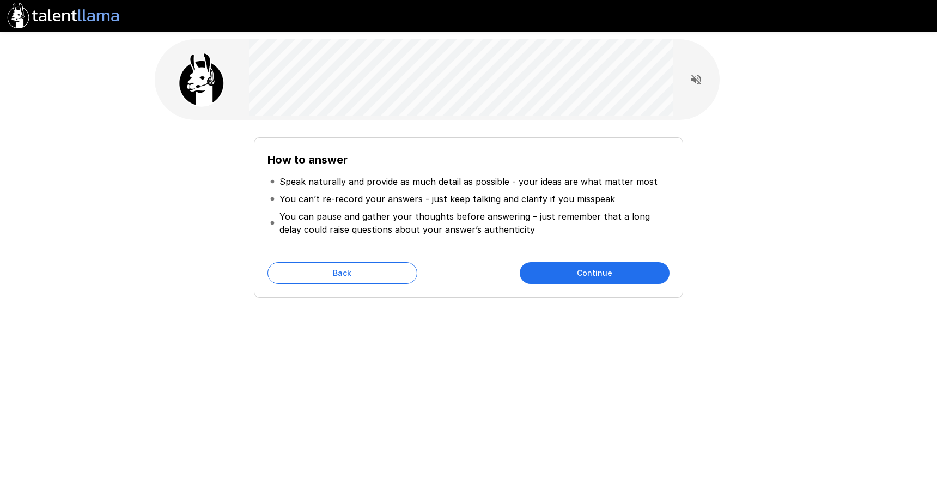
click at [411, 266] on div "Back Continue" at bounding box center [469, 273] width 402 height 22
click at [409, 272] on button "Back" at bounding box center [343, 273] width 150 height 22
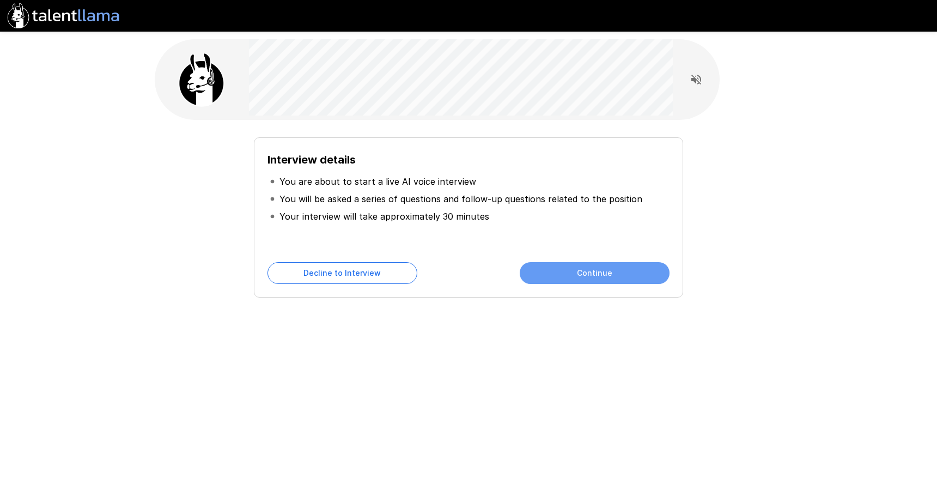
click at [598, 273] on button "Continue" at bounding box center [595, 273] width 150 height 22
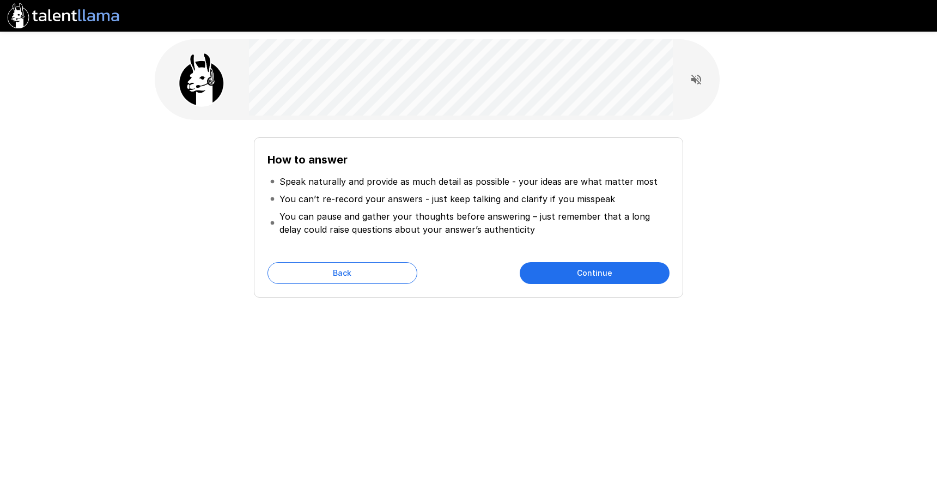
click at [595, 273] on button "Continue" at bounding box center [595, 273] width 150 height 22
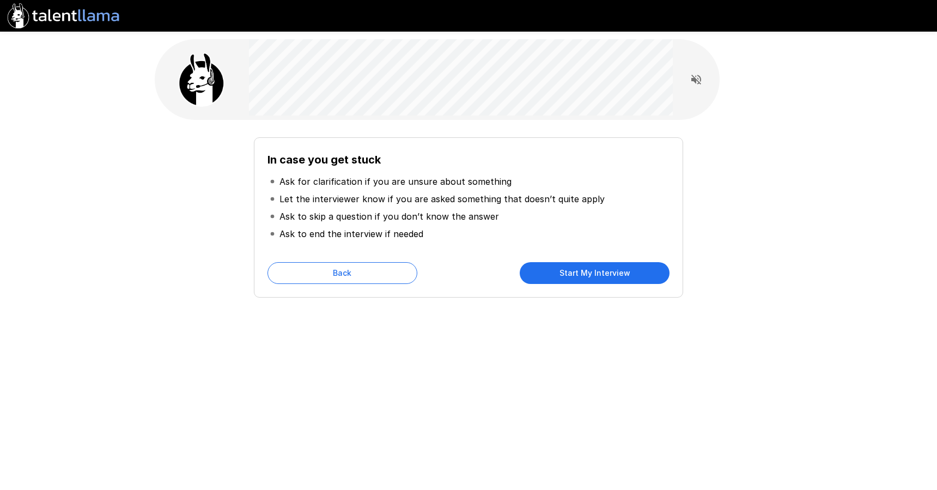
click at [596, 273] on button "Start My Interview" at bounding box center [595, 273] width 150 height 22
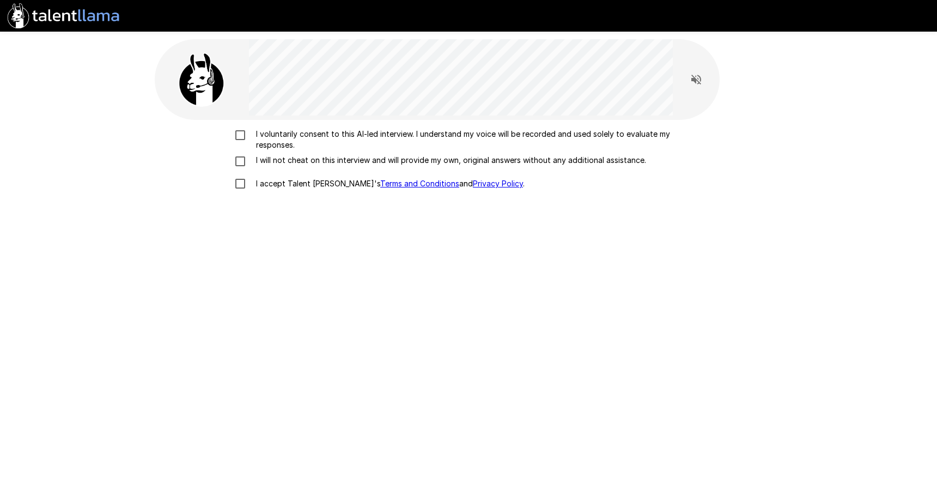
drag, startPoint x: 273, startPoint y: 141, endPoint x: 278, endPoint y: 155, distance: 14.5
click at [273, 142] on p "I voluntarily consent to this AI-led interview. I understand my voice will be r…" at bounding box center [480, 140] width 457 height 22
drag, startPoint x: 278, startPoint y: 155, endPoint x: 280, endPoint y: 179, distance: 24.1
click at [277, 155] on p "I will not cheat on this interview and will provide my own, original answers wi…" at bounding box center [449, 160] width 394 height 11
drag, startPoint x: 281, startPoint y: 185, endPoint x: 324, endPoint y: 225, distance: 59.0
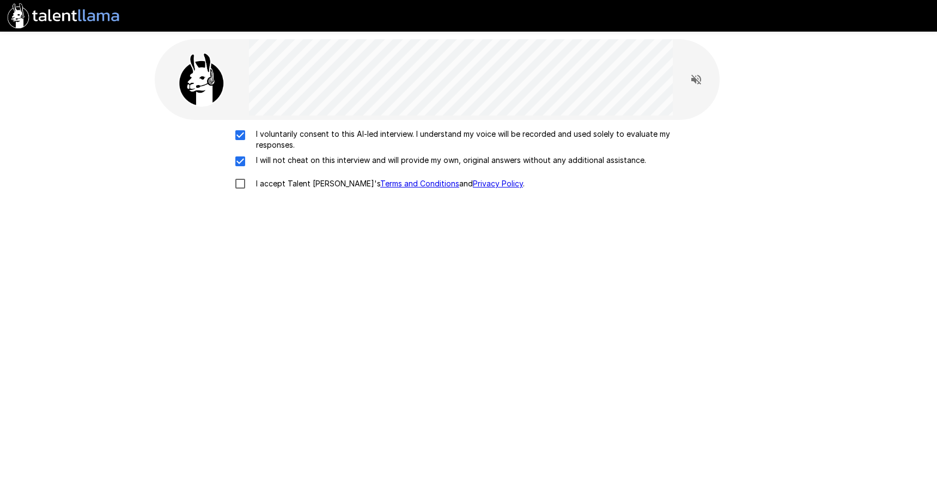
click at [281, 185] on p "I accept Talent Llama's Terms and Conditions and Privacy Policy ." at bounding box center [388, 183] width 273 height 11
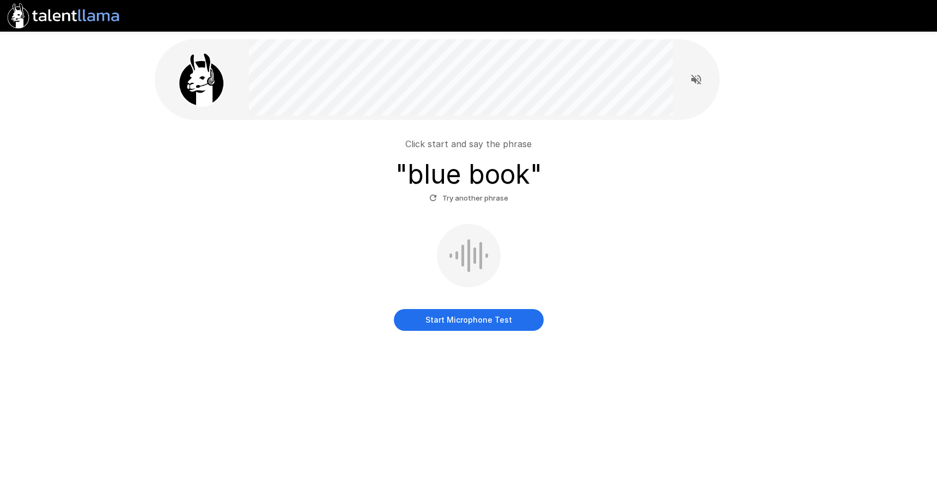
click at [489, 314] on button "Start Microphone Test" at bounding box center [469, 320] width 150 height 22
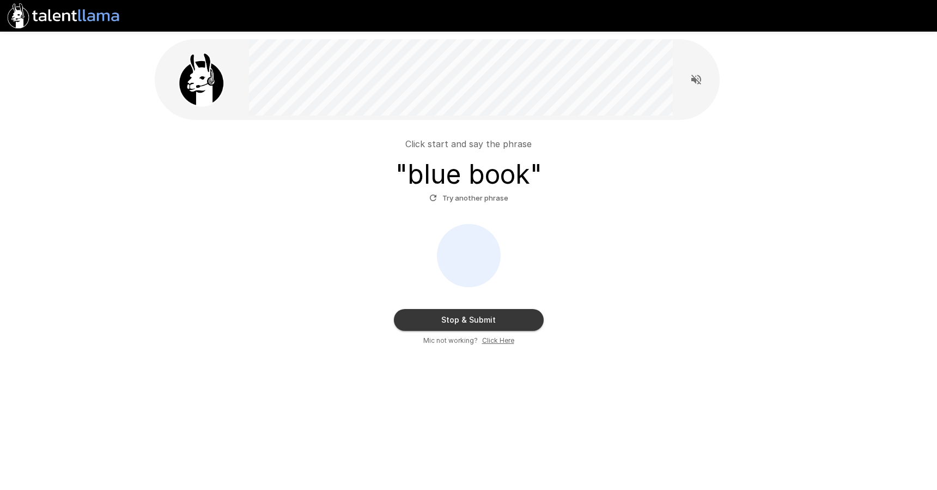
click at [485, 320] on button "Stop & Submit" at bounding box center [469, 320] width 150 height 22
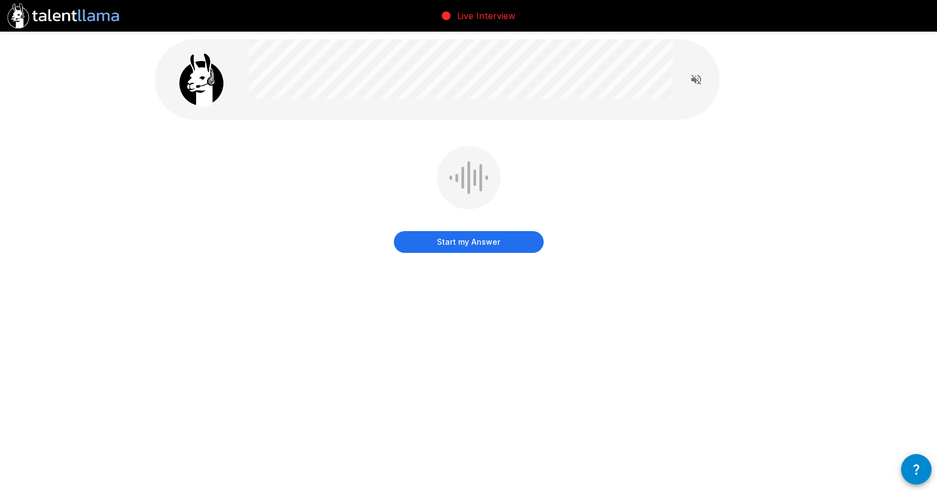
click at [497, 244] on button "Start my Answer" at bounding box center [469, 242] width 150 height 22
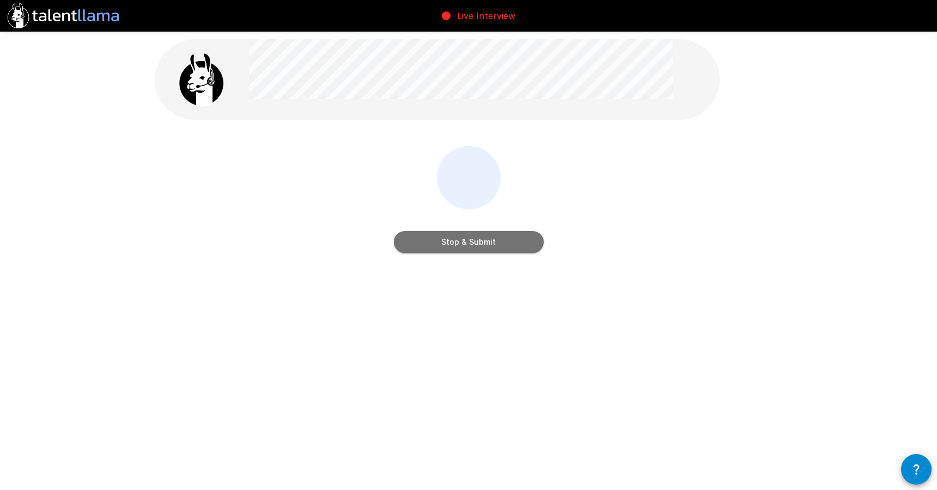
click at [499, 245] on button "Stop & Submit" at bounding box center [469, 242] width 150 height 22
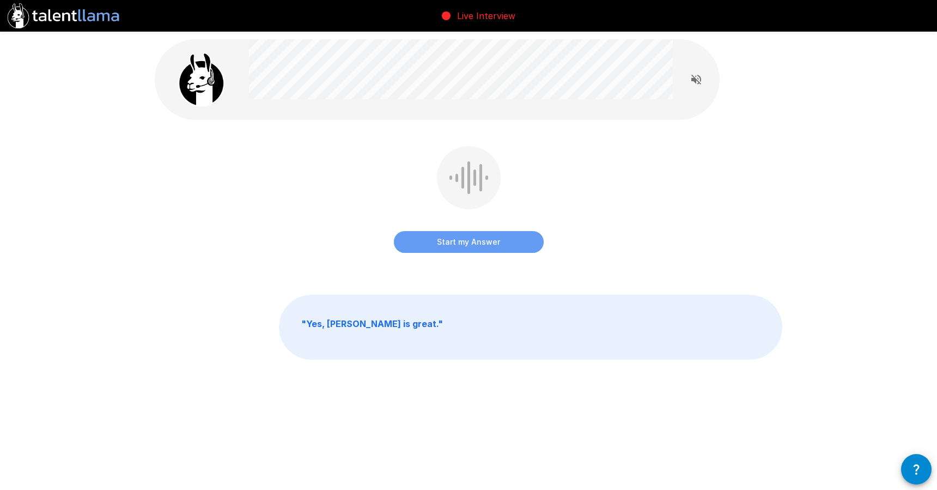
click at [464, 248] on button "Start my Answer" at bounding box center [469, 242] width 150 height 22
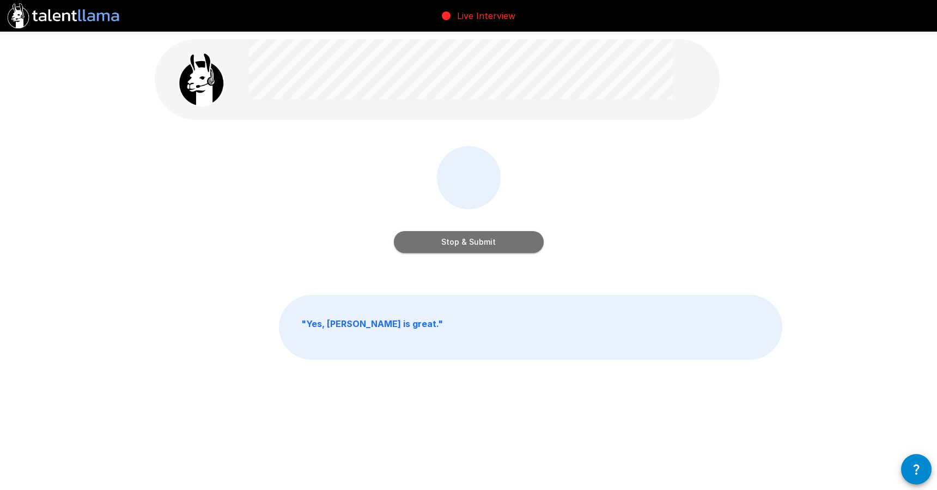
click at [460, 247] on button "Stop & Submit" at bounding box center [469, 242] width 150 height 22
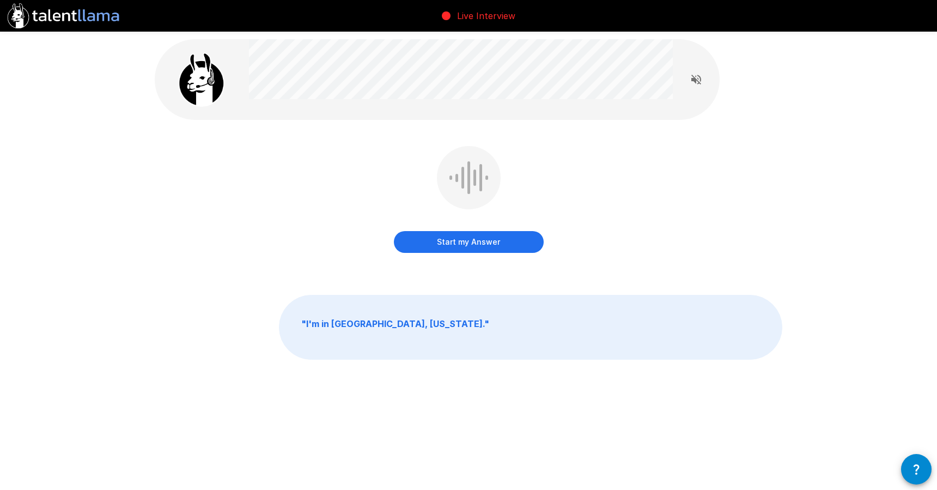
click at [471, 247] on button "Start my Answer" at bounding box center [469, 242] width 150 height 22
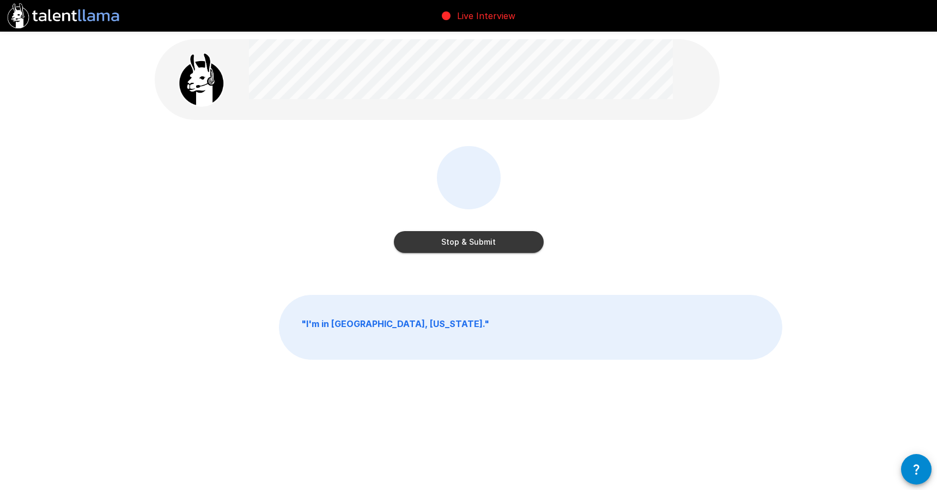
click at [483, 244] on button "Stop & Submit" at bounding box center [469, 242] width 150 height 22
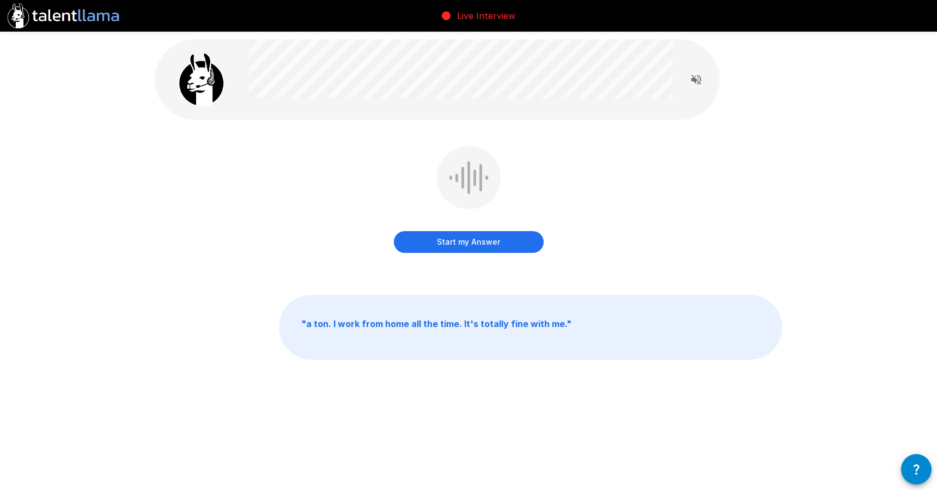
click at [472, 244] on button "Start my Answer" at bounding box center [469, 242] width 150 height 22
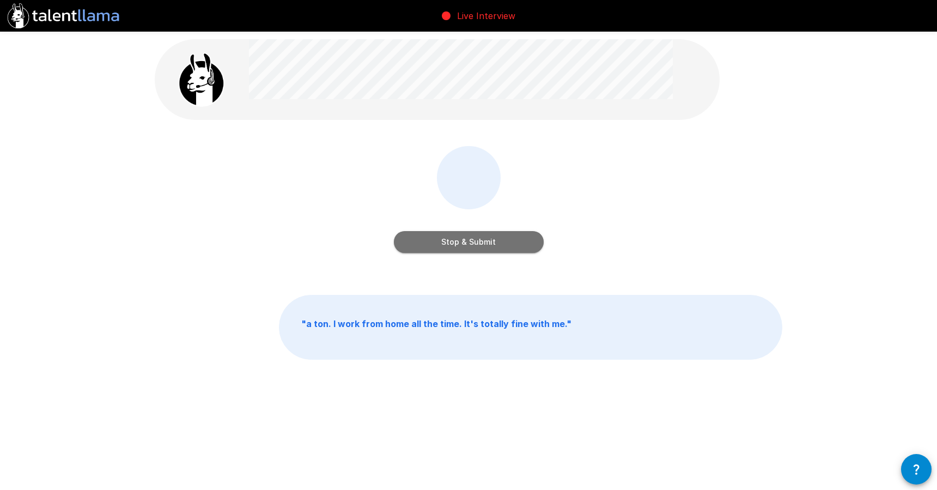
click at [487, 243] on button "Stop & Submit" at bounding box center [469, 242] width 150 height 22
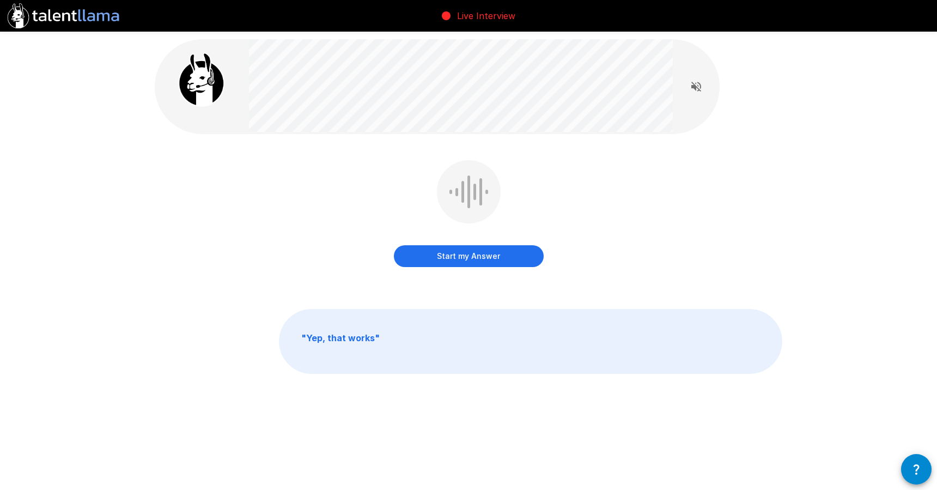
click at [467, 261] on button "Start my Answer" at bounding box center [469, 256] width 150 height 22
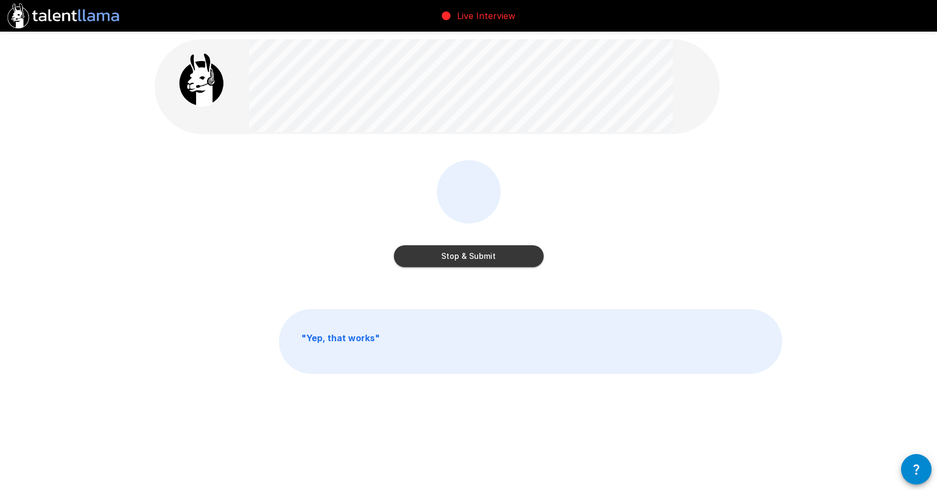
click at [491, 261] on button "Stop & Submit" at bounding box center [469, 256] width 150 height 22
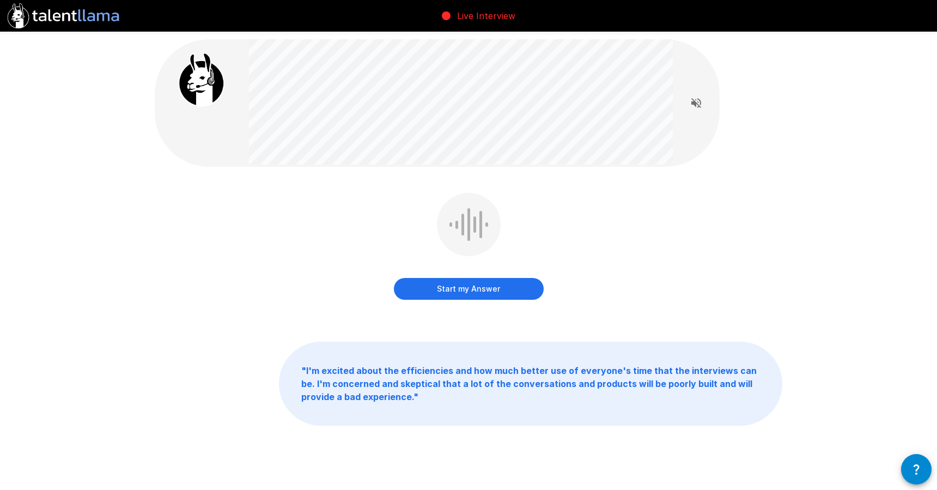
drag, startPoint x: 99, startPoint y: 144, endPoint x: 77, endPoint y: 147, distance: 22.0
click at [95, 144] on div "Start my Answer " I'm excited about the efficiencies and how much better use of…" at bounding box center [468, 256] width 937 height 513
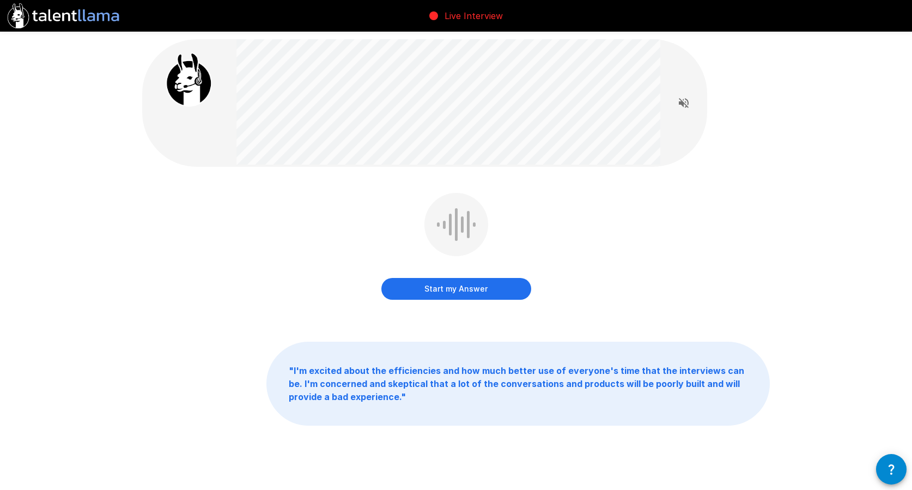
scroll to position [1, 0]
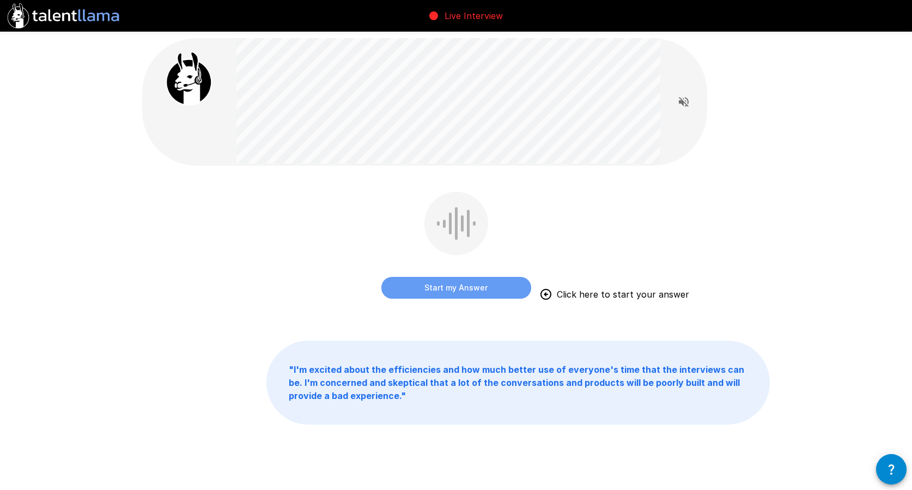
drag, startPoint x: 441, startPoint y: 295, endPoint x: 316, endPoint y: 269, distance: 127.5
click at [440, 295] on button "Start my Answer" at bounding box center [456, 288] width 150 height 22
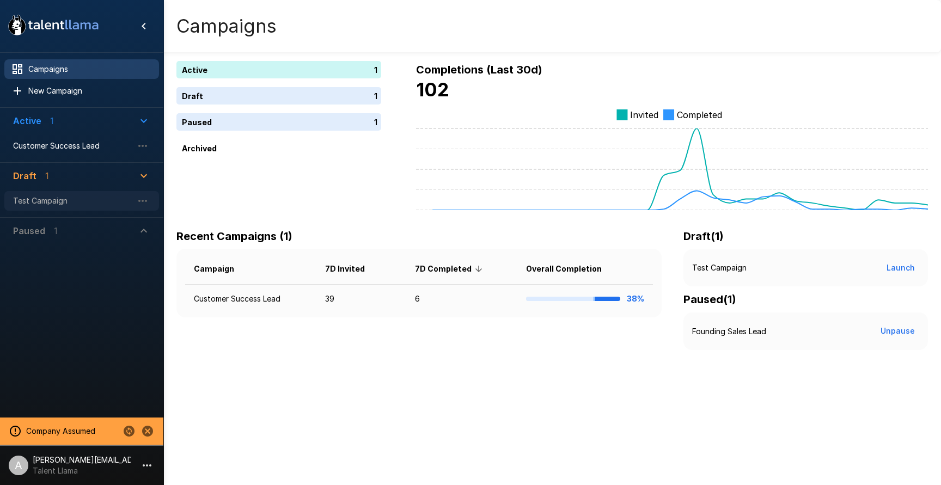
click at [65, 201] on span "Test Campaign" at bounding box center [73, 201] width 120 height 11
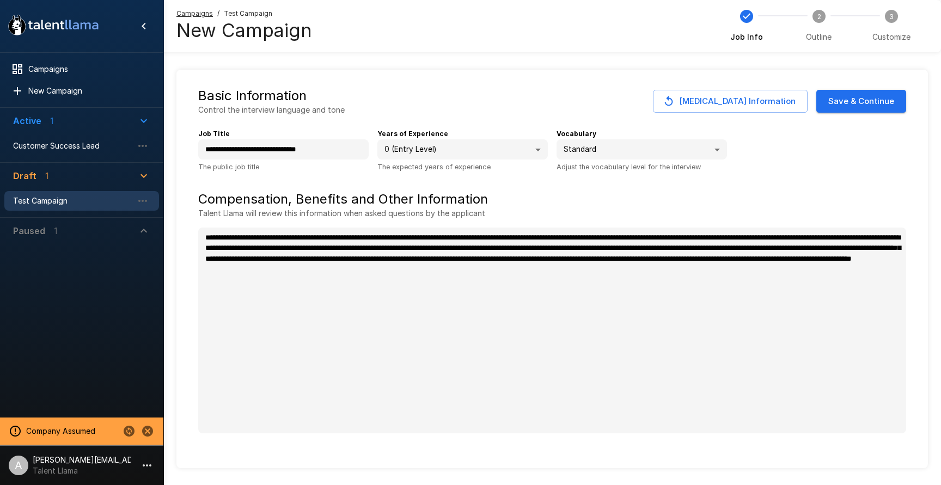
click at [814, 39] on span "Outline" at bounding box center [819, 37] width 26 height 11
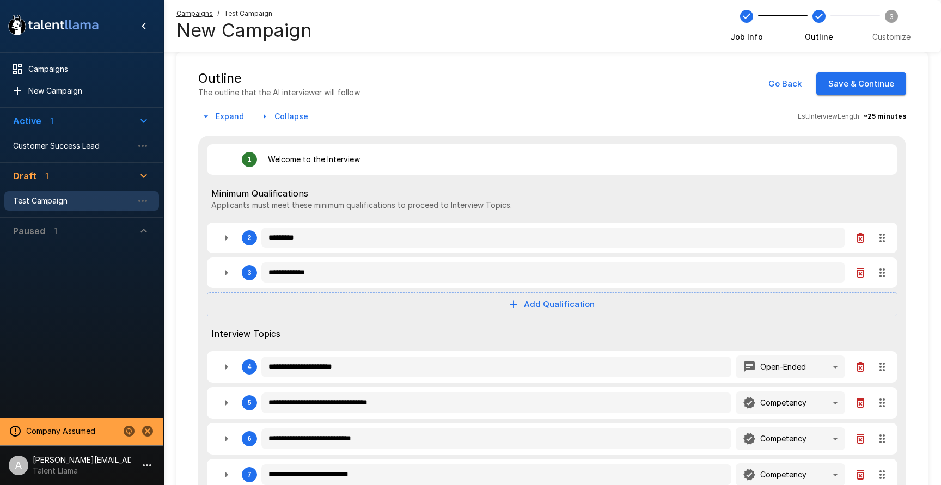
scroll to position [21, 0]
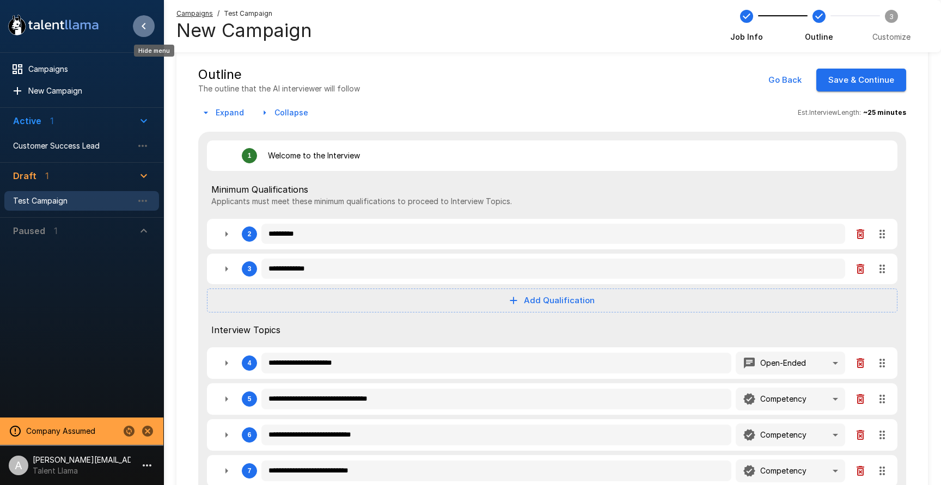
click at [147, 25] on icon "Hide menu" at bounding box center [143, 26] width 13 height 13
type textarea "*"
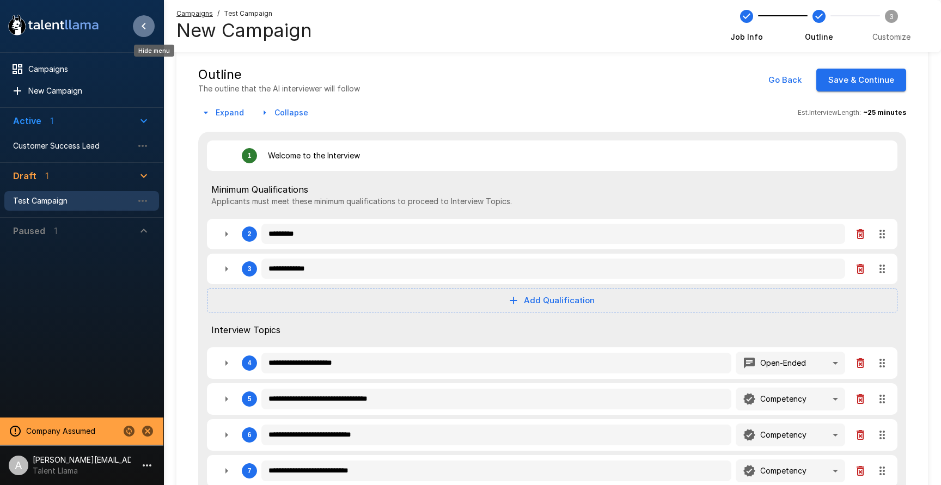
type textarea "*"
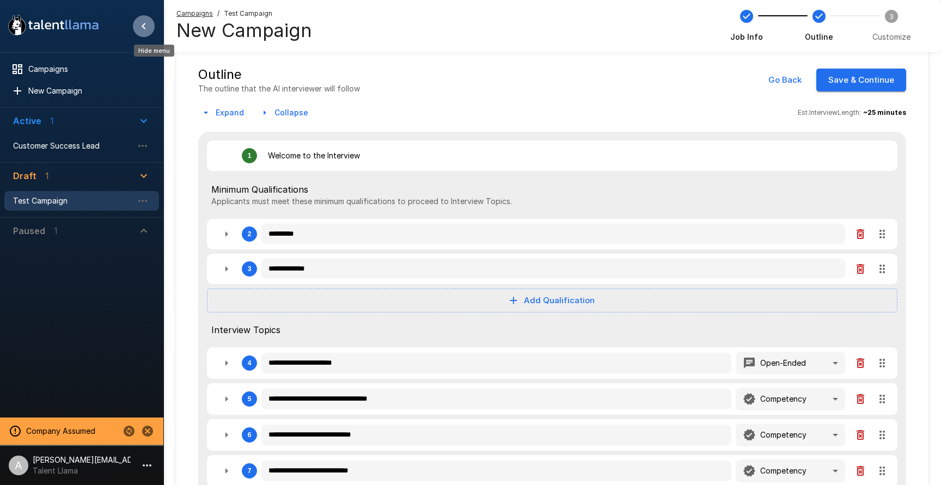
type textarea "*"
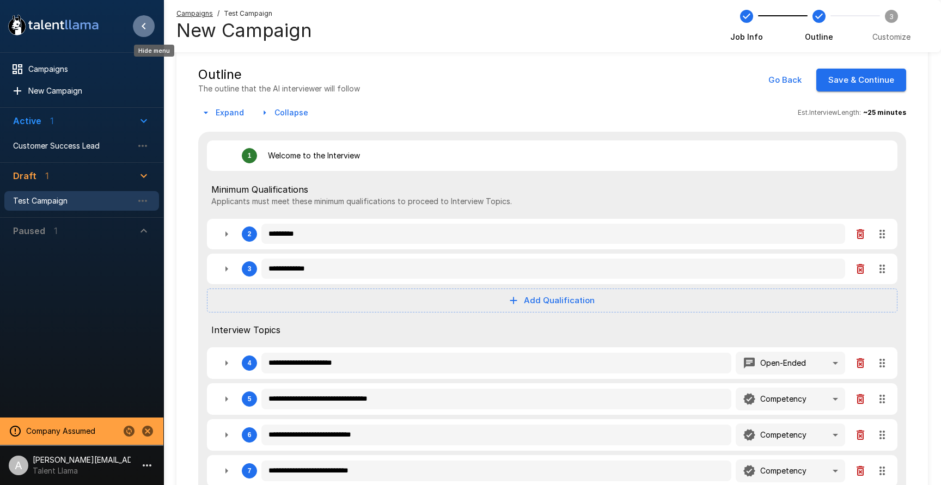
type textarea "*"
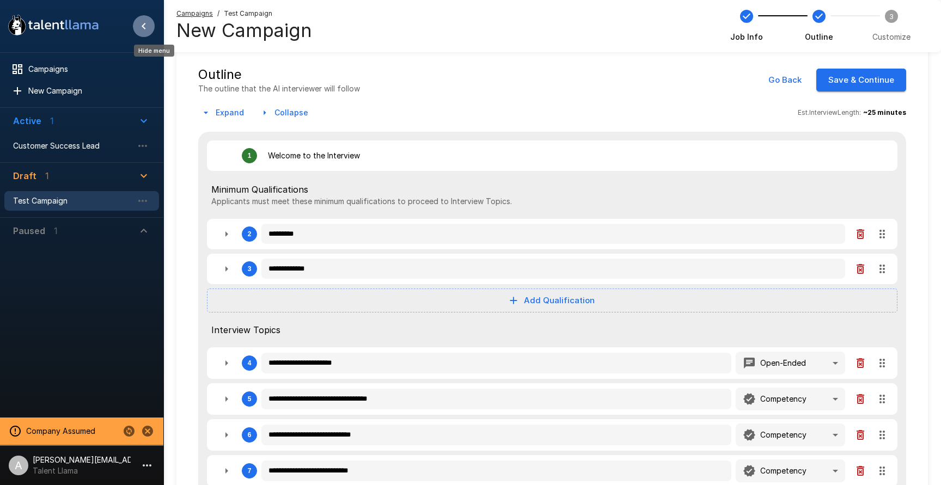
type textarea "*"
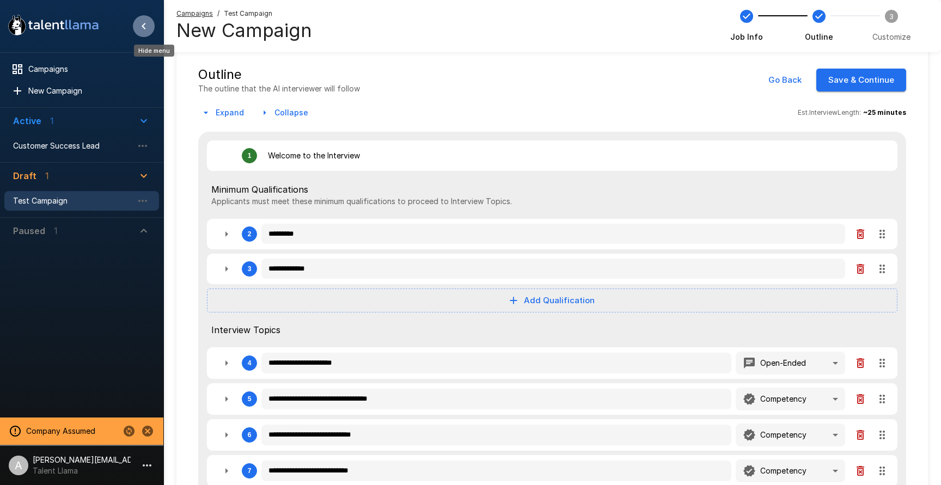
type textarea "*"
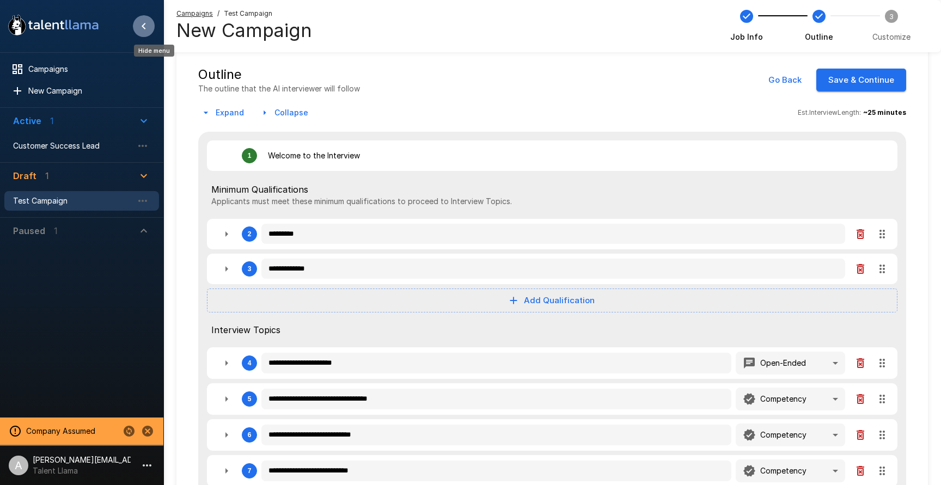
type textarea "*"
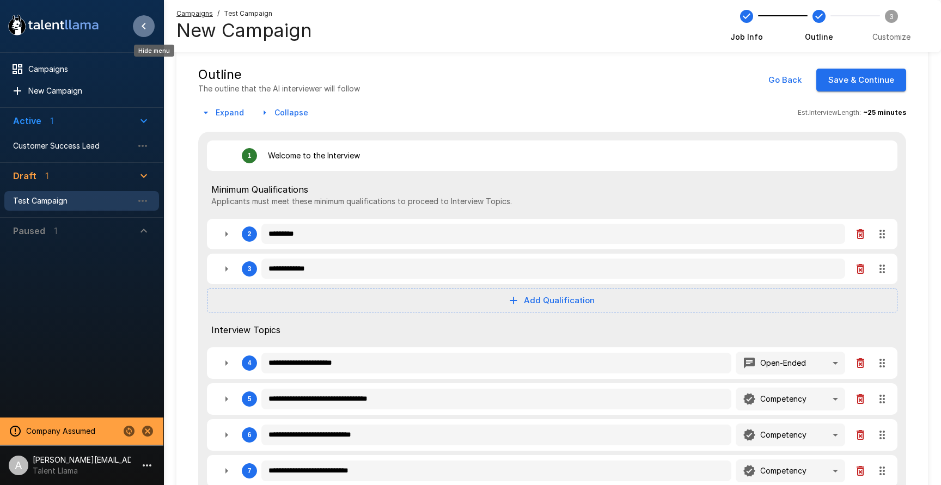
type textarea "*"
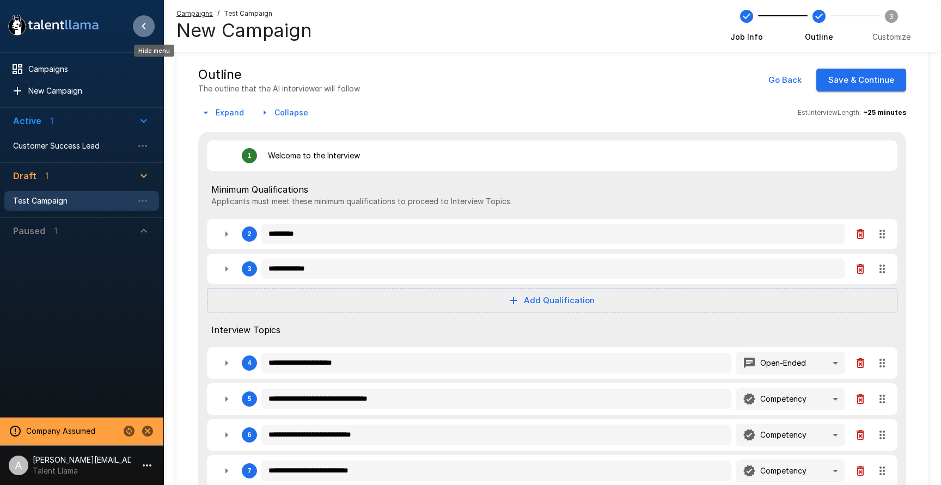
type textarea "*"
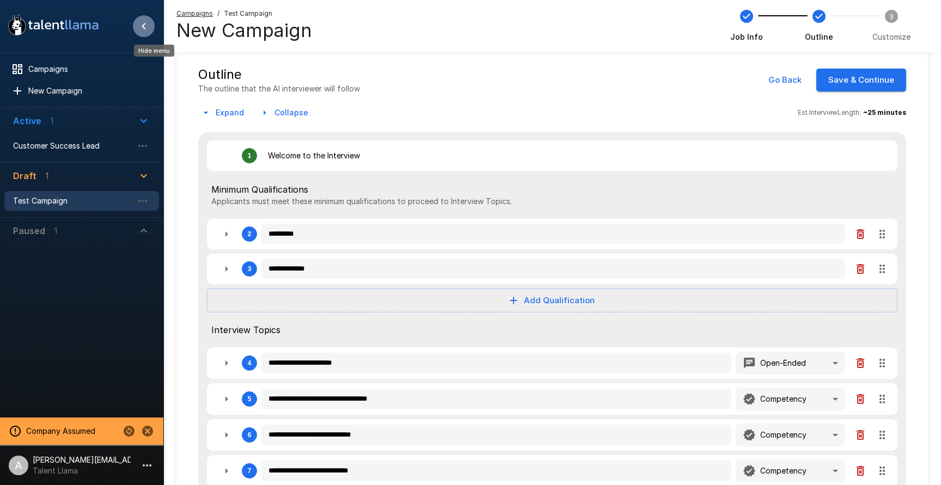
type textarea "*"
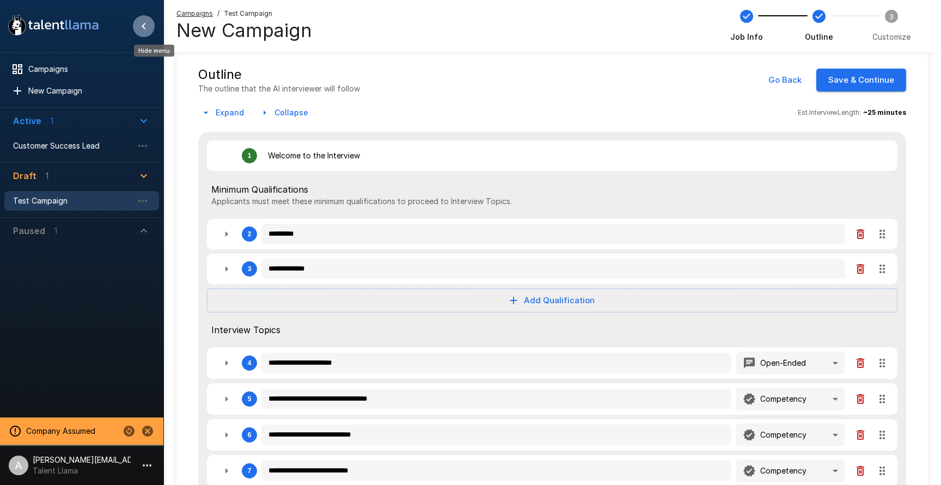
type textarea "*"
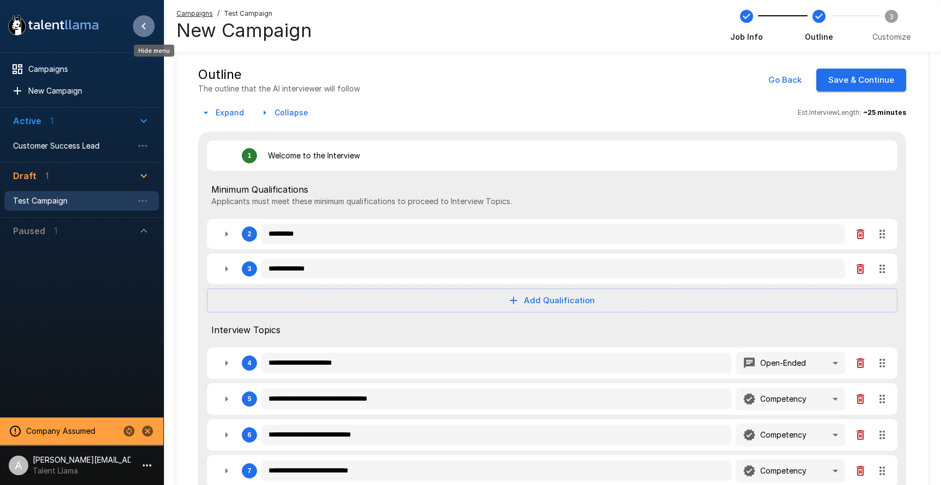
type textarea "*"
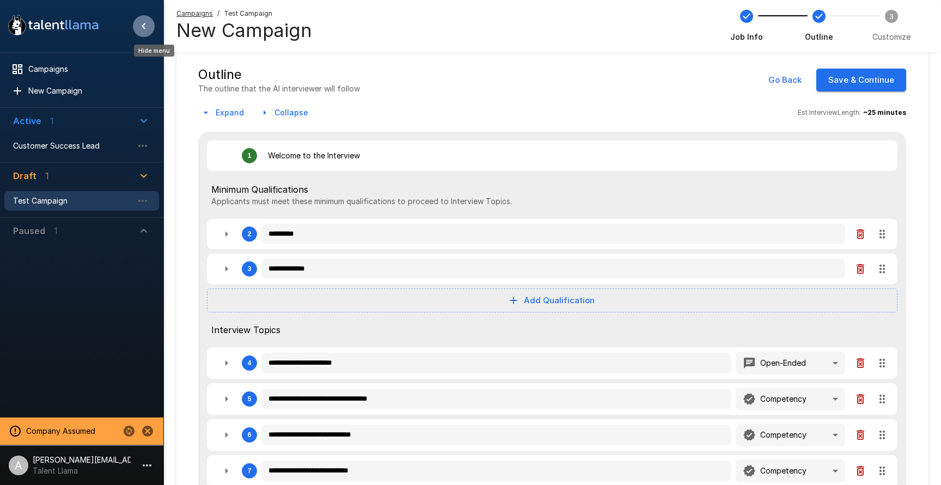
type textarea "*"
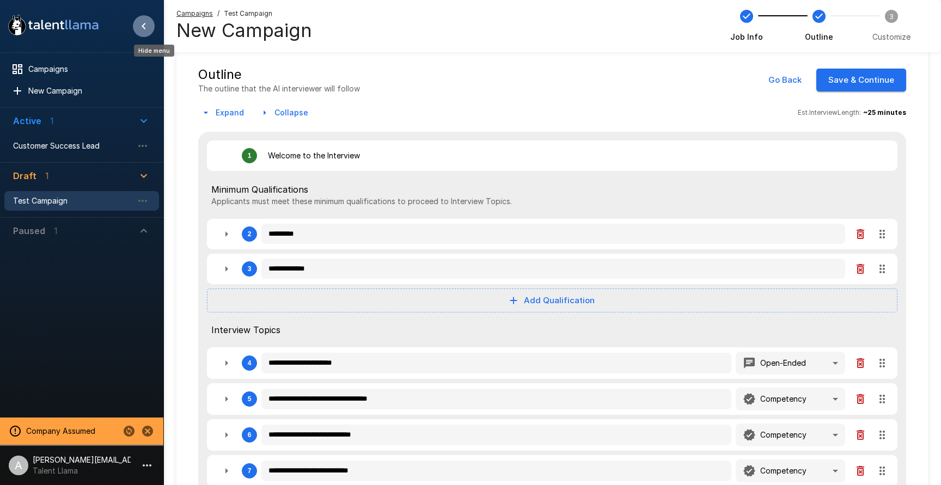
type textarea "*"
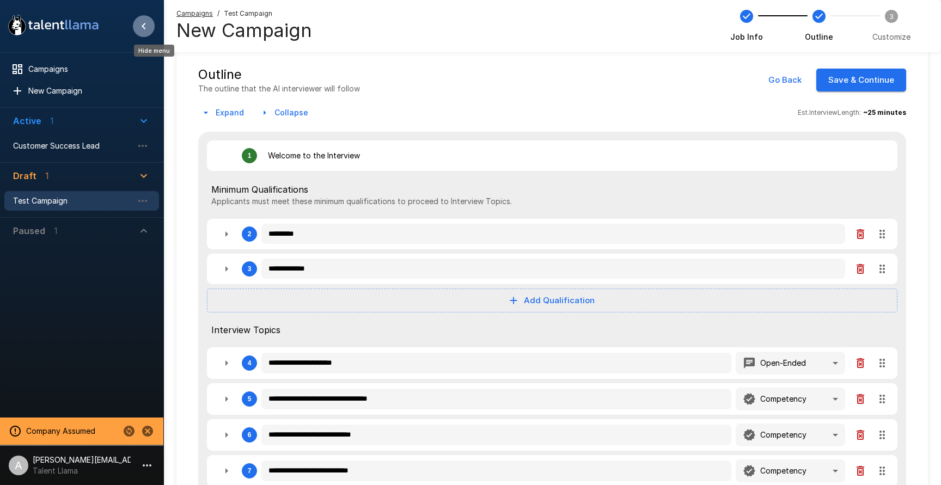
type textarea "*"
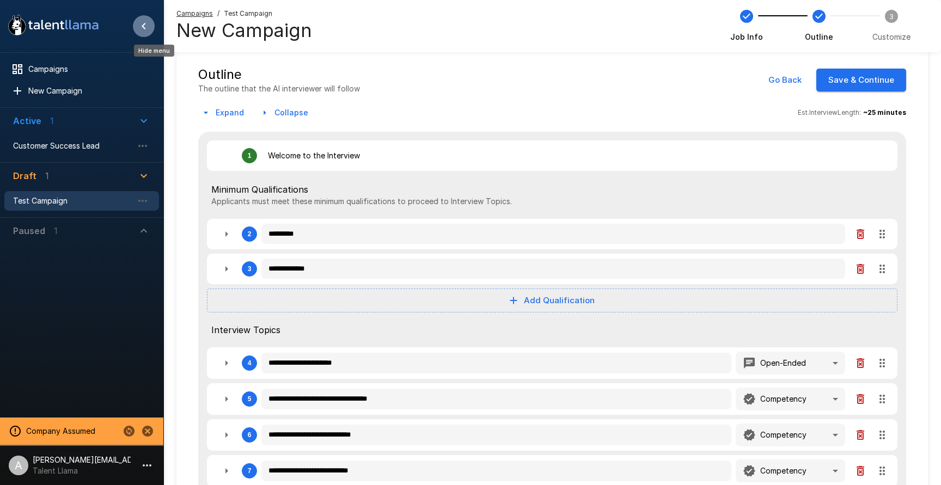
type textarea "*"
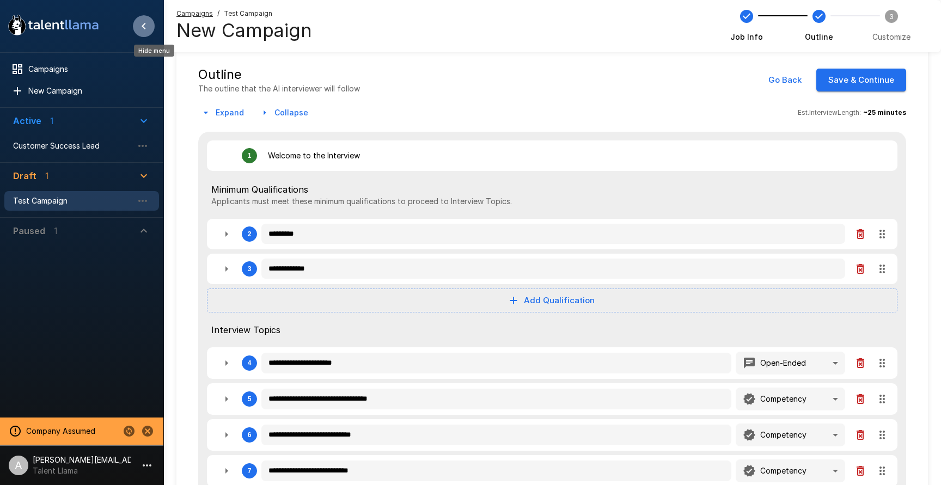
type textarea "*"
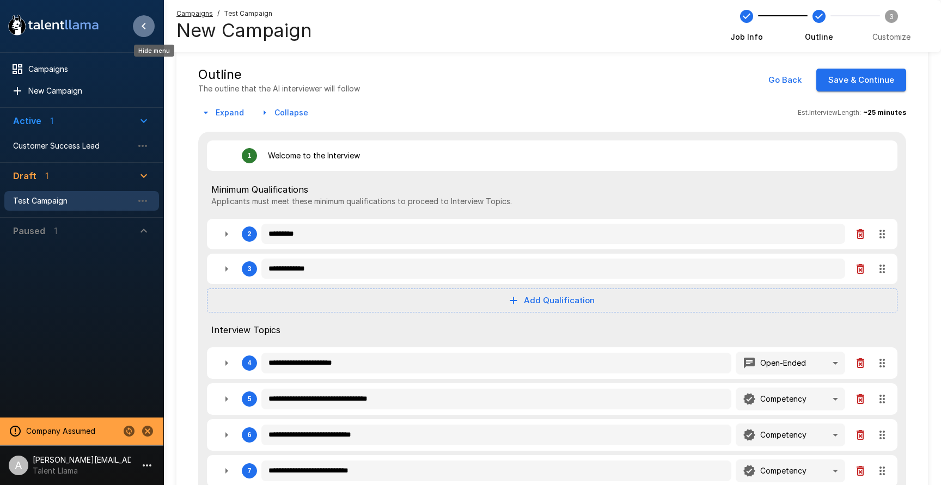
type textarea "*"
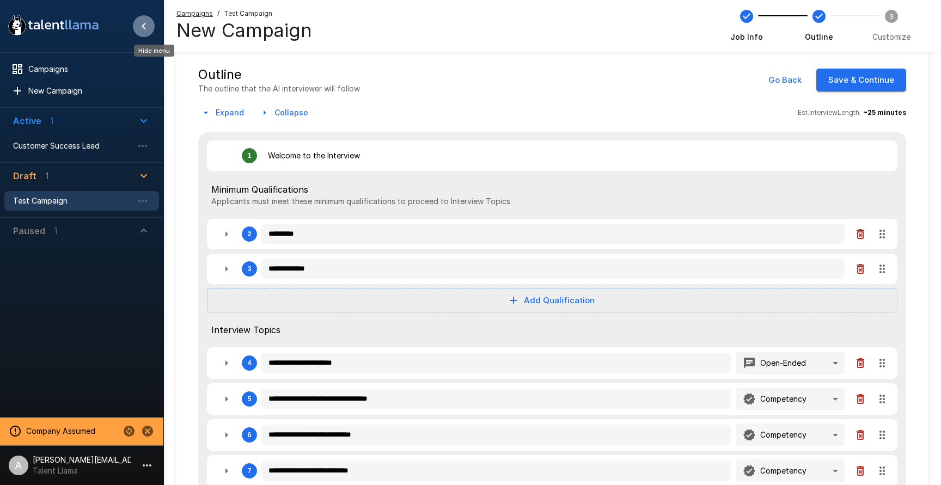
type textarea "*"
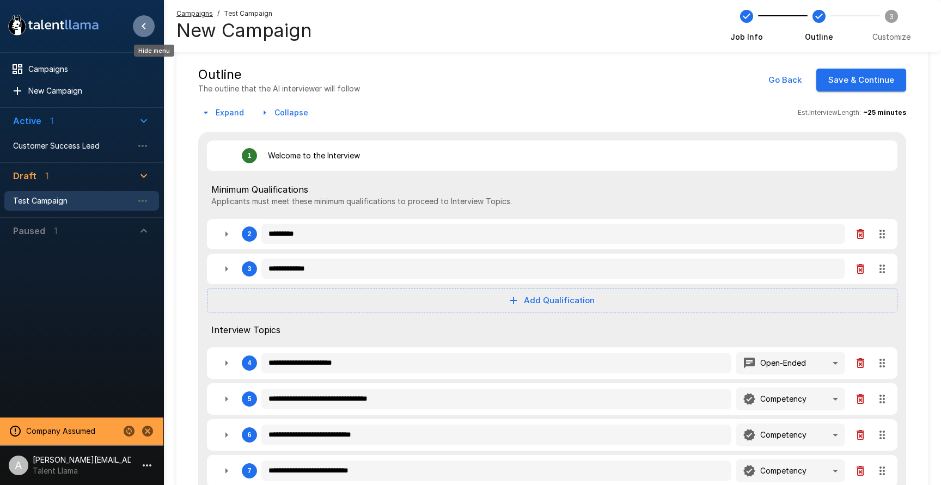
type textarea "*"
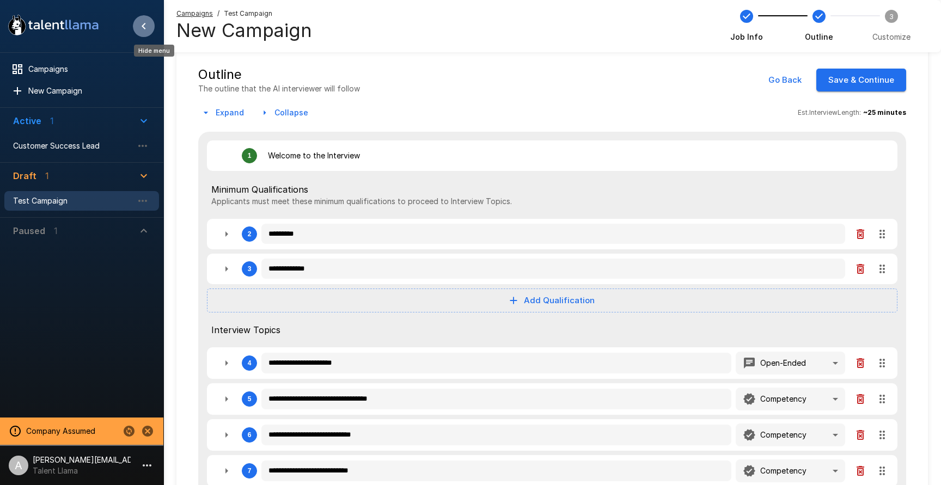
type textarea "*"
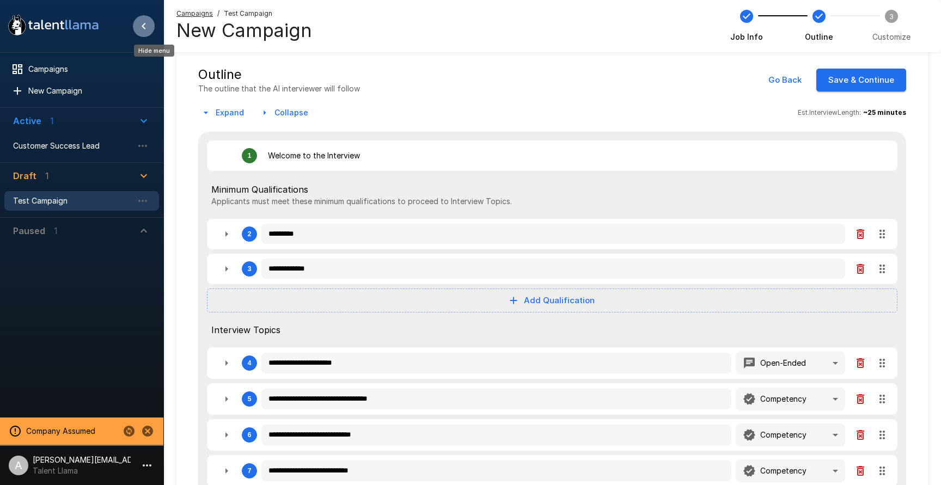
type textarea "*"
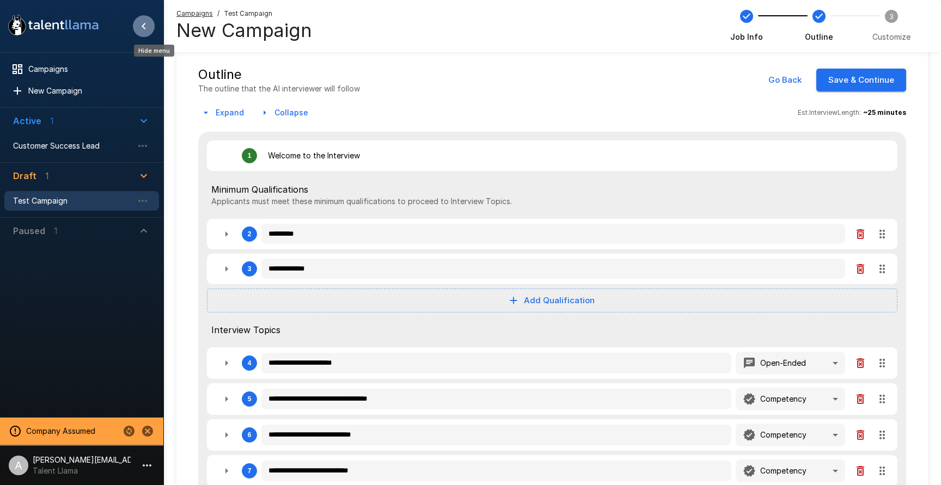
type textarea "*"
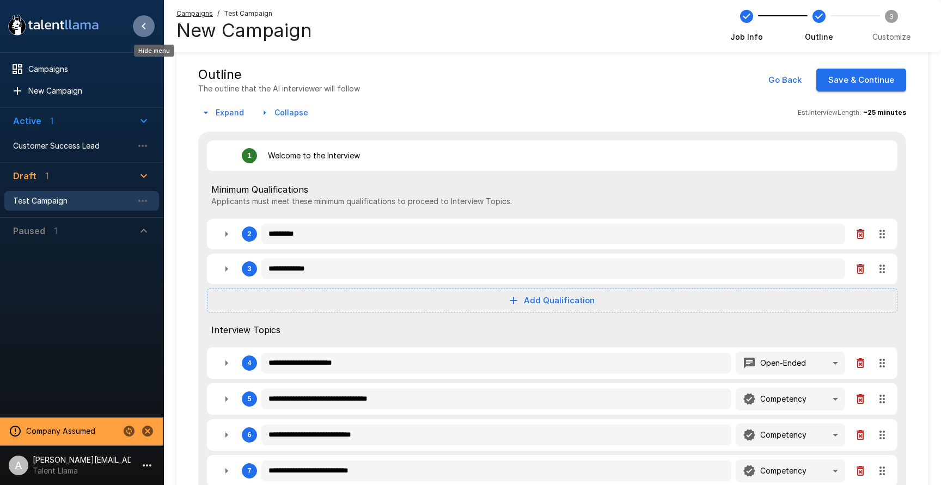
type textarea "*"
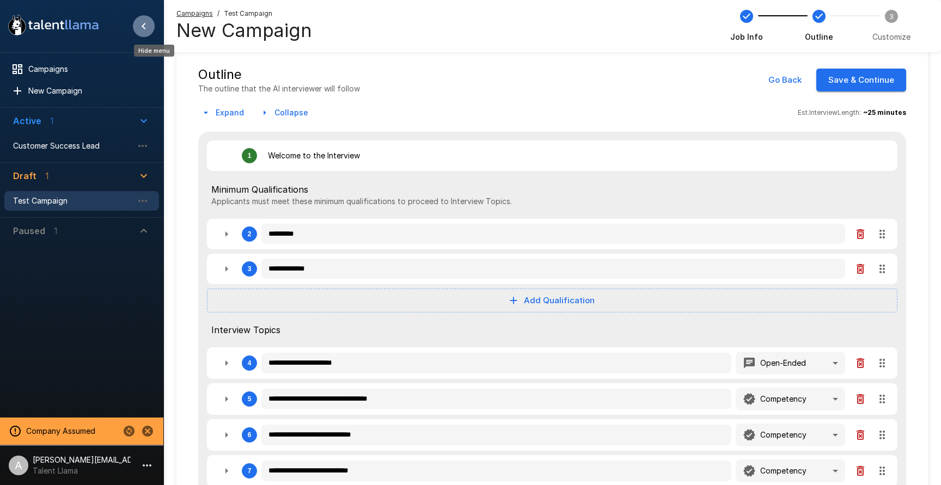
type textarea "*"
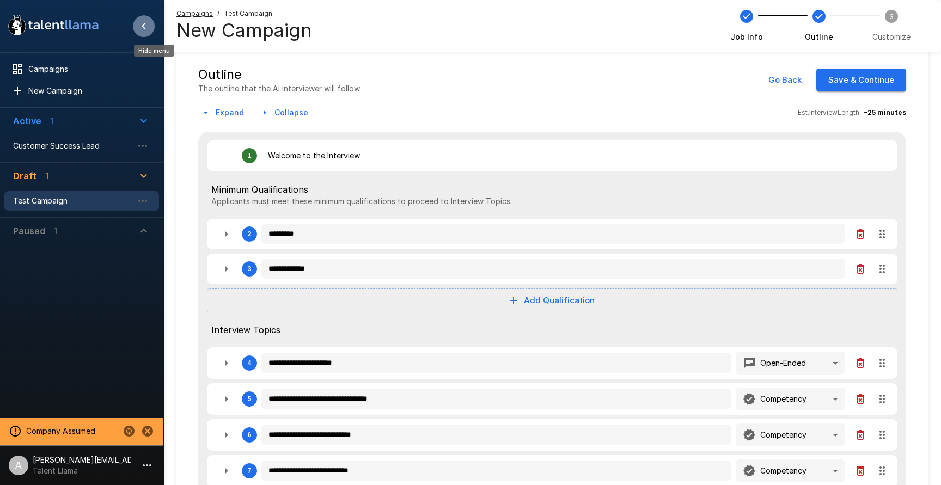
type textarea "*"
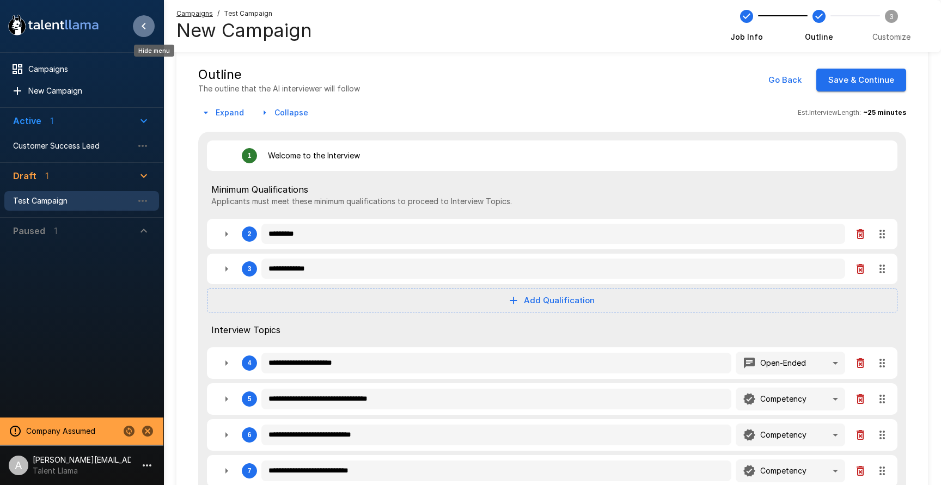
type textarea "*"
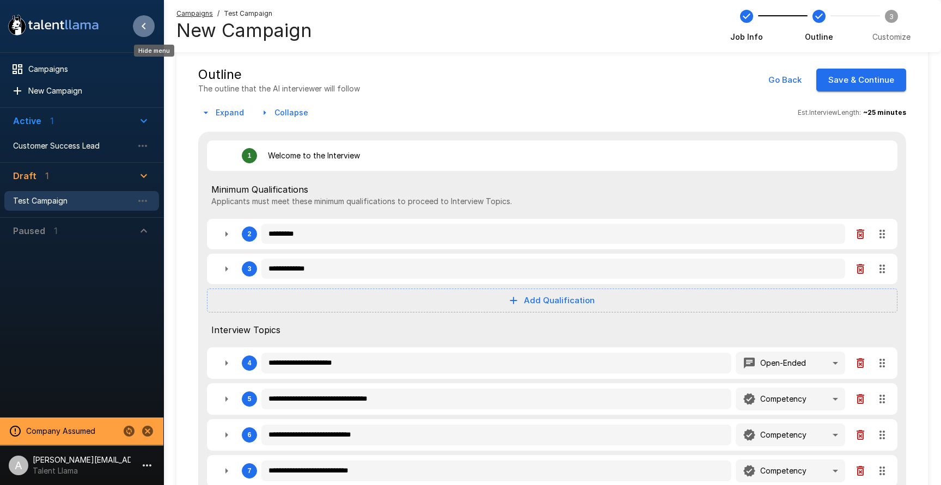
type textarea "*"
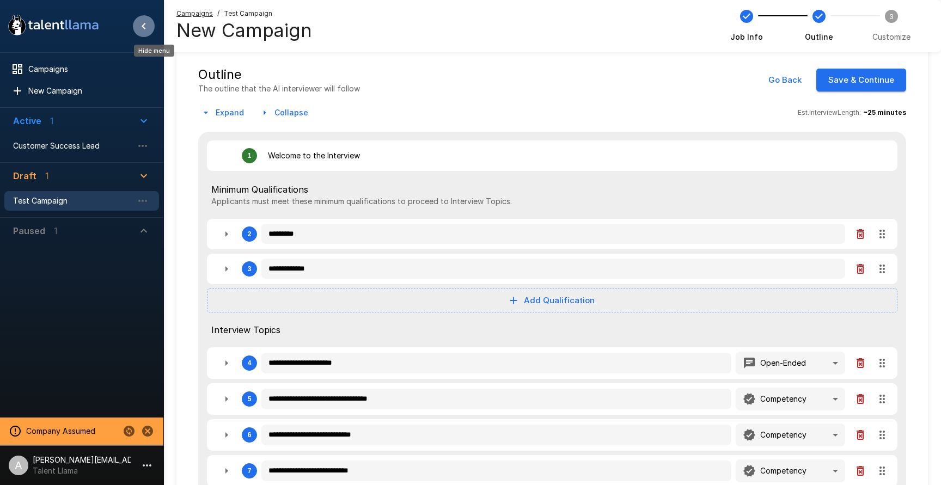
type textarea "*"
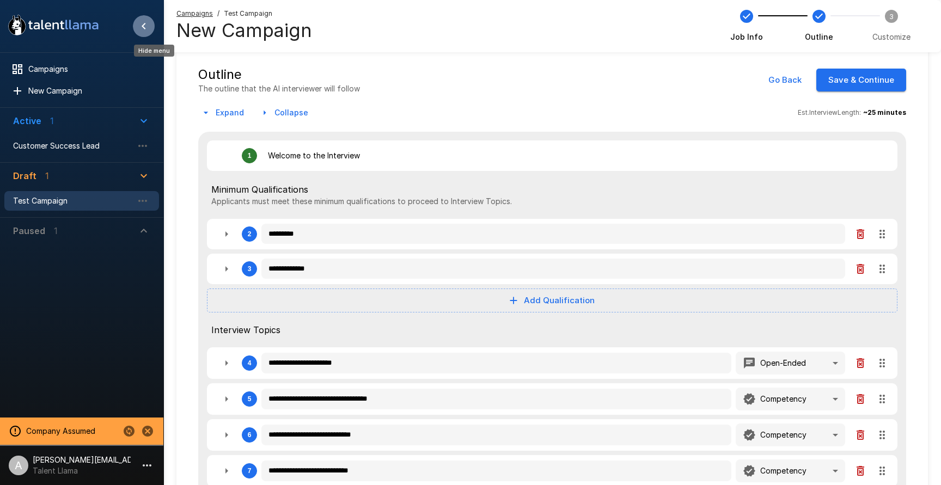
type textarea "*"
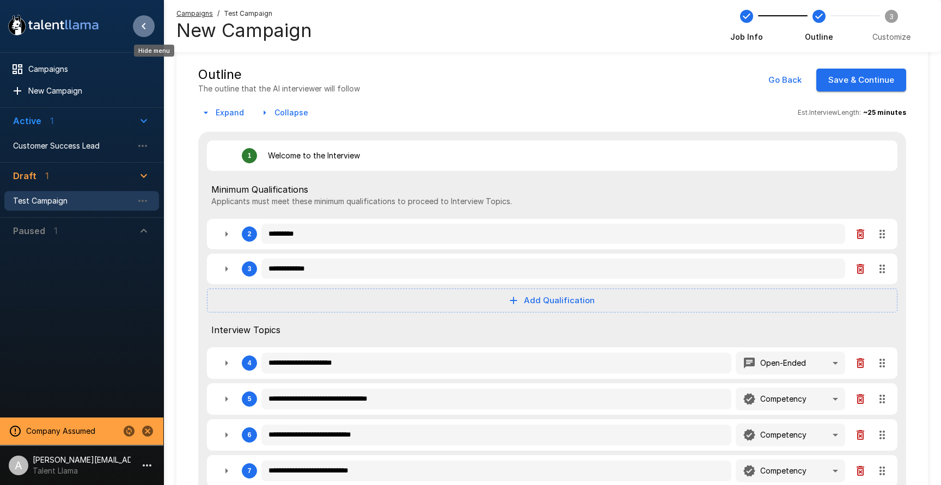
type textarea "*"
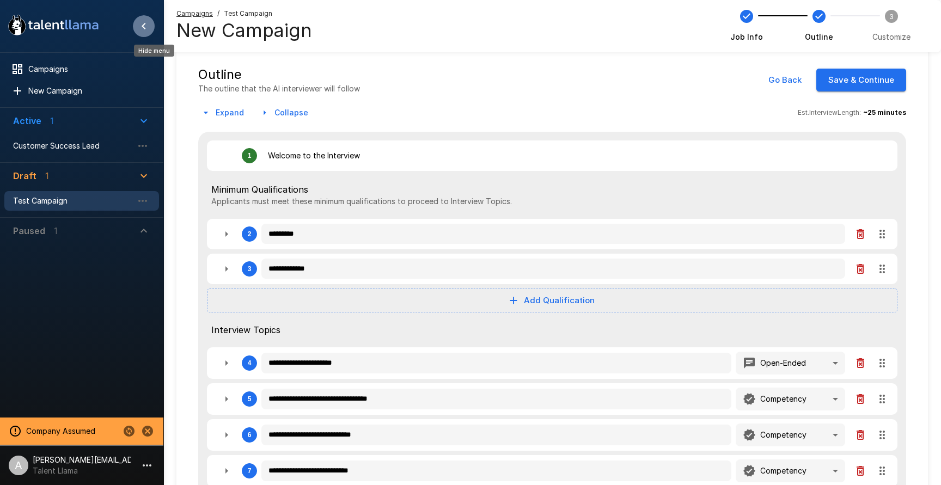
type textarea "*"
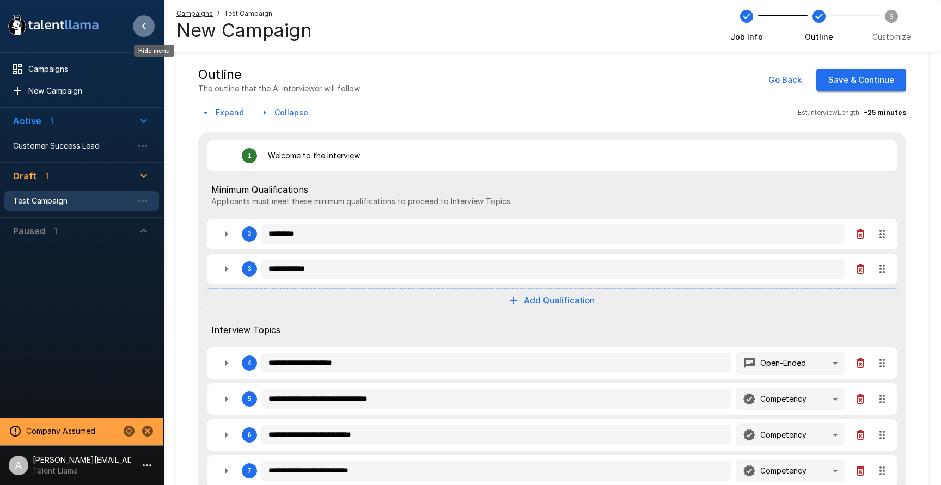
type textarea "*"
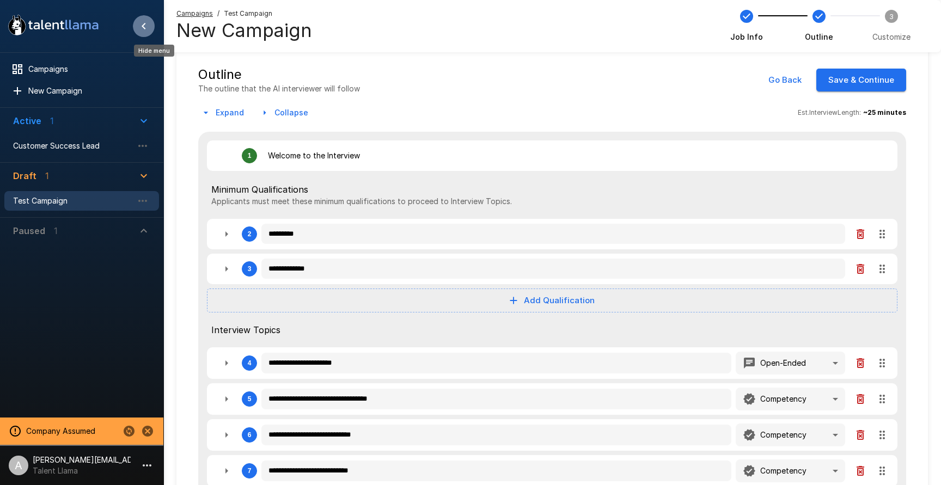
type textarea "*"
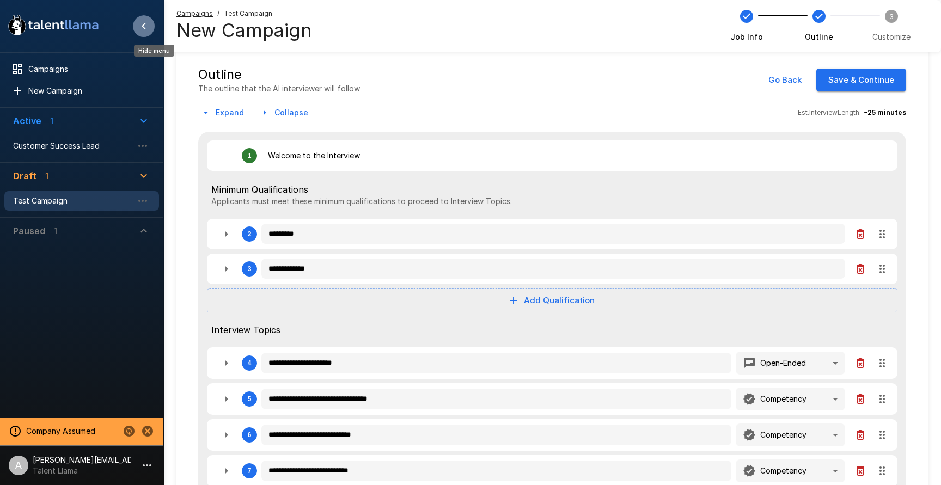
type textarea "*"
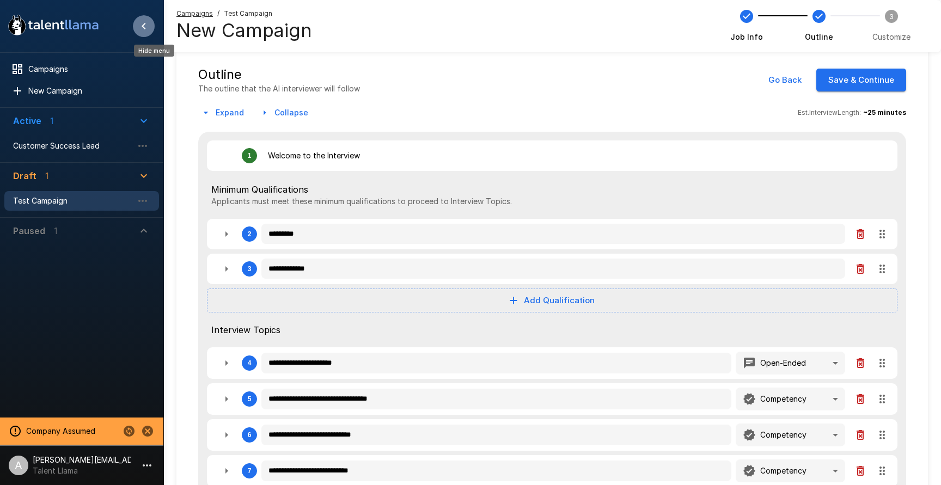
type textarea "*"
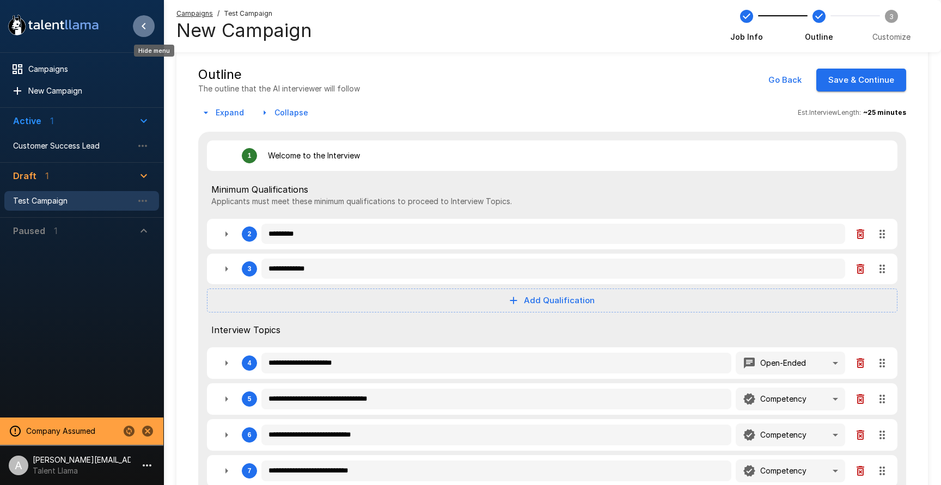
type textarea "*"
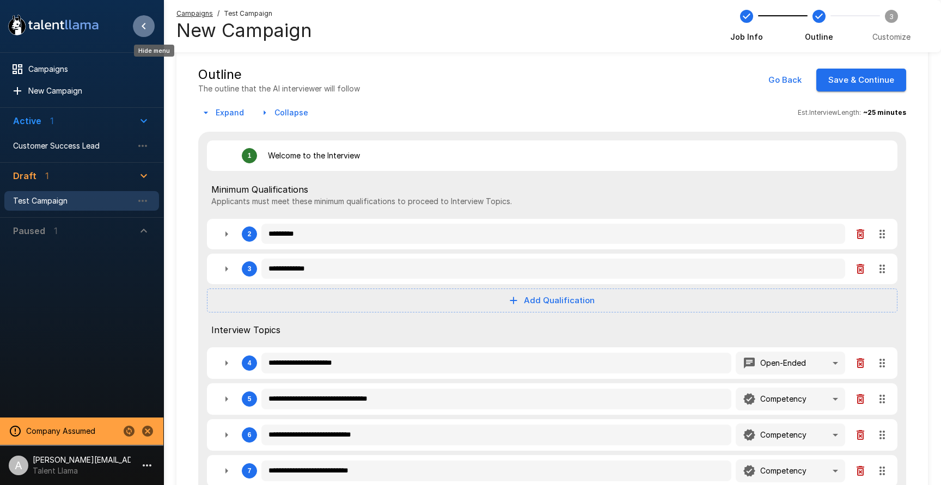
type textarea "*"
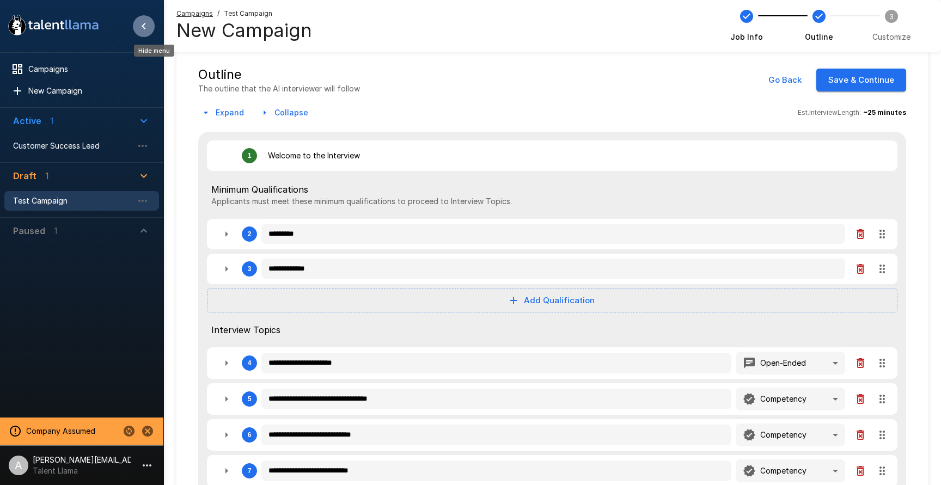
type textarea "*"
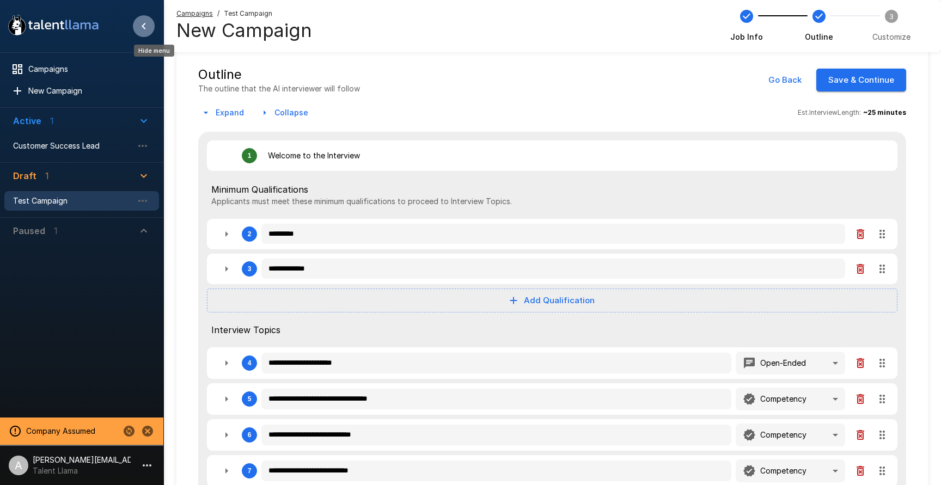
type textarea "*"
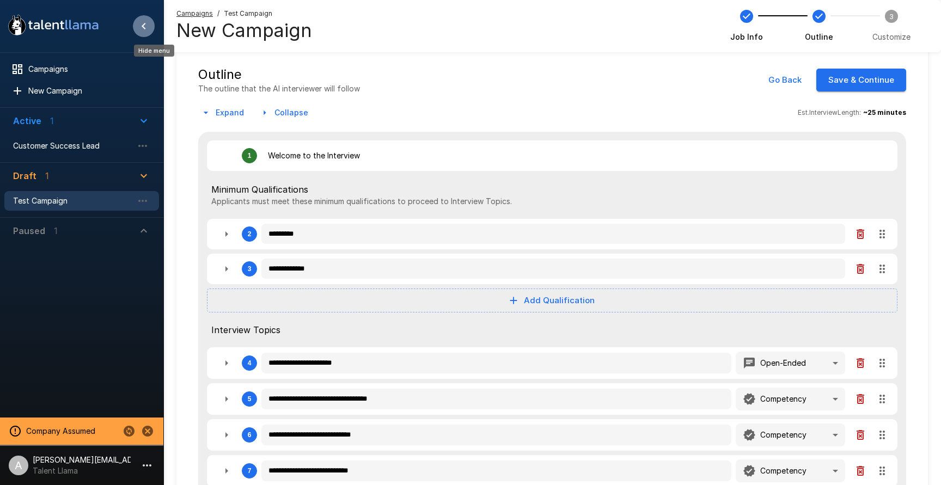
type textarea "*"
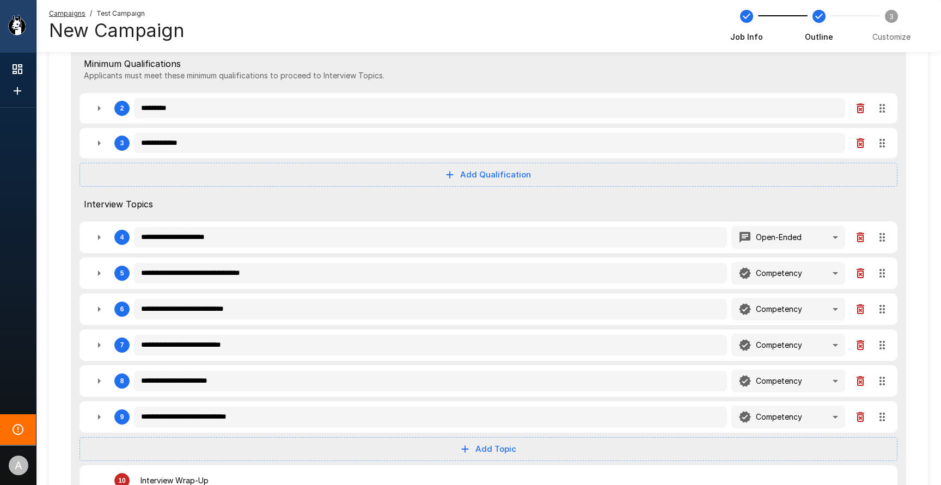
scroll to position [148, 0]
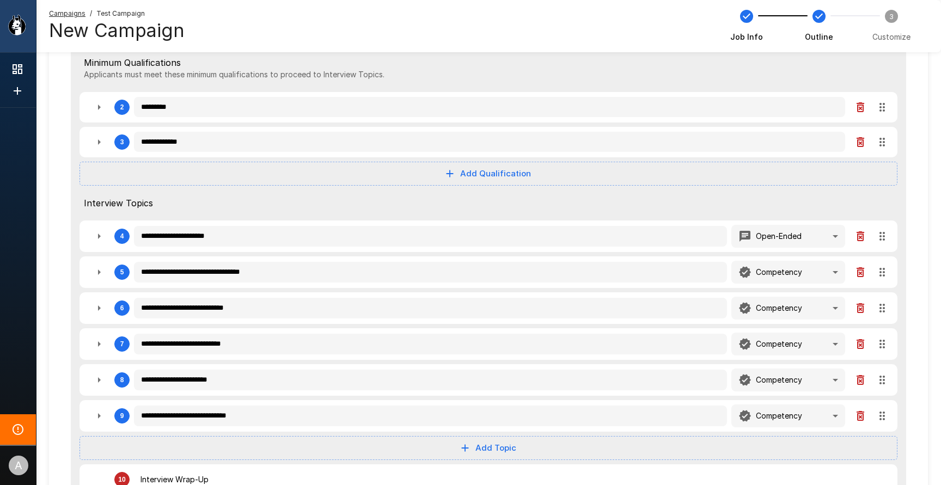
click at [99, 275] on icon "button" at bounding box center [99, 272] width 13 height 13
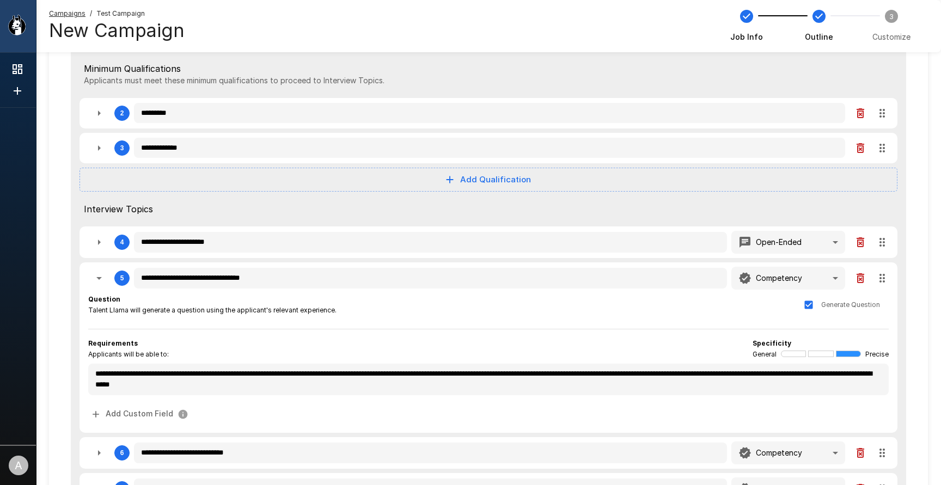
scroll to position [143, 0]
click at [19, 67] on icon at bounding box center [18, 69] width 10 height 10
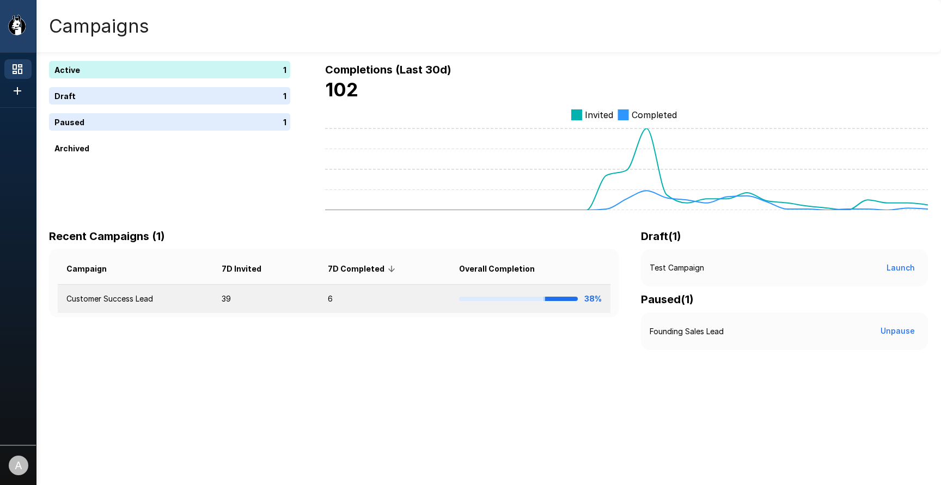
click at [205, 301] on td "Customer Success Lead" at bounding box center [135, 299] width 155 height 29
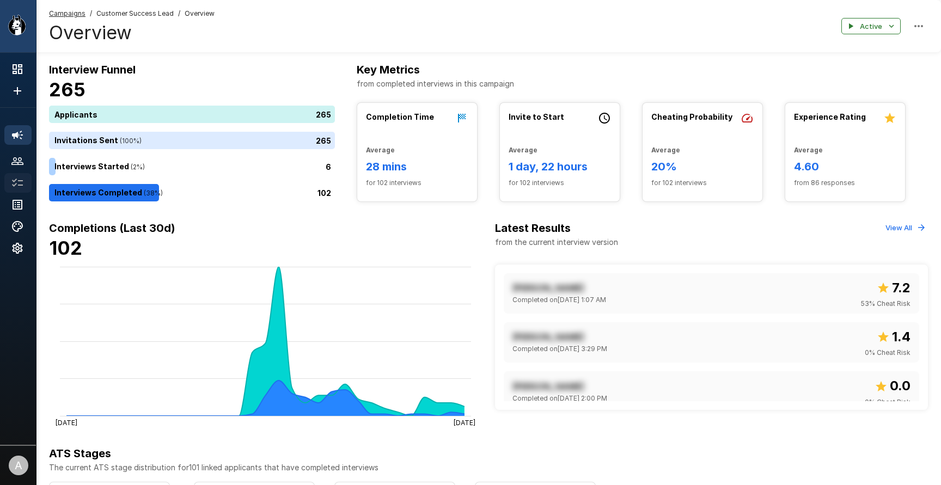
click at [15, 181] on icon at bounding box center [17, 183] width 11 height 8
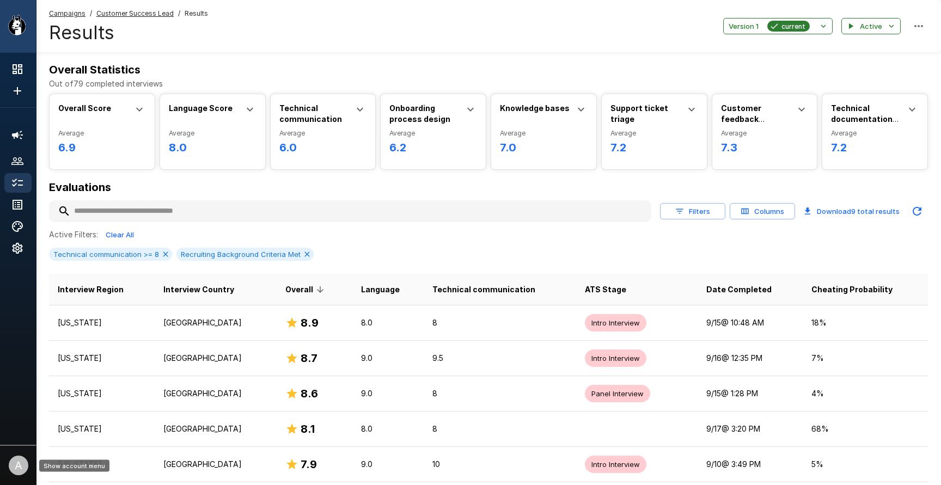
click at [22, 461] on div "A" at bounding box center [19, 466] width 20 height 20
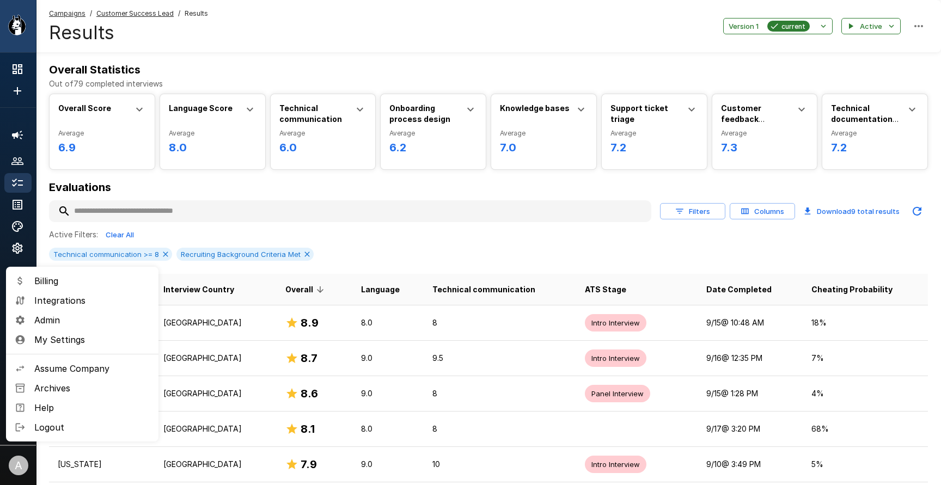
click at [73, 373] on span "Assume Company" at bounding box center [92, 368] width 116 height 13
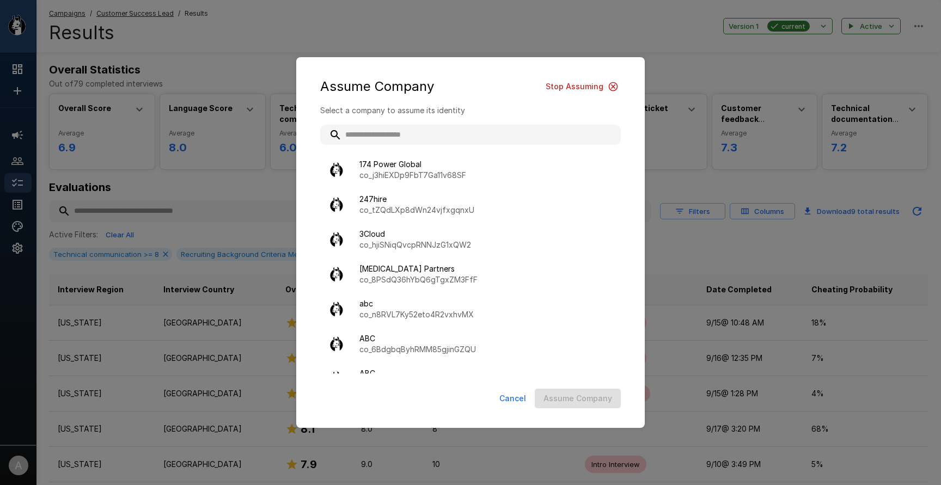
click at [433, 134] on input "text" at bounding box center [470, 135] width 301 height 20
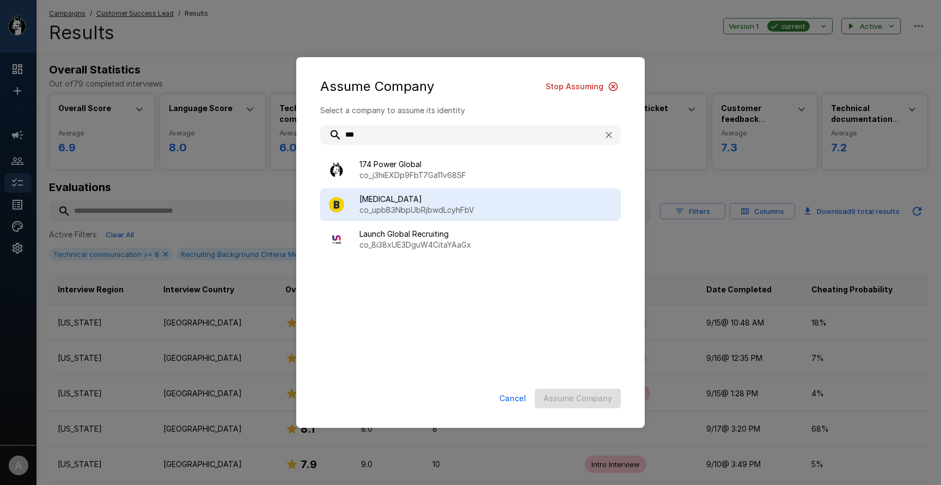
click at [451, 207] on p "co_upbB3NbpUbRjbwdLcyhFbV" at bounding box center [486, 210] width 253 height 11
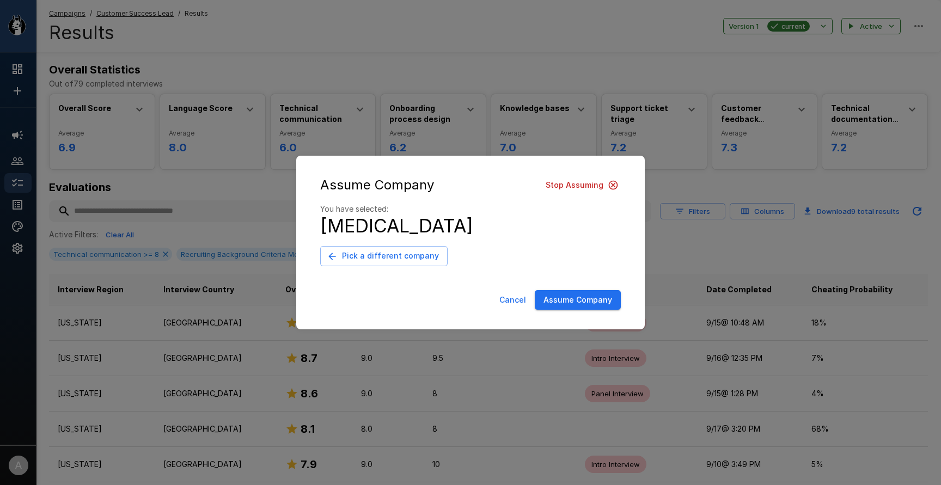
click at [599, 306] on button "Assume Company" at bounding box center [578, 300] width 86 height 20
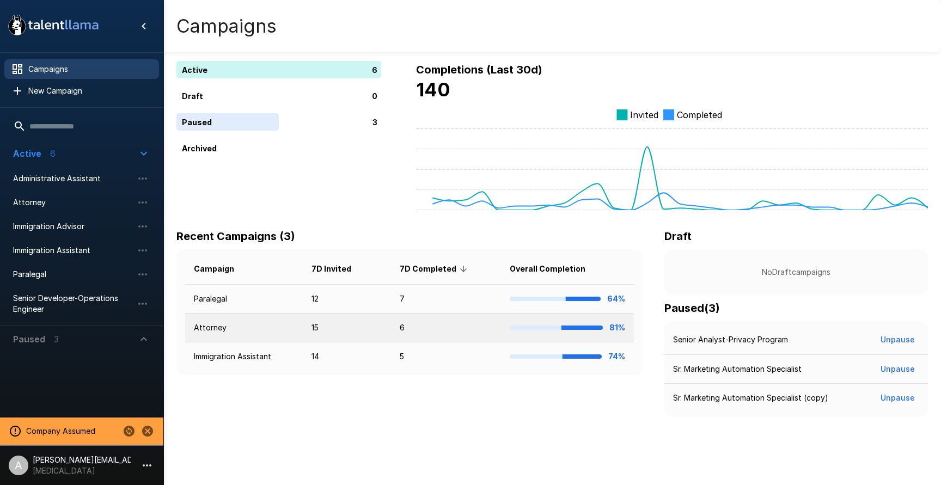
click at [239, 318] on td "Attorney" at bounding box center [244, 328] width 118 height 29
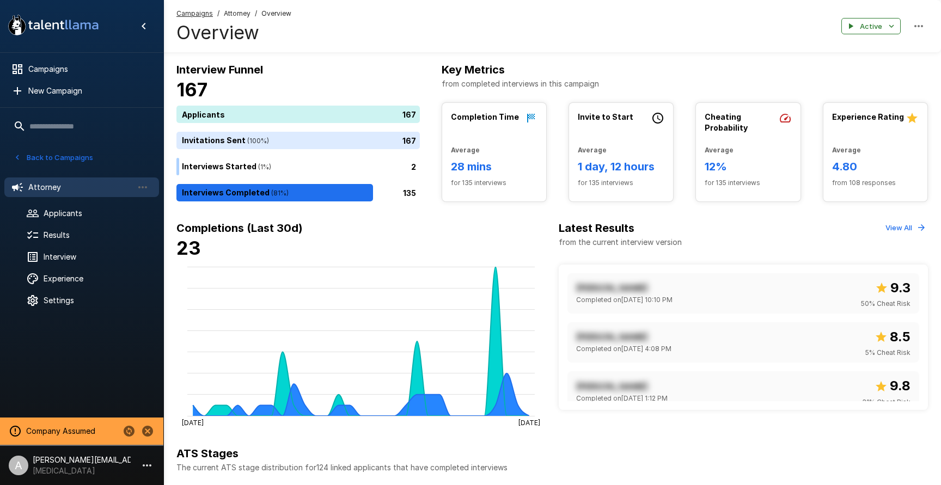
click at [134, 32] on div ".st0{fill:#FFFFFF;} .st1{fill:#76a4ed;}" at bounding box center [81, 26] width 163 height 52
click at [140, 25] on icon "Hide menu" at bounding box center [143, 26] width 13 height 13
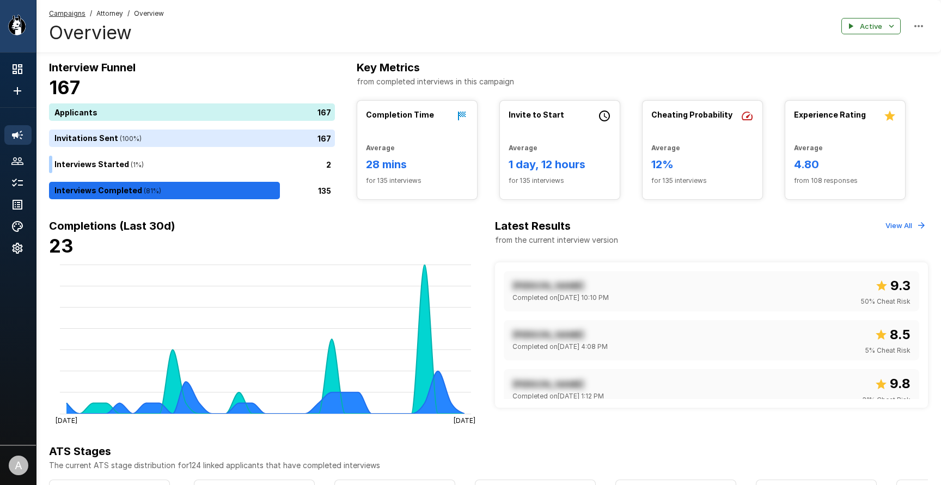
scroll to position [3, 0]
